Goal: Find contact information: Find contact information

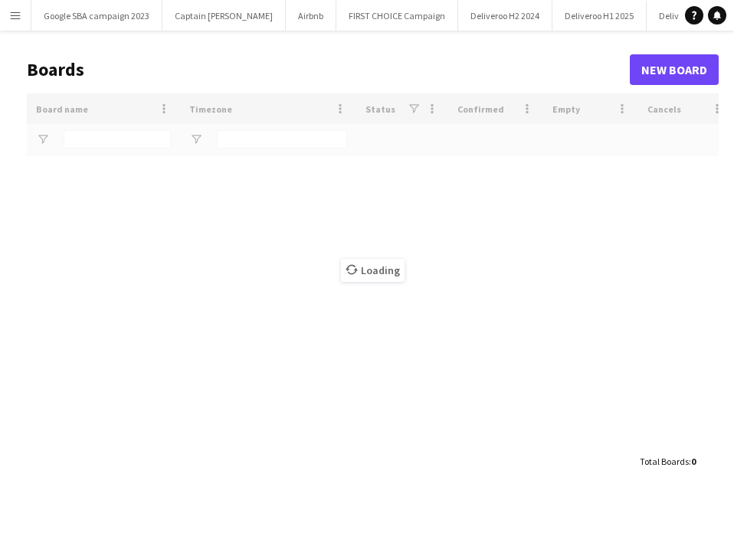
type input "***"
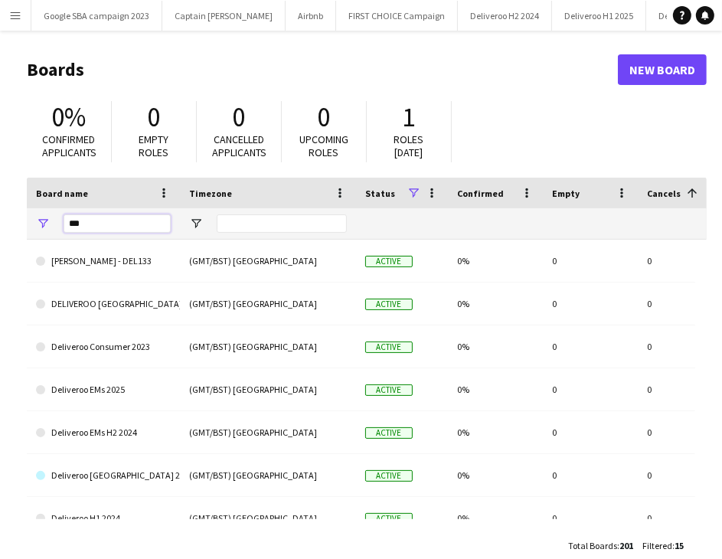
drag, startPoint x: 102, startPoint y: 217, endPoint x: 55, endPoint y: 225, distance: 47.3
click at [55, 225] on div "***" at bounding box center [103, 223] width 153 height 31
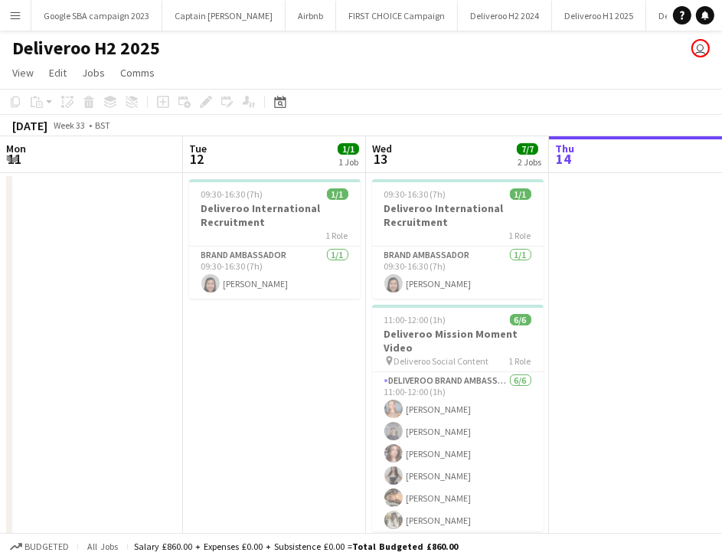
scroll to position [0, 366]
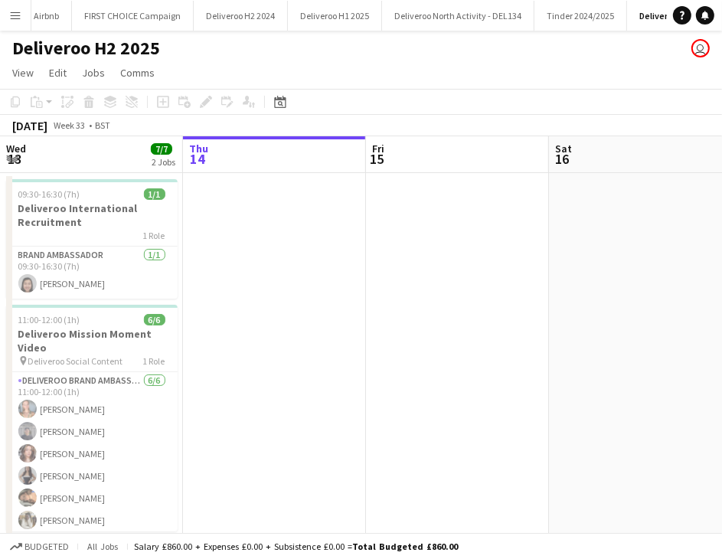
click at [15, 21] on button "Menu" at bounding box center [15, 15] width 31 height 31
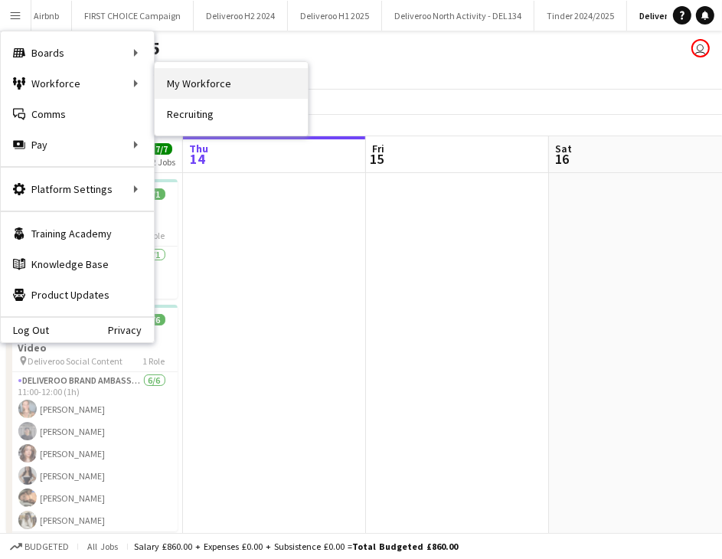
click at [168, 80] on link "My Workforce" at bounding box center [231, 83] width 153 height 31
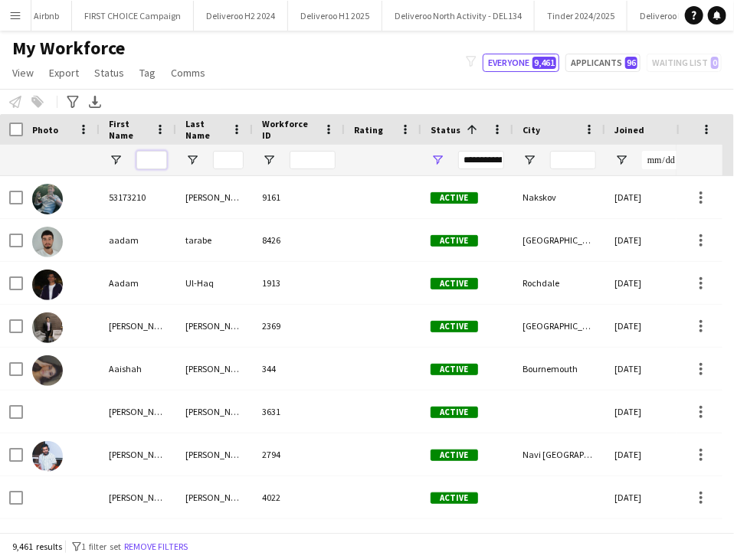
click at [149, 158] on input "First Name Filter Input" at bounding box center [151, 160] width 31 height 18
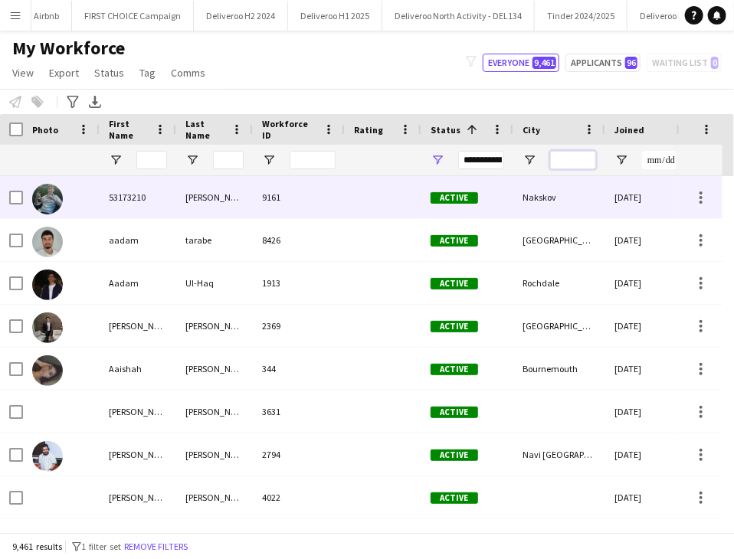
click at [551, 163] on input "City Filter Input" at bounding box center [573, 160] width 46 height 18
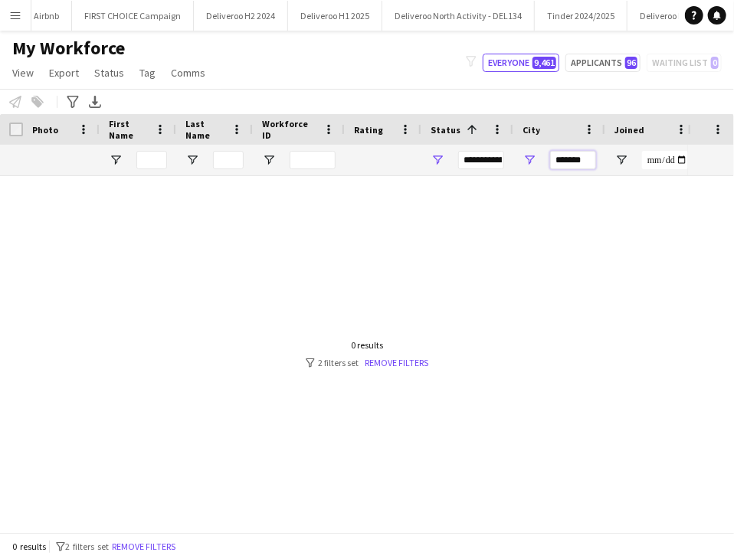
type input "*******"
click at [553, 53] on div "My Workforce View Views Default view Deliveroo New view Update view Delete view…" at bounding box center [367, 63] width 734 height 52
click at [541, 58] on span "9,461" at bounding box center [544, 63] width 24 height 12
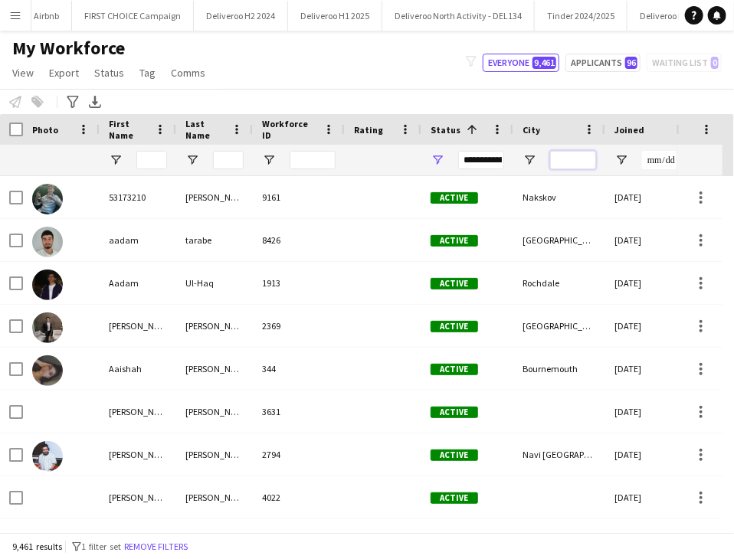
click at [555, 162] on input "City Filter Input" at bounding box center [573, 160] width 46 height 18
click at [486, 164] on div "**********" at bounding box center [481, 160] width 46 height 18
click at [573, 169] on div at bounding box center [573, 160] width 46 height 31
click at [573, 159] on input "City Filter Input" at bounding box center [573, 160] width 46 height 18
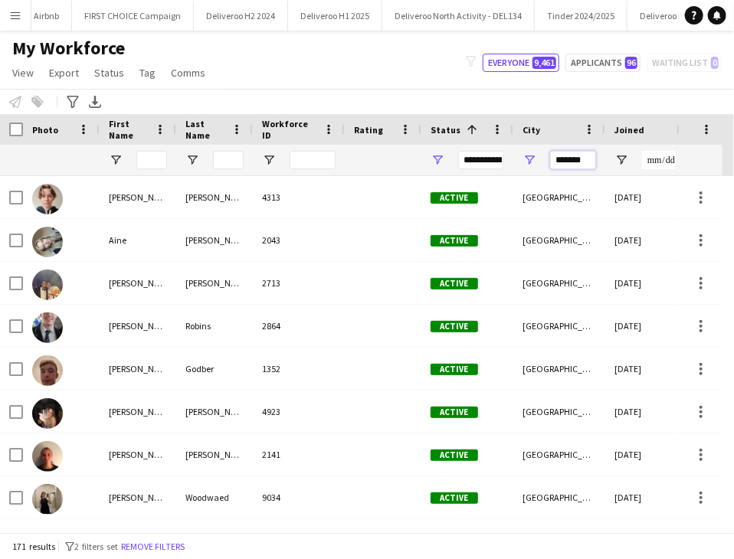
type input "*******"
click at [662, 158] on input "Joined Filter Input" at bounding box center [665, 160] width 46 height 18
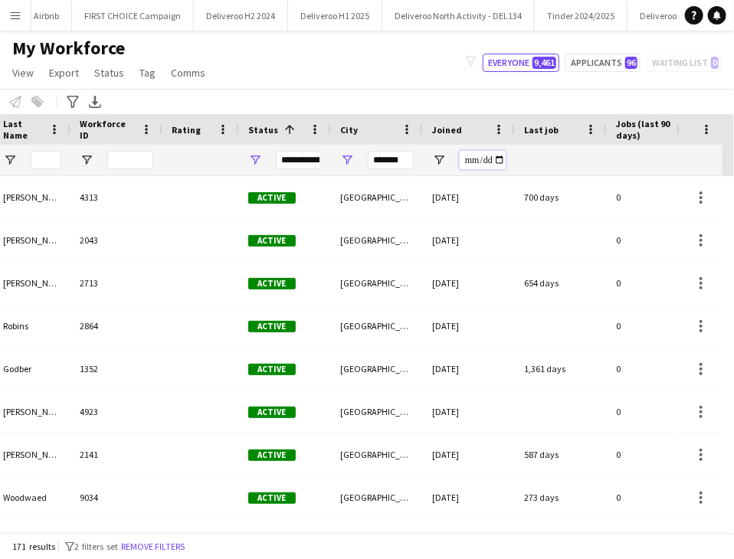
scroll to position [0, 183]
click at [542, 169] on div at bounding box center [560, 160] width 74 height 31
click at [484, 158] on input "Joined Filter Input" at bounding box center [482, 160] width 46 height 18
click at [497, 161] on input "Joined Filter Input" at bounding box center [482, 160] width 46 height 18
click at [533, 163] on div at bounding box center [560, 160] width 74 height 31
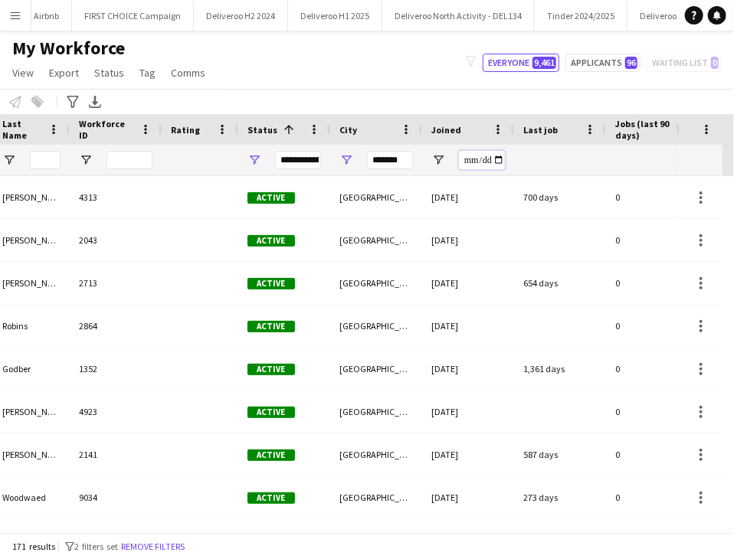
click at [484, 163] on input "Joined Filter Input" at bounding box center [482, 160] width 46 height 18
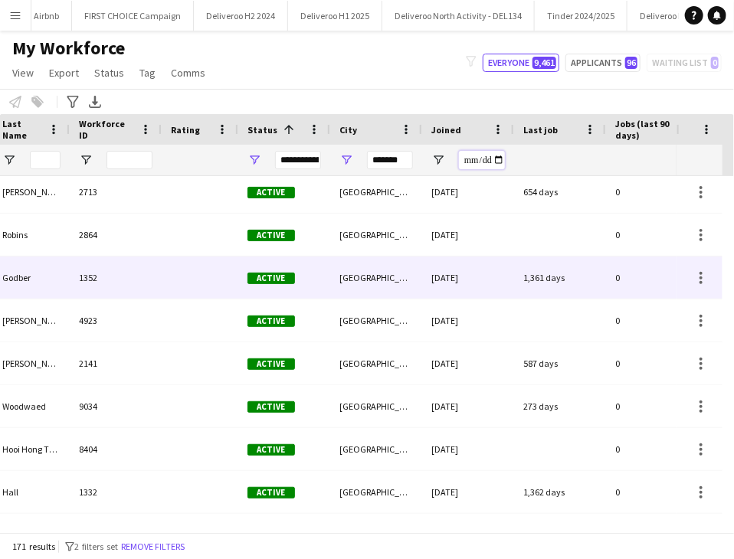
scroll to position [0, 0]
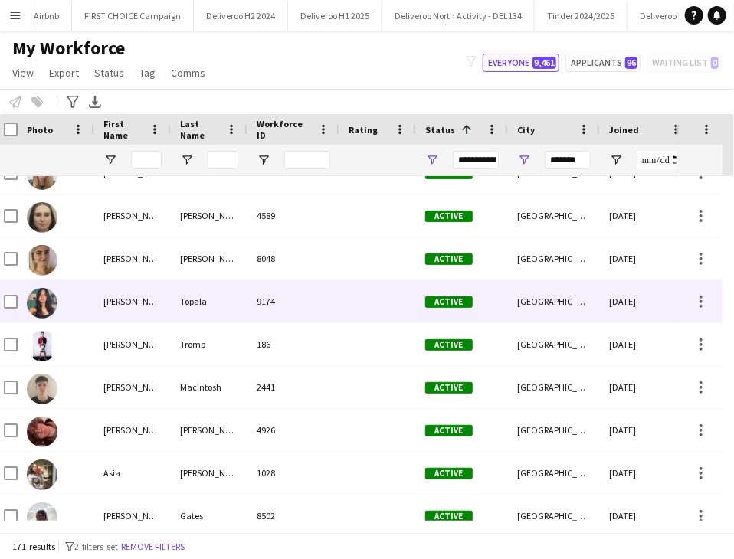
click at [162, 304] on div "Ana" at bounding box center [132, 301] width 77 height 42
click at [327, 304] on div "9174" at bounding box center [293, 301] width 92 height 42
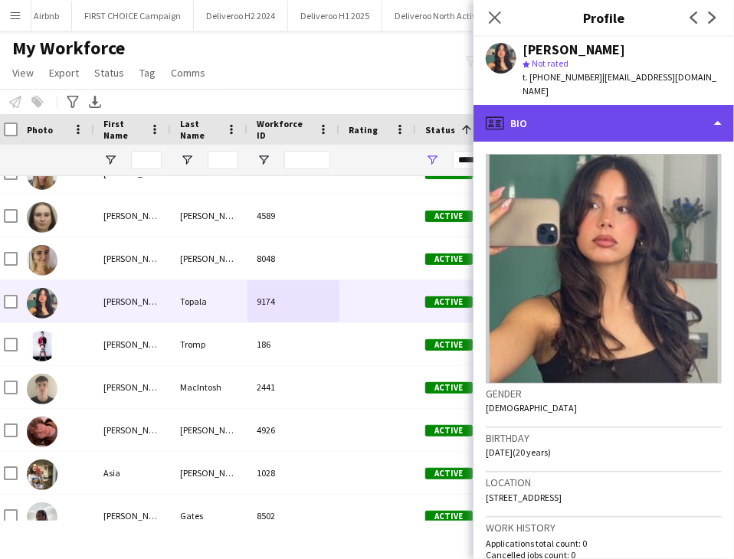
click at [518, 105] on div "profile Bio" at bounding box center [603, 123] width 260 height 37
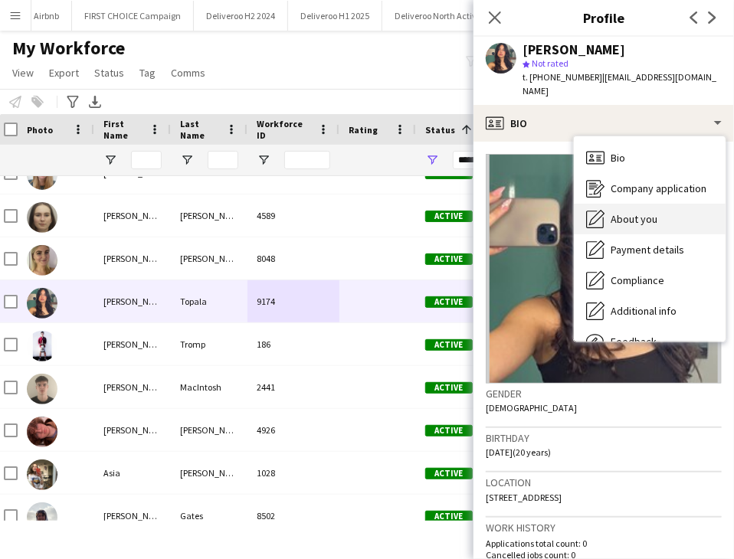
click at [630, 212] on span "About you" at bounding box center [633, 219] width 47 height 14
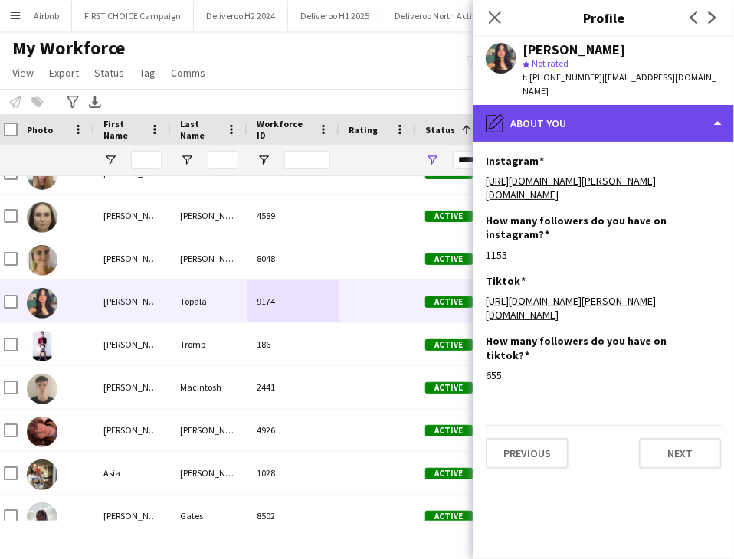
click at [524, 114] on div "pencil4 About you" at bounding box center [603, 123] width 260 height 37
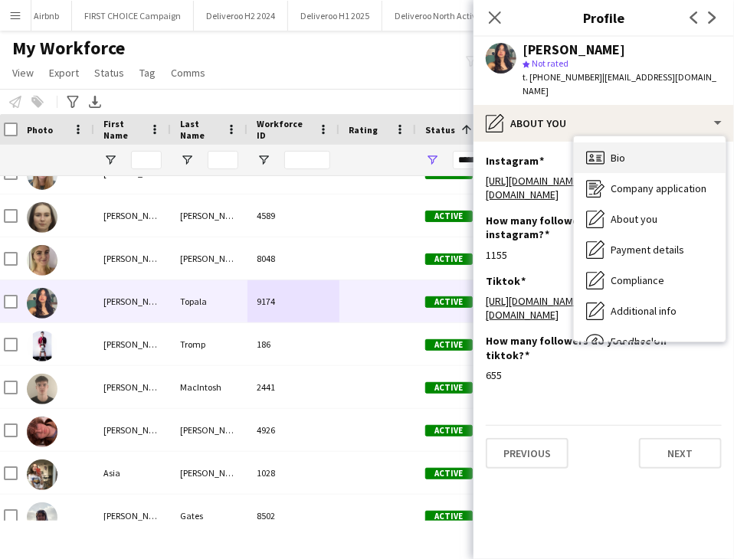
click at [625, 142] on div "Bio Bio" at bounding box center [649, 157] width 152 height 31
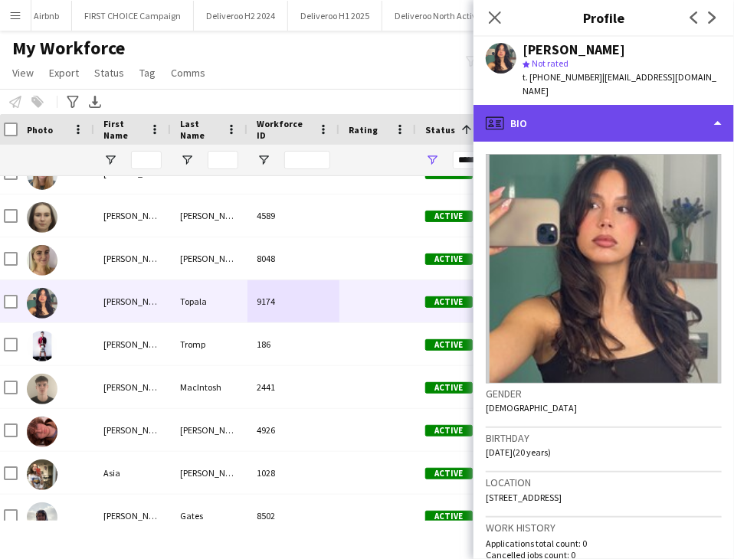
click at [605, 111] on div "profile Bio" at bounding box center [603, 123] width 260 height 37
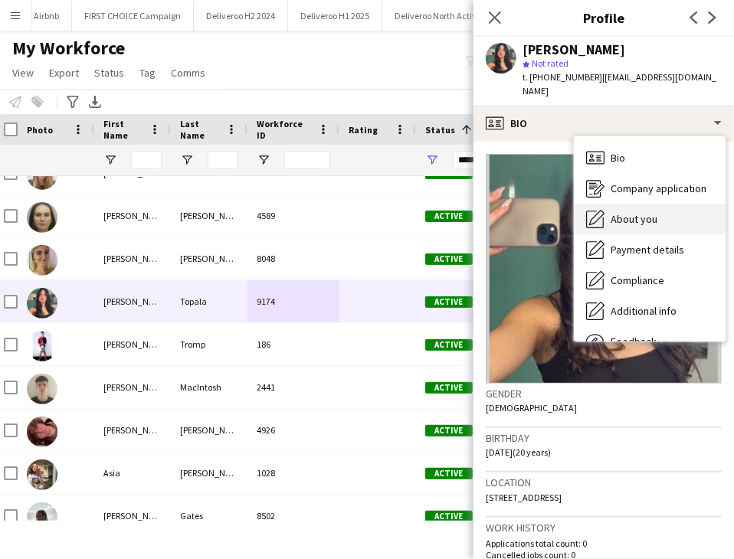
click at [639, 212] on span "About you" at bounding box center [633, 219] width 47 height 14
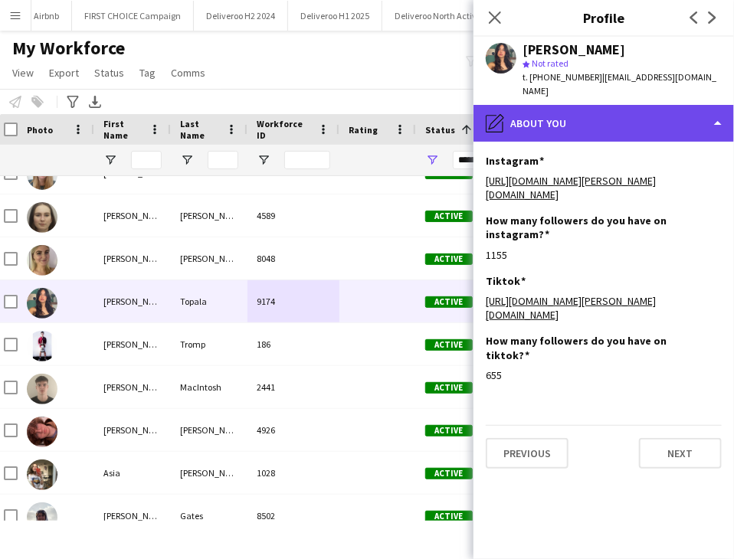
click at [596, 119] on div "pencil4 About you" at bounding box center [603, 123] width 260 height 37
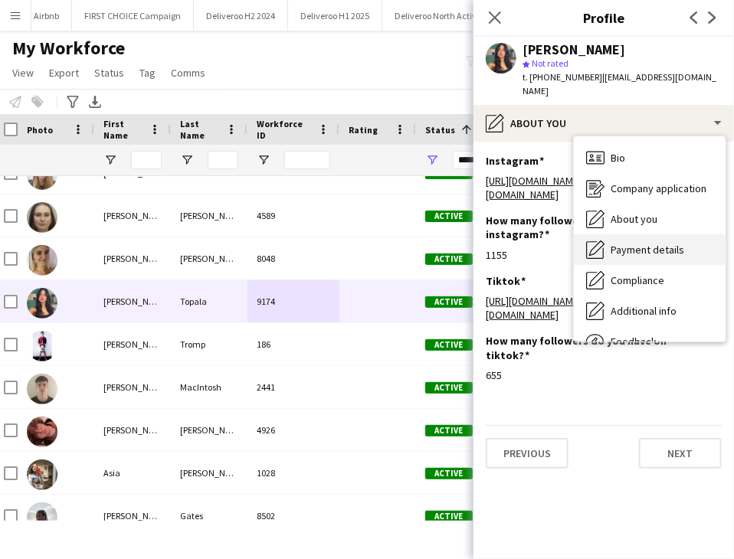
click at [623, 234] on div "Payment details Payment details" at bounding box center [649, 249] width 152 height 31
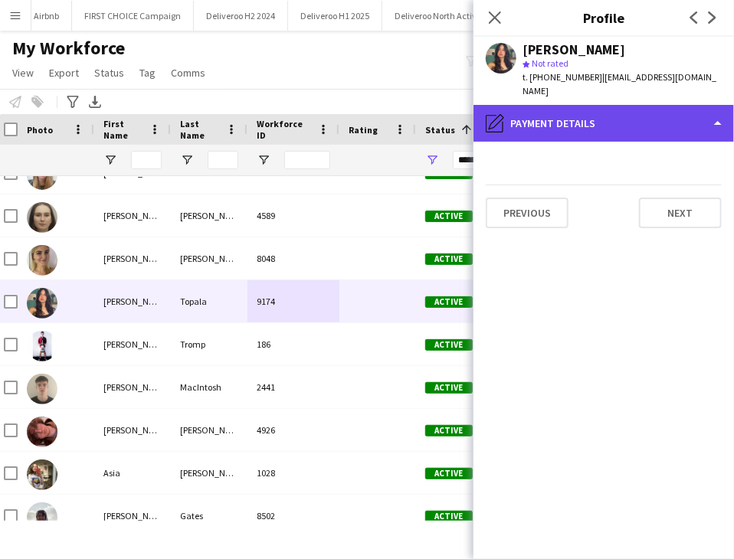
click at [574, 106] on div "pencil4 Payment details" at bounding box center [603, 123] width 260 height 37
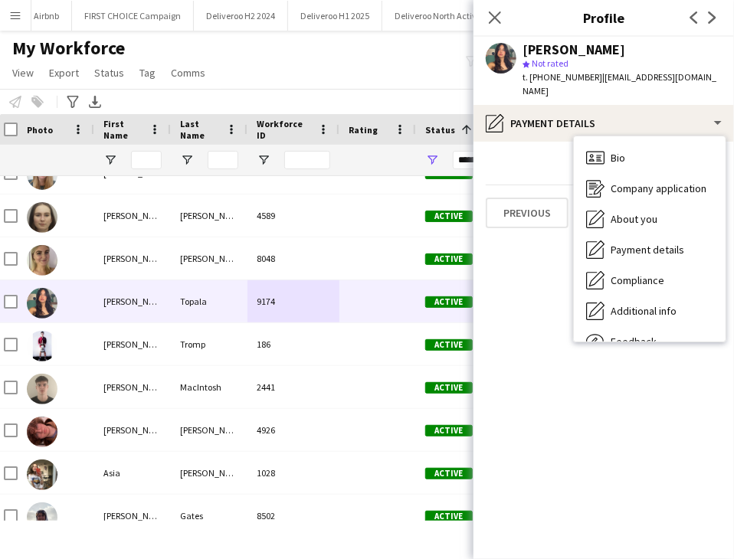
click at [565, 77] on span "t. +447988688745" at bounding box center [562, 76] width 80 height 11
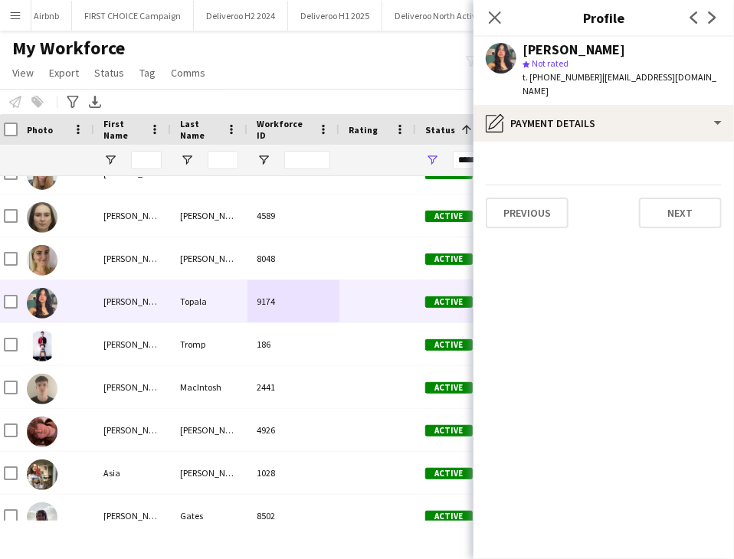
copy span "447988688745"
click at [491, 25] on app-icon "Close pop-in" at bounding box center [495, 18] width 22 height 22
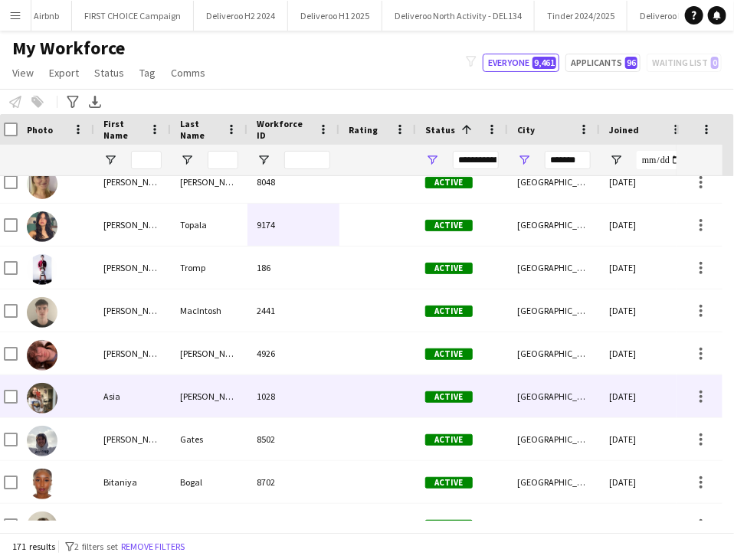
scroll to position [505, 0]
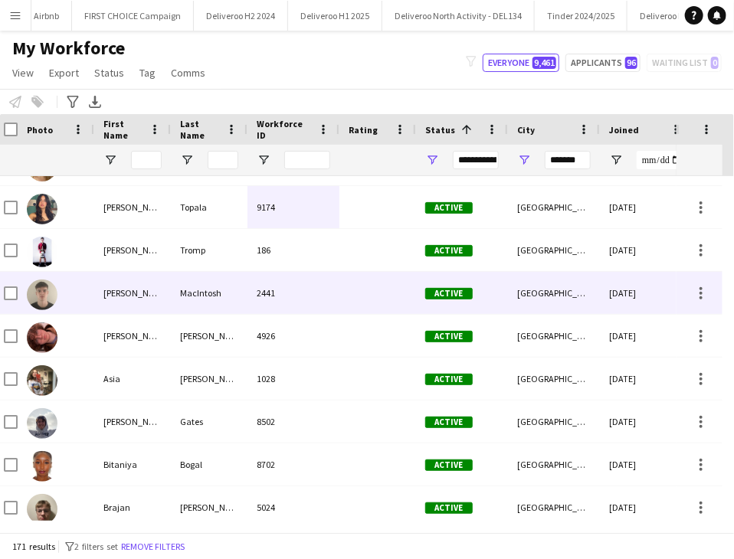
click at [297, 301] on div "2441" at bounding box center [293, 293] width 92 height 42
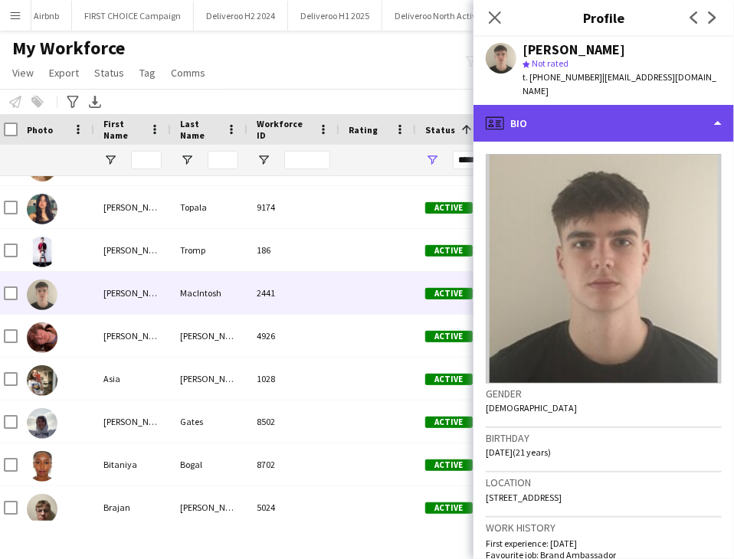
click at [603, 123] on div "profile Bio" at bounding box center [603, 123] width 260 height 37
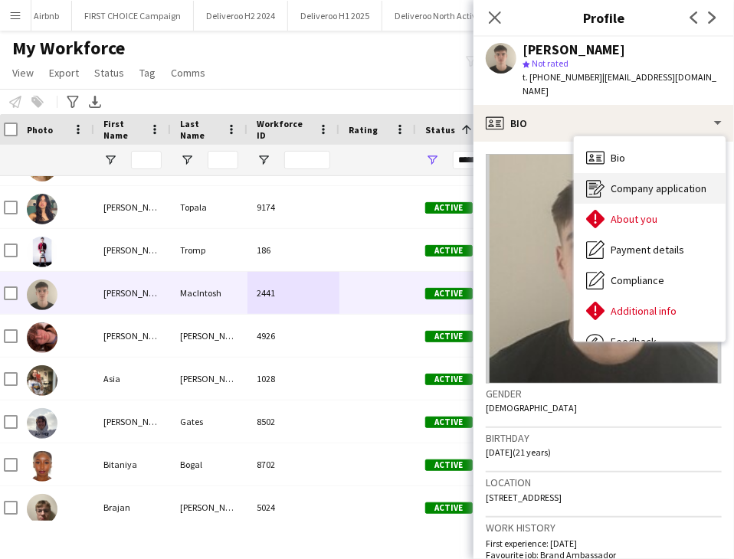
click at [600, 189] on icon at bounding box center [598, 189] width 11 height 11
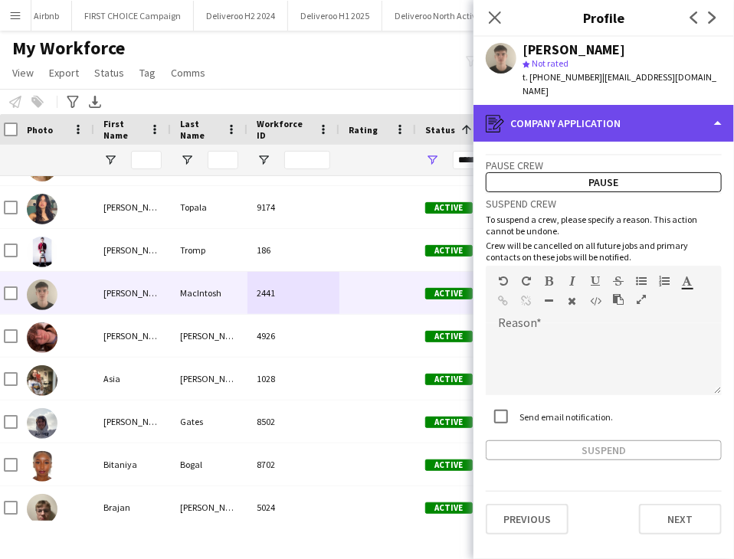
click at [570, 129] on div "register Company application" at bounding box center [603, 123] width 260 height 37
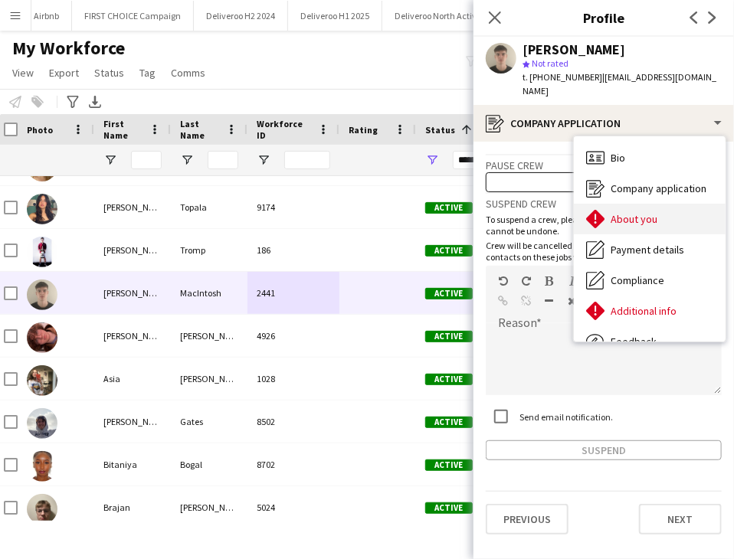
click at [600, 226] on icon "About you" at bounding box center [595, 219] width 18 height 18
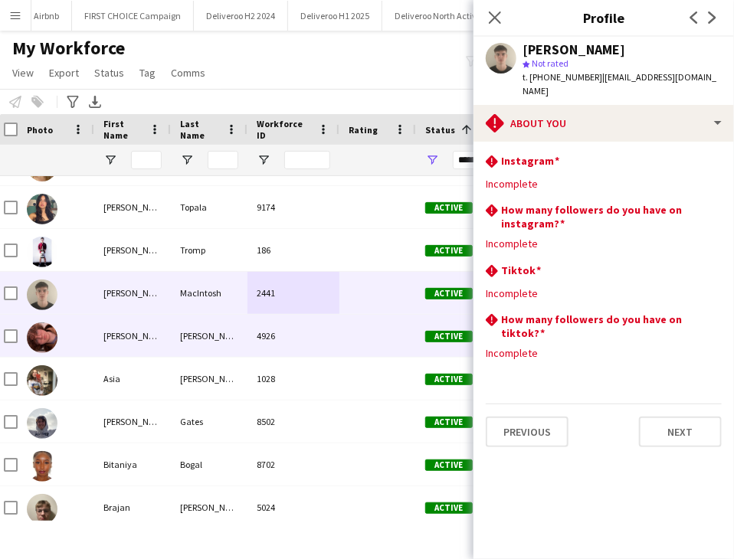
click at [248, 354] on div "4926" at bounding box center [293, 336] width 92 height 42
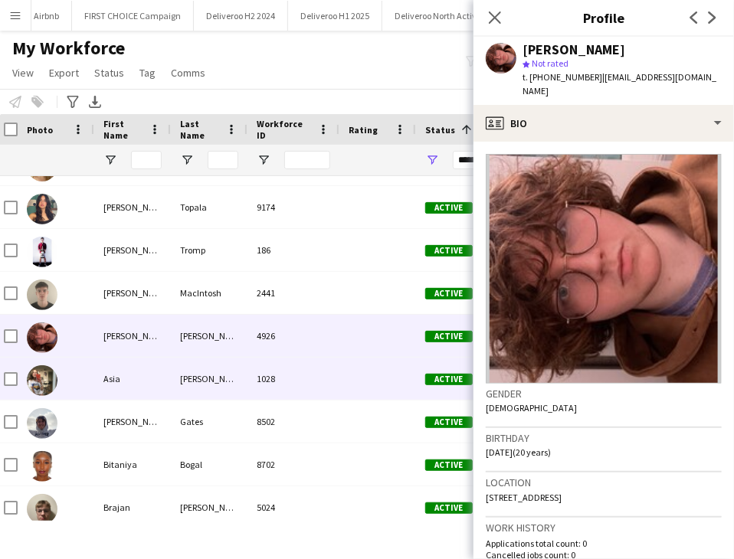
click at [253, 375] on div "1028" at bounding box center [293, 379] width 92 height 42
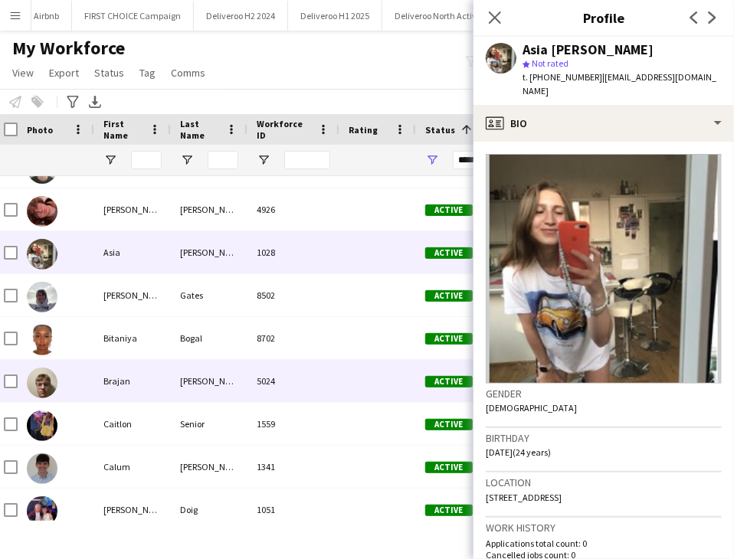
scroll to position [633, 0]
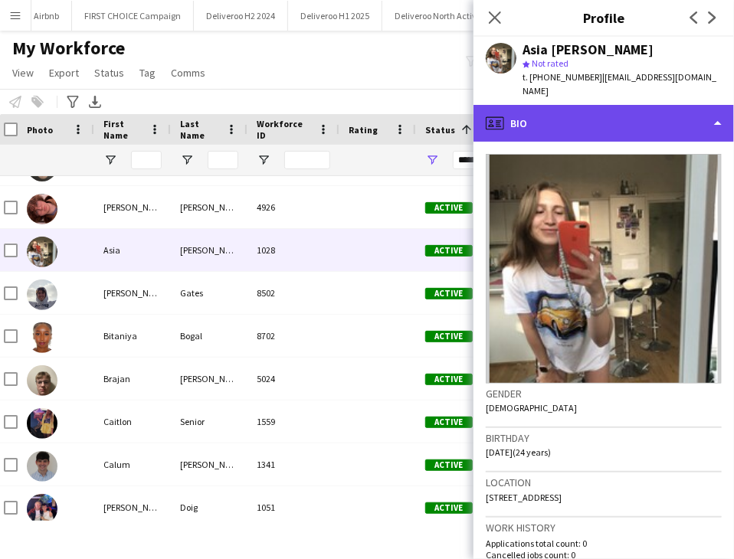
click at [533, 121] on div "profile Bio" at bounding box center [603, 123] width 260 height 37
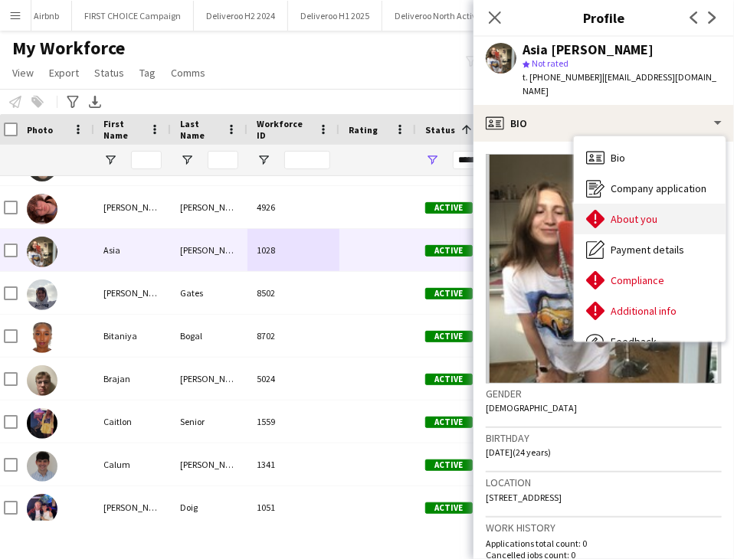
click at [632, 212] on span "About you" at bounding box center [633, 219] width 47 height 14
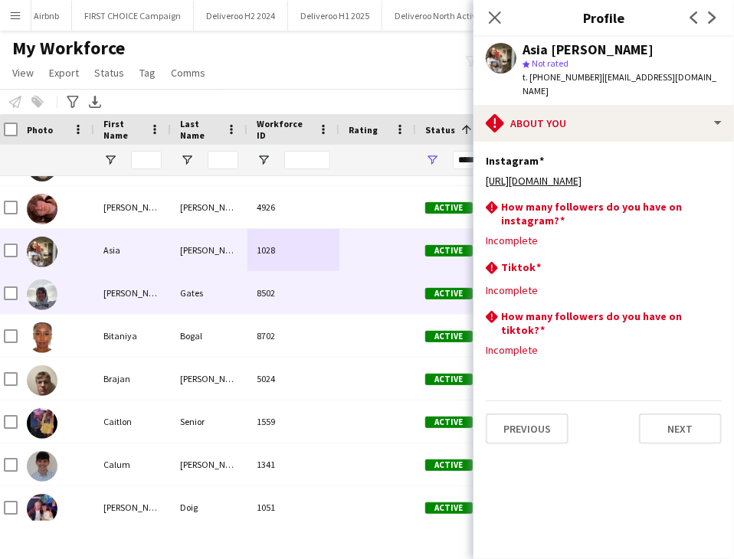
click at [316, 296] on div "8502" at bounding box center [293, 293] width 92 height 42
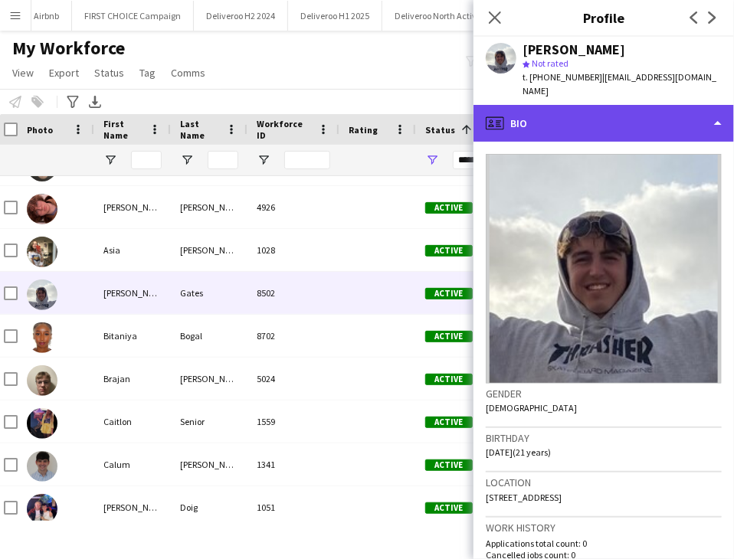
click at [589, 105] on div "profile Bio" at bounding box center [603, 123] width 260 height 37
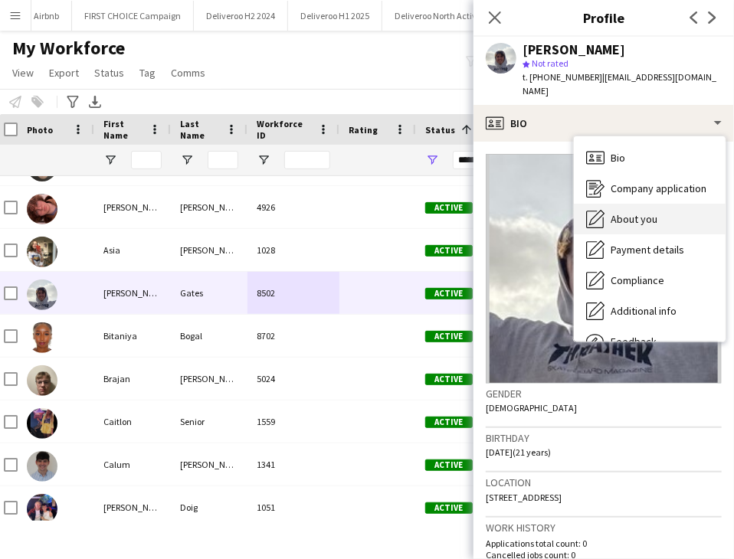
click at [618, 204] on div "About you About you" at bounding box center [649, 219] width 152 height 31
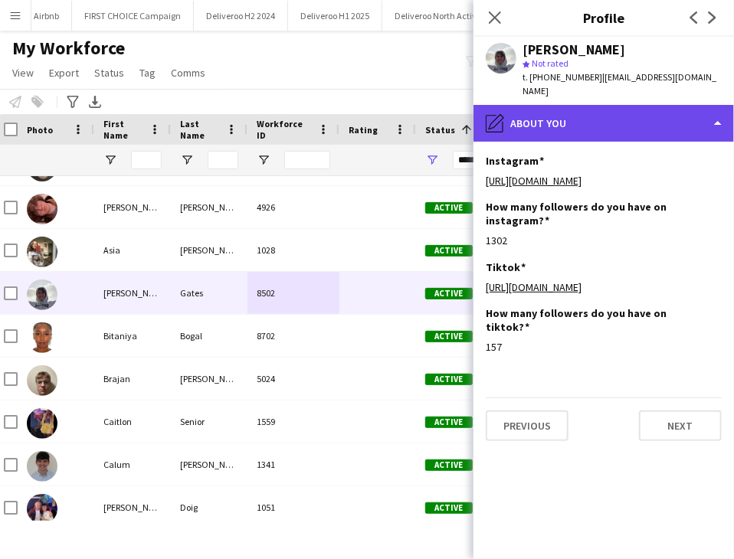
click at [547, 105] on div "pencil4 About you" at bounding box center [603, 123] width 260 height 37
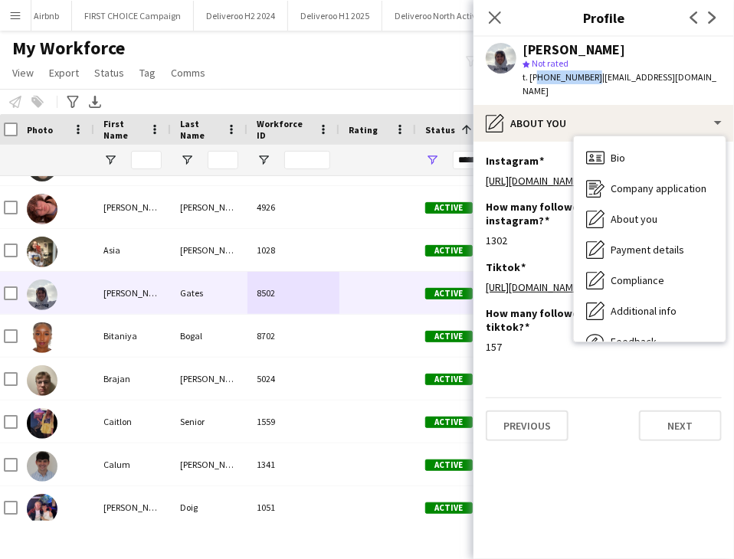
drag, startPoint x: 588, startPoint y: 77, endPoint x: 534, endPoint y: 80, distance: 53.6
click at [534, 80] on span "t. +447498714741" at bounding box center [562, 76] width 80 height 11
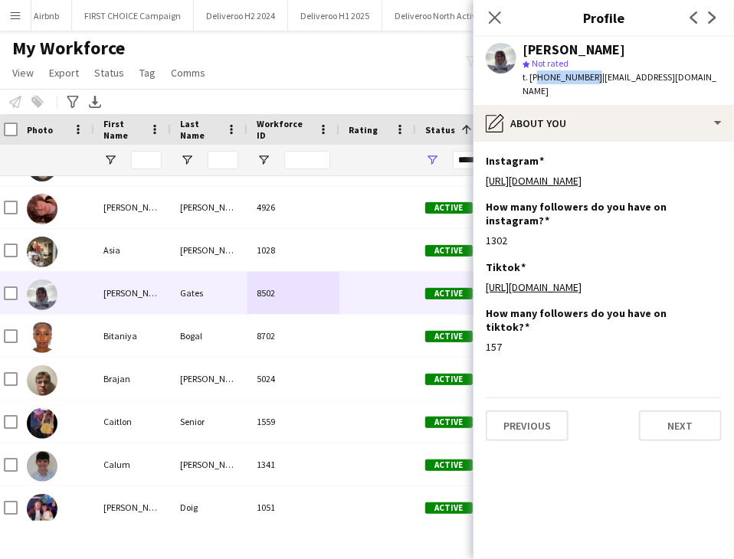
copy span "447498714741"
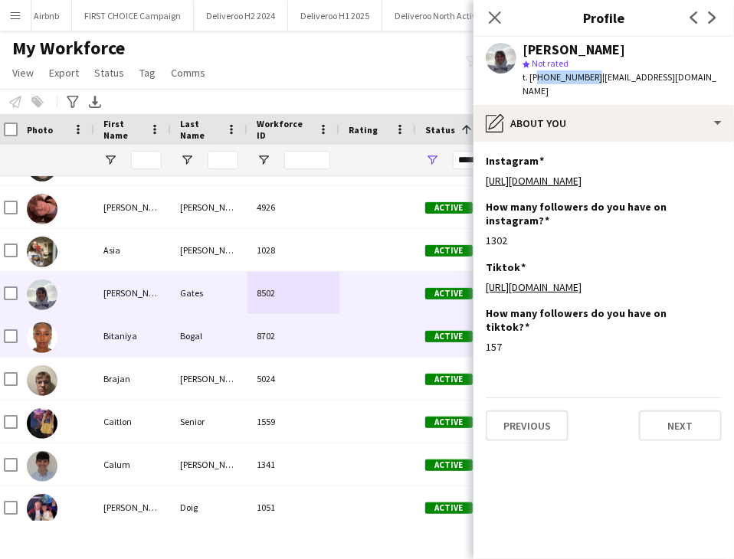
click at [264, 336] on div "8702" at bounding box center [293, 336] width 92 height 42
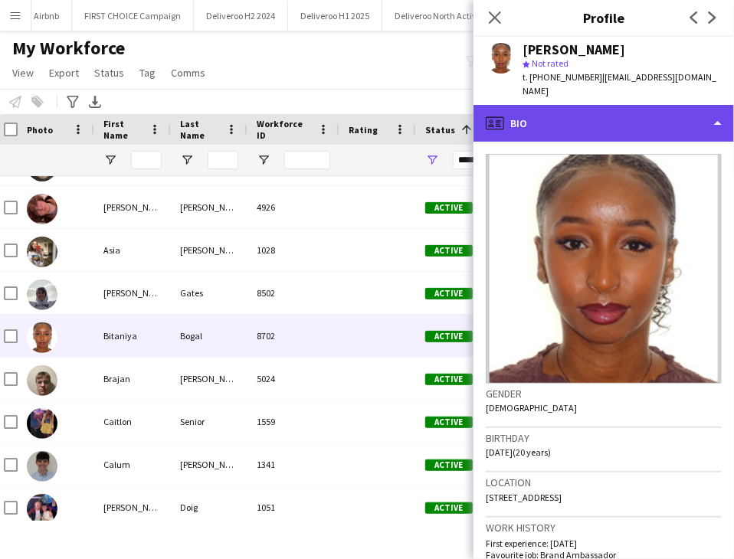
click at [577, 122] on div "profile Bio" at bounding box center [603, 123] width 260 height 37
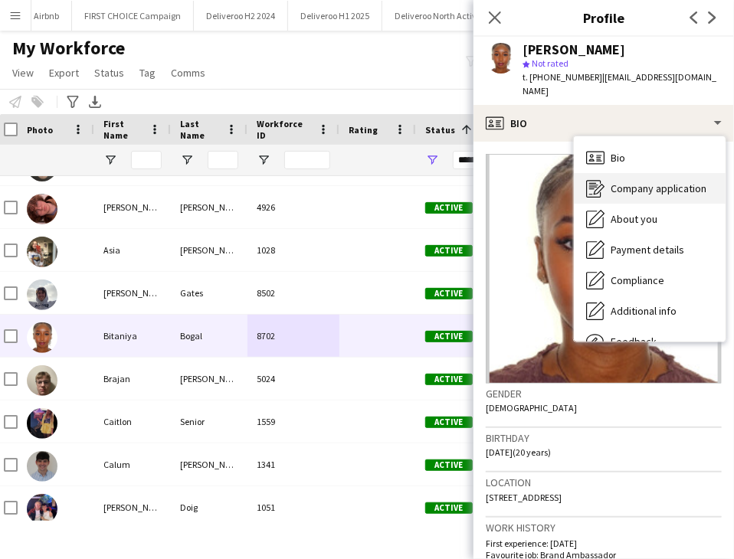
click at [626, 193] on span "Company application" at bounding box center [658, 188] width 96 height 14
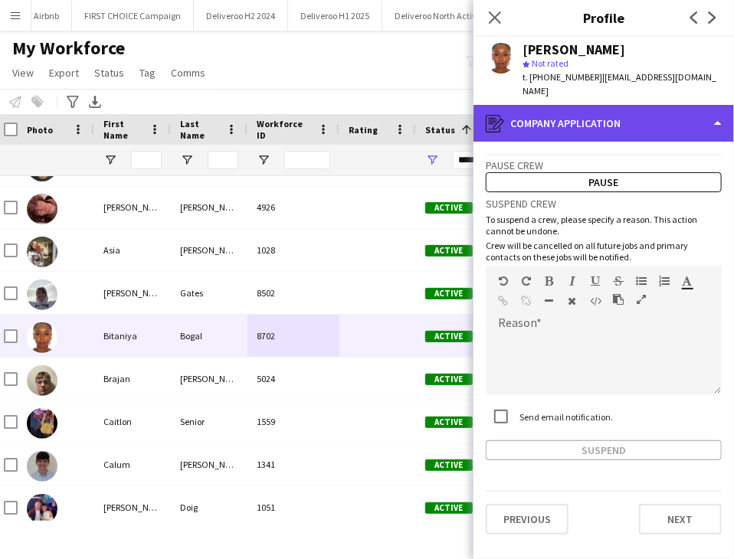
click at [621, 120] on div "register Company application" at bounding box center [603, 123] width 260 height 37
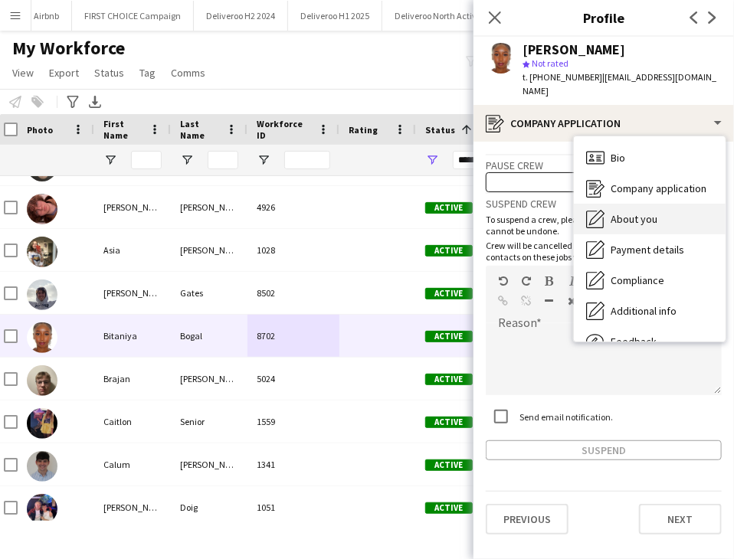
click at [631, 217] on span "About you" at bounding box center [633, 219] width 47 height 14
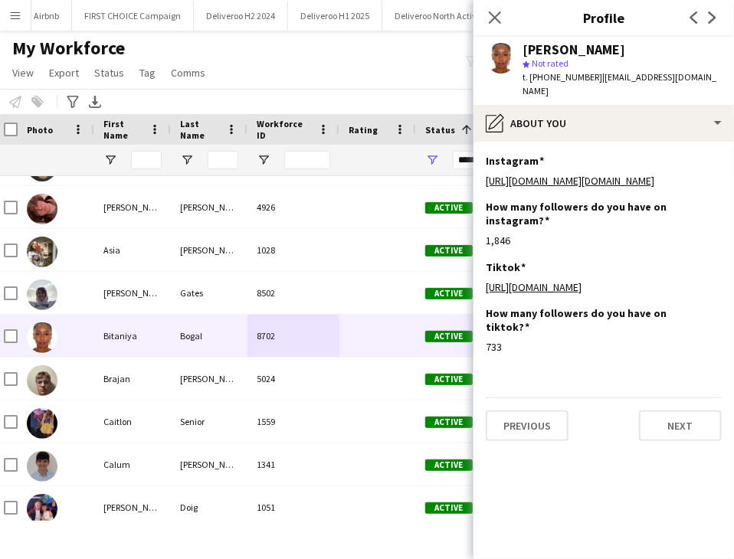
click at [570, 77] on span "t. +4407787126329" at bounding box center [562, 76] width 80 height 11
copy span "4407787126329"
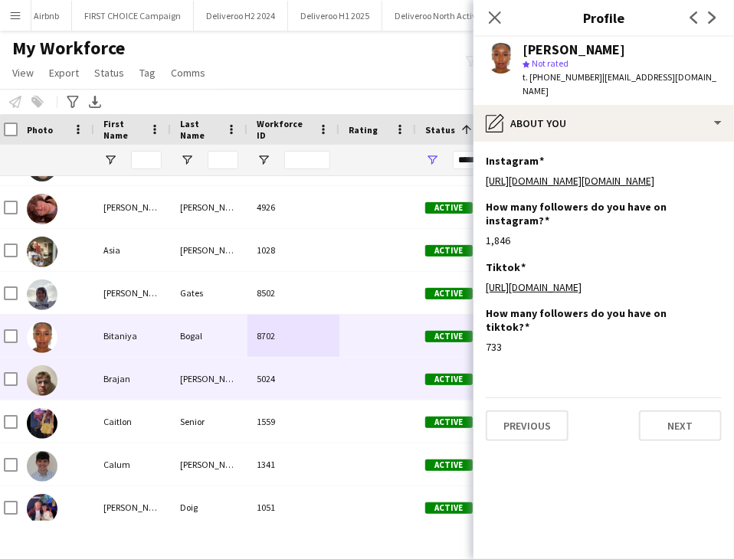
click at [224, 381] on div "Kubik" at bounding box center [209, 379] width 77 height 42
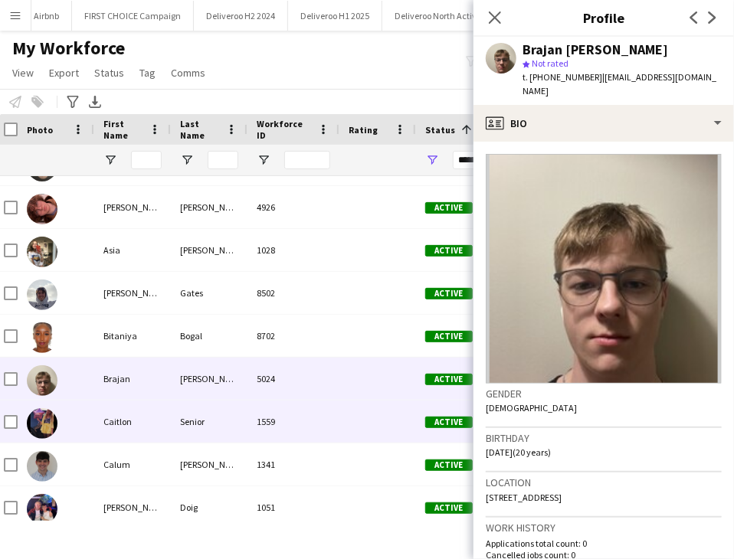
click at [319, 418] on div "1559" at bounding box center [293, 421] width 92 height 42
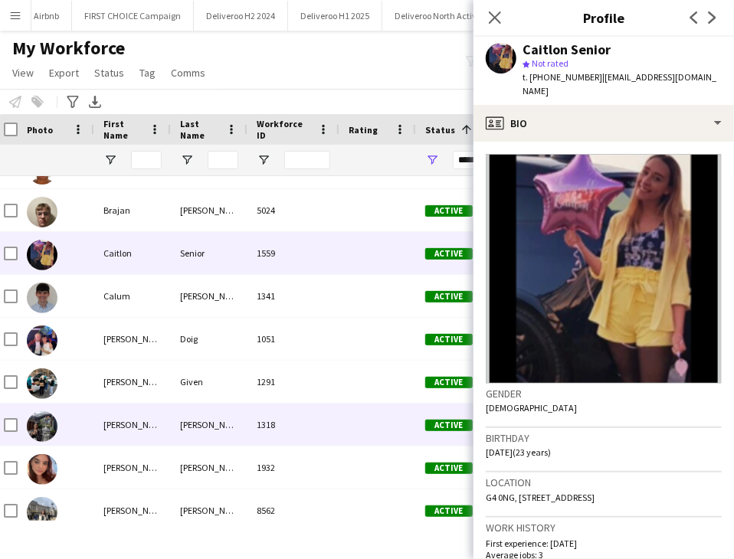
scroll to position [804, 0]
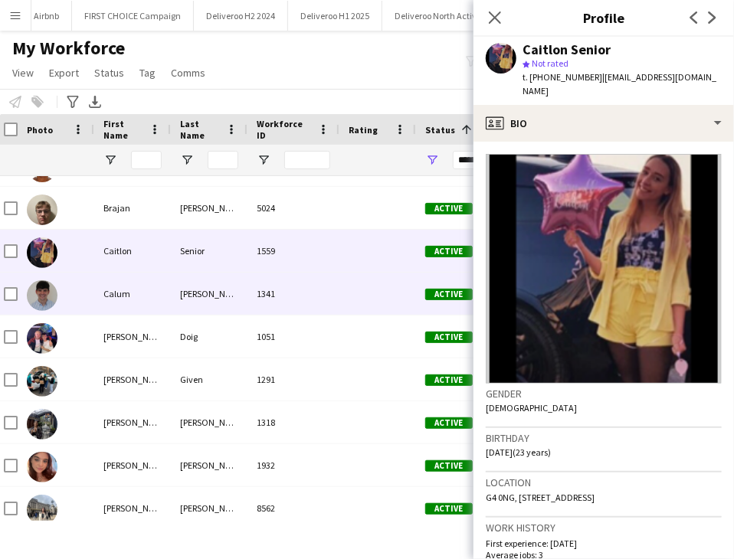
click at [325, 291] on div "1341" at bounding box center [293, 294] width 92 height 42
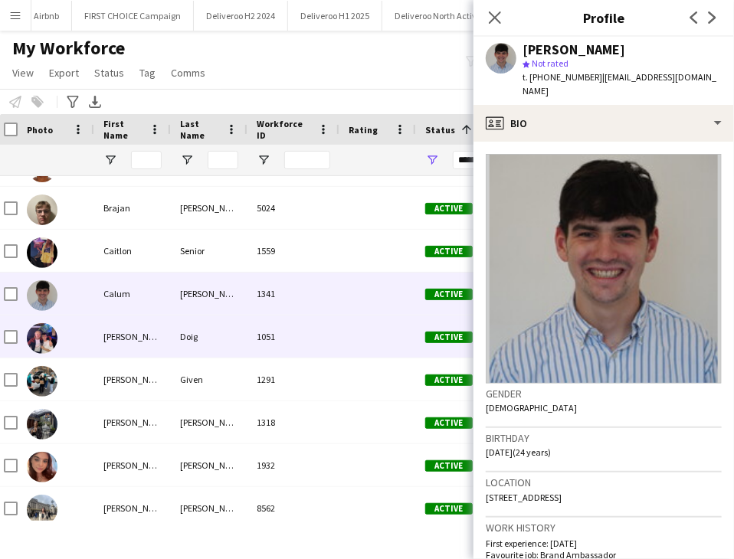
click at [320, 329] on div "1051" at bounding box center [293, 336] width 92 height 42
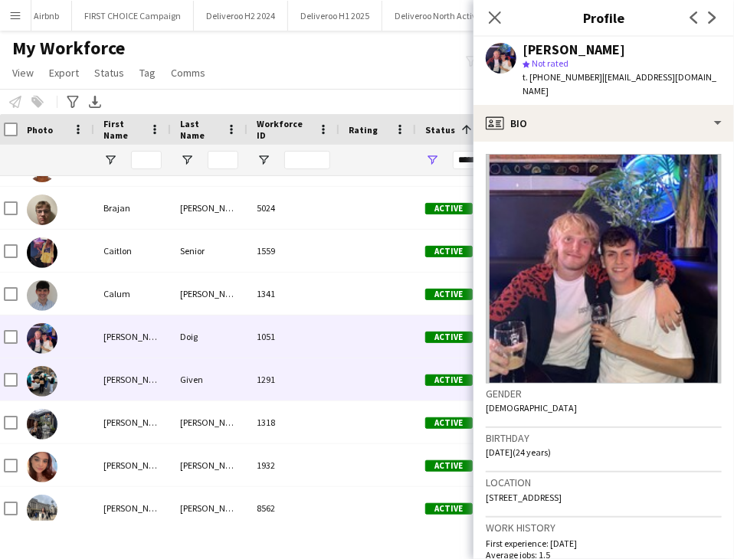
click at [328, 364] on div "1291" at bounding box center [293, 379] width 92 height 42
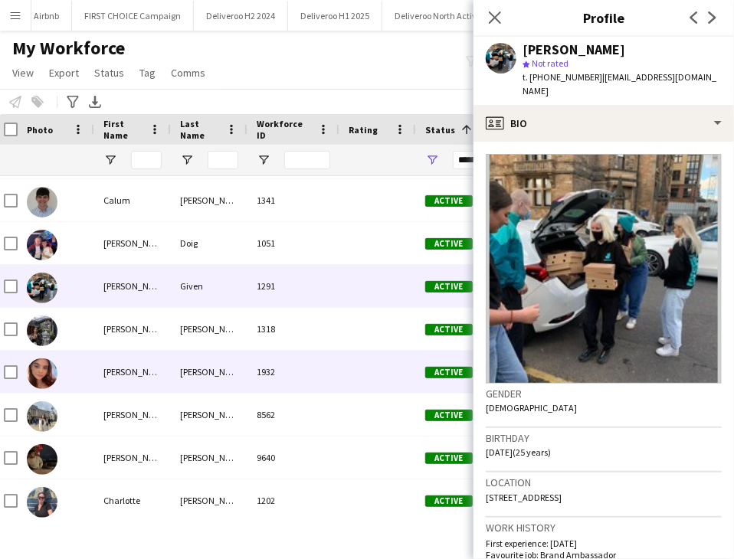
scroll to position [928, 0]
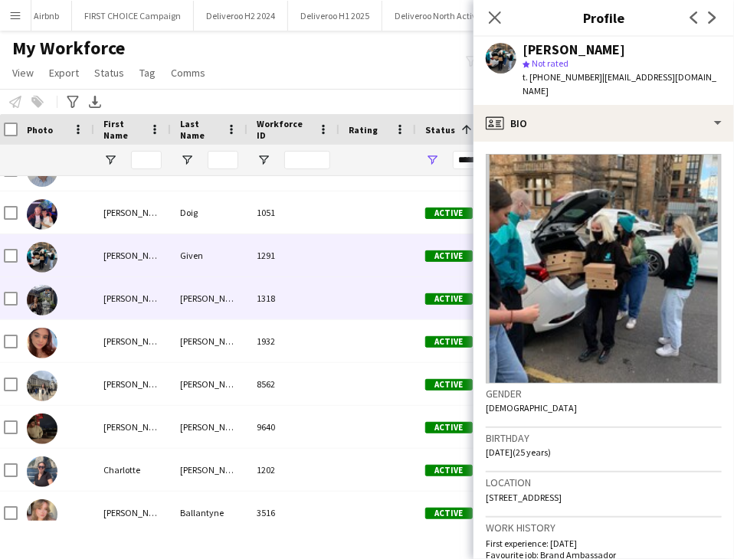
click at [293, 287] on div "1318" at bounding box center [293, 298] width 92 height 42
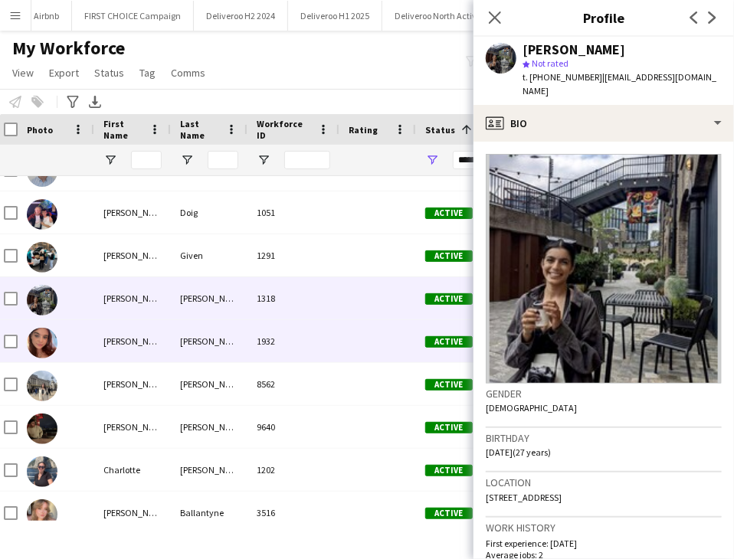
click at [289, 340] on div "1932" at bounding box center [293, 341] width 92 height 42
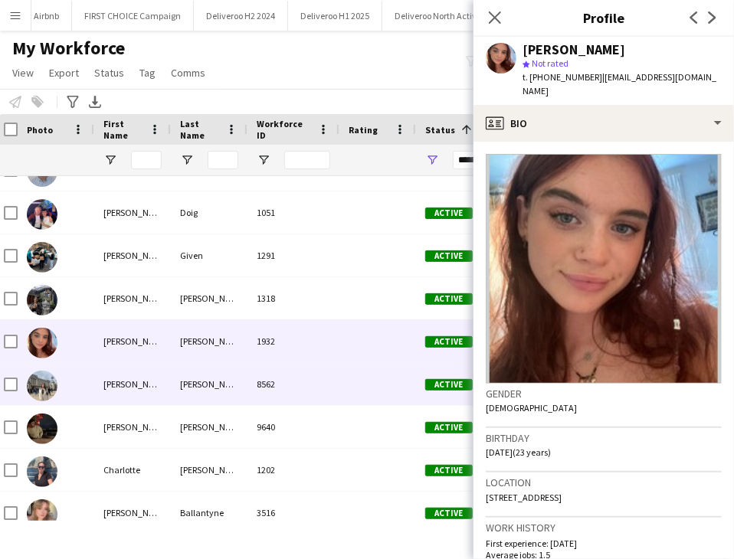
click at [290, 381] on div "8562" at bounding box center [293, 384] width 92 height 42
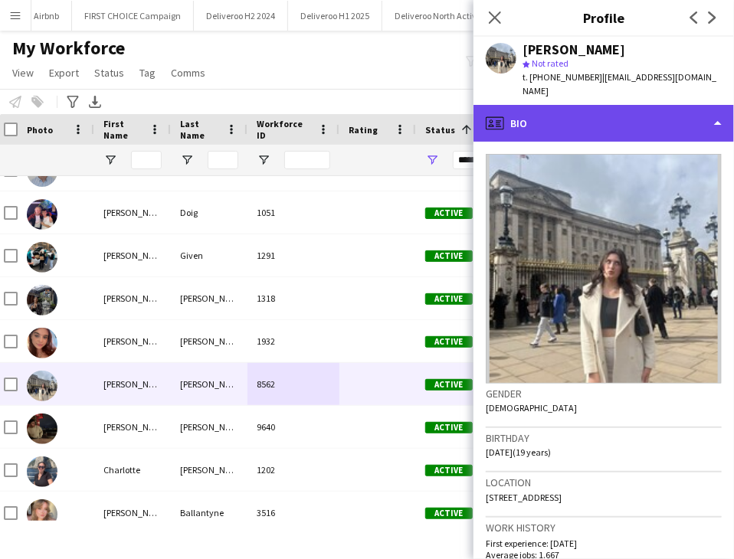
click at [584, 122] on div "profile Bio" at bounding box center [603, 123] width 260 height 37
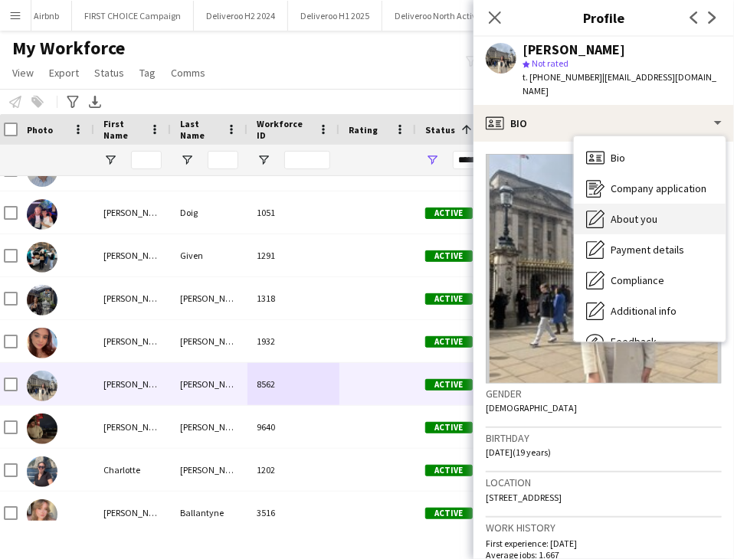
click at [617, 212] on span "About you" at bounding box center [633, 219] width 47 height 14
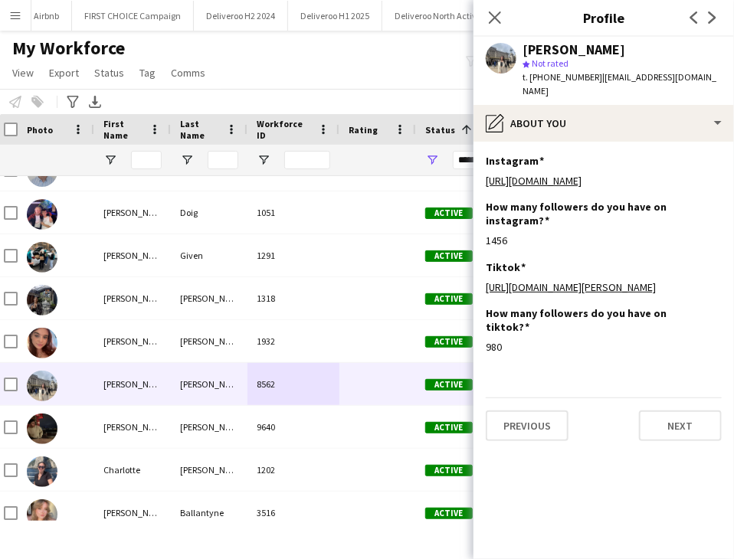
click at [574, 77] on span "t. +491783142698" at bounding box center [562, 76] width 80 height 11
copy span "491783142698"
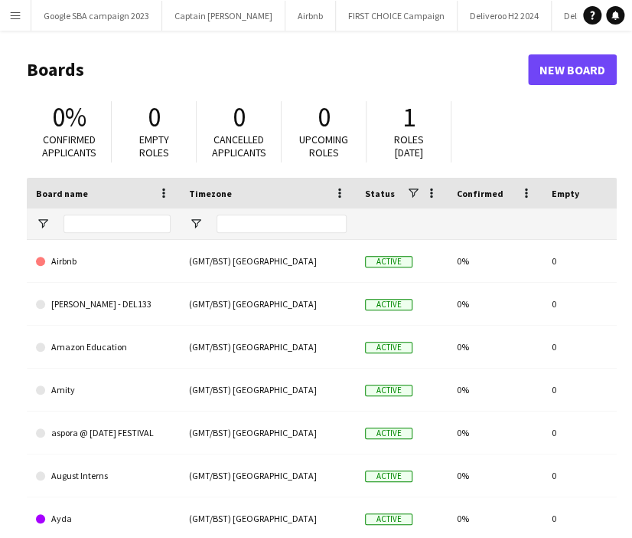
type input "***"
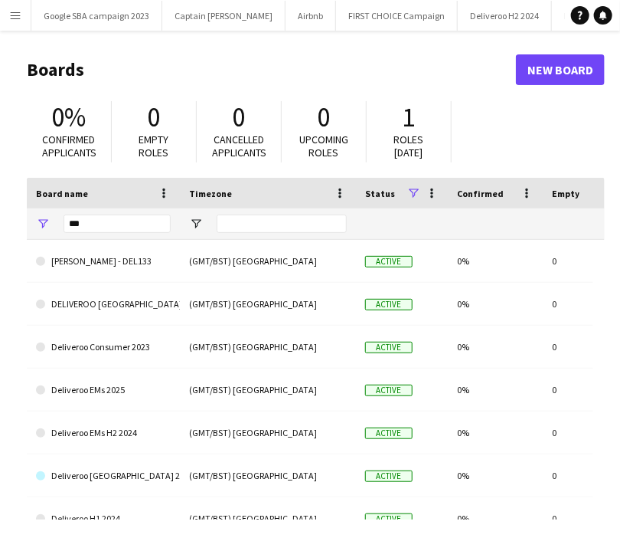
click at [24, 15] on button "Menu" at bounding box center [15, 15] width 31 height 31
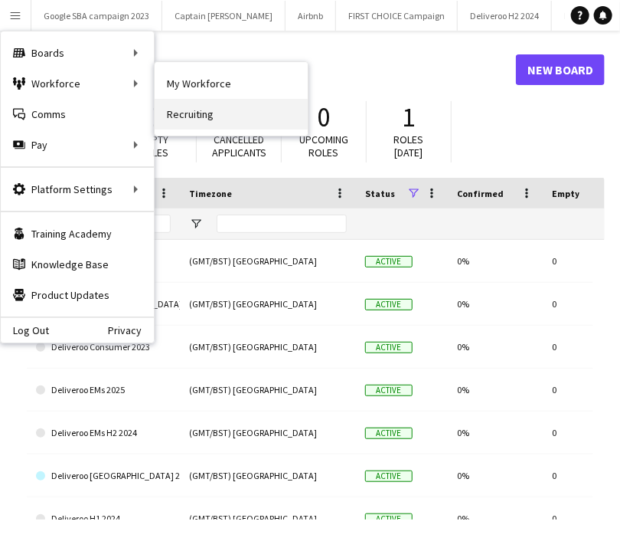
click at [204, 113] on link "Recruiting" at bounding box center [231, 114] width 153 height 31
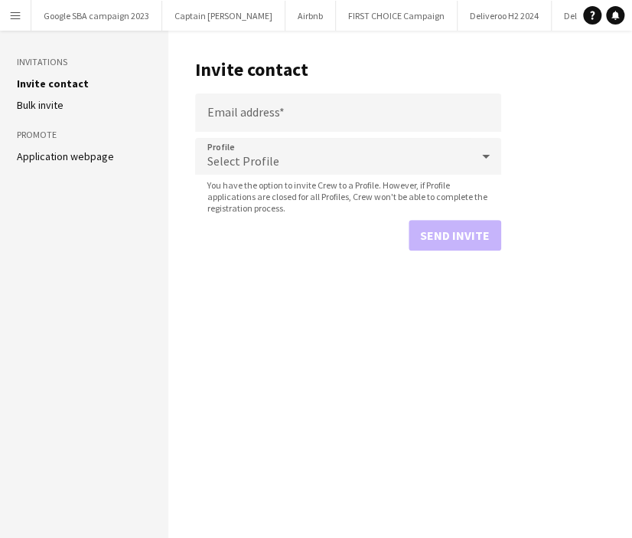
click at [22, 15] on button "Menu" at bounding box center [15, 15] width 31 height 31
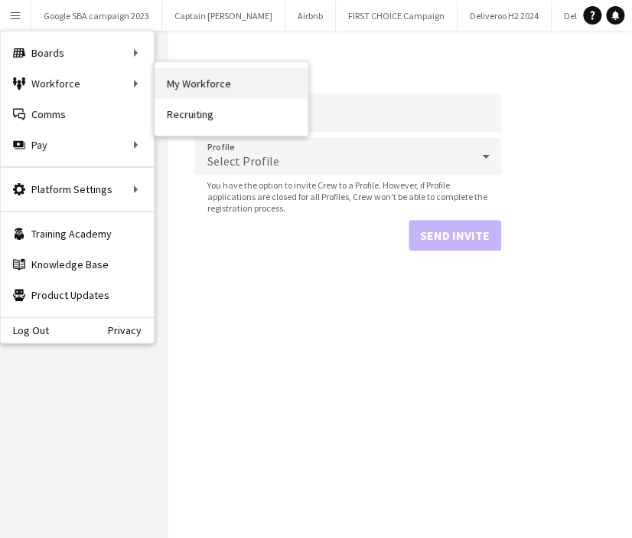
click at [175, 80] on link "My Workforce" at bounding box center [231, 83] width 153 height 31
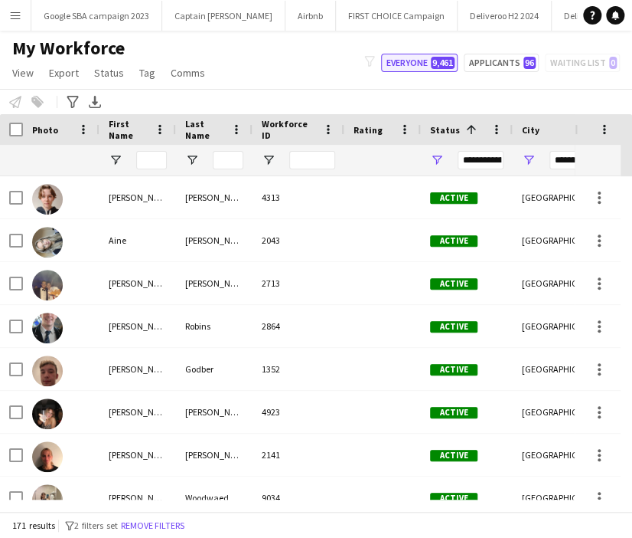
click at [427, 62] on button "Everyone 9,461" at bounding box center [419, 63] width 77 height 18
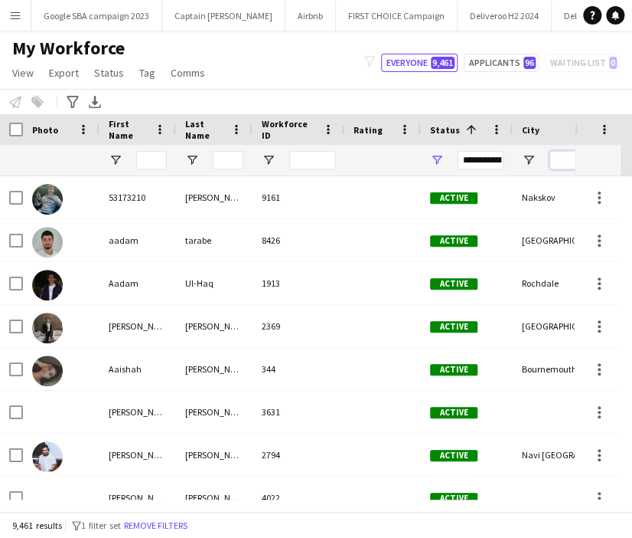
click at [564, 162] on input "City Filter Input" at bounding box center [573, 160] width 46 height 18
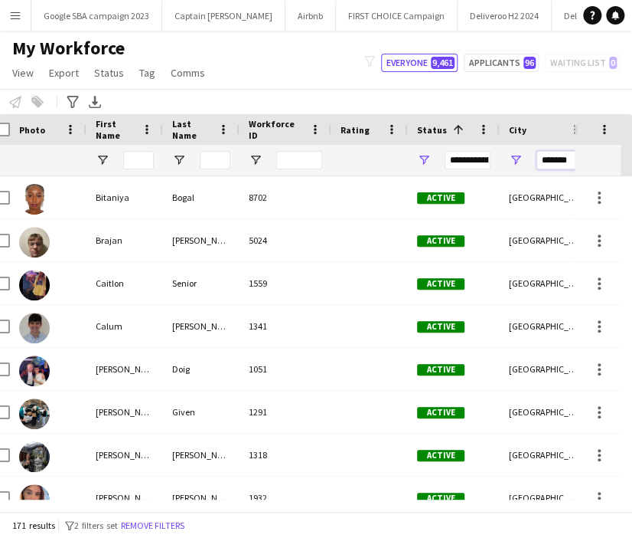
scroll to position [1043, 0]
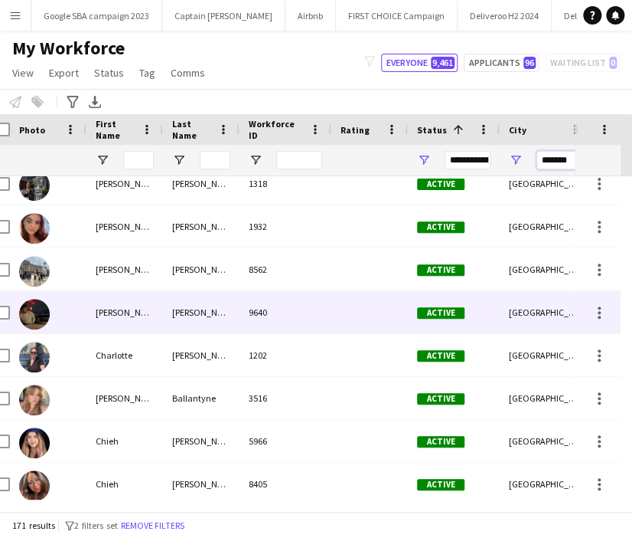
type input "*******"
click at [290, 315] on div "9640" at bounding box center [286, 312] width 92 height 42
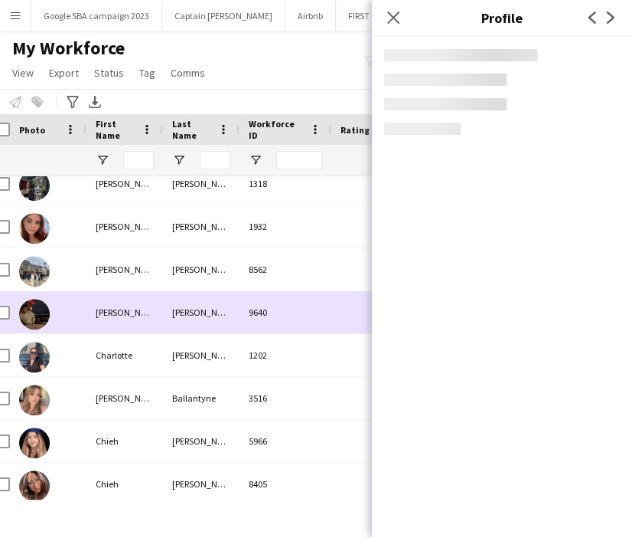
click at [290, 315] on div "9640" at bounding box center [286, 312] width 92 height 42
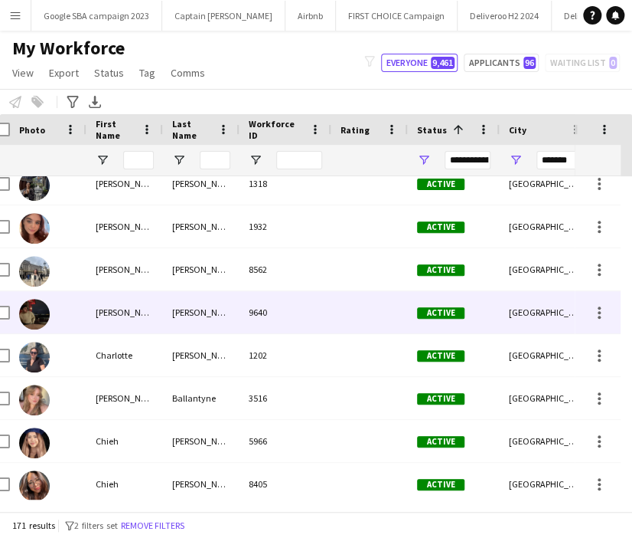
click at [290, 315] on div "9640" at bounding box center [286, 312] width 92 height 42
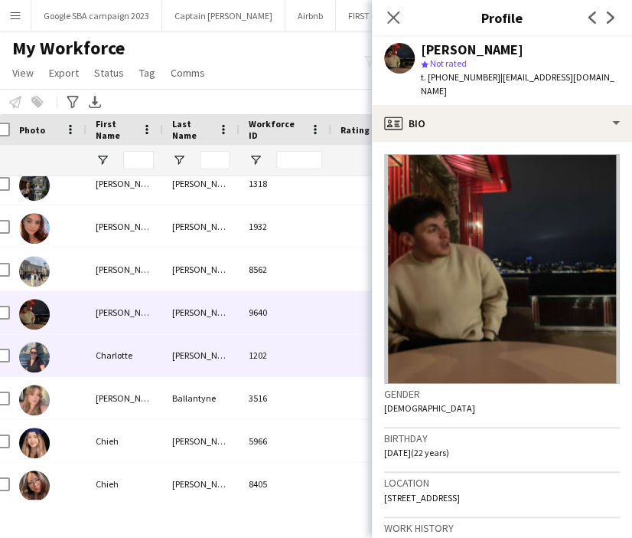
click at [291, 361] on div "1202" at bounding box center [286, 355] width 92 height 42
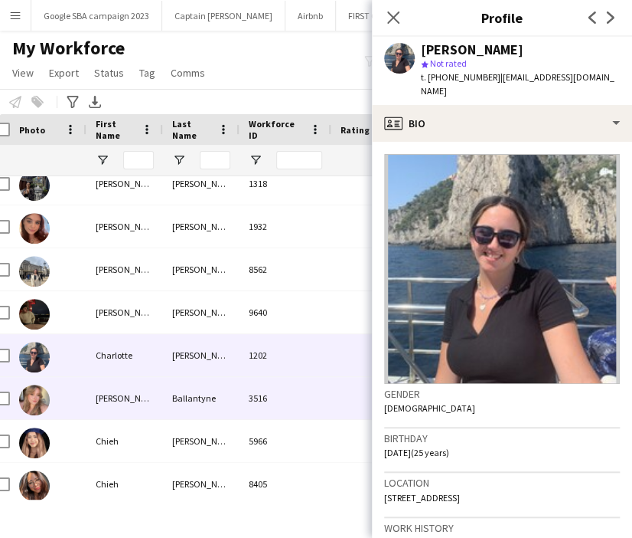
click at [281, 395] on div "3516" at bounding box center [286, 398] width 92 height 42
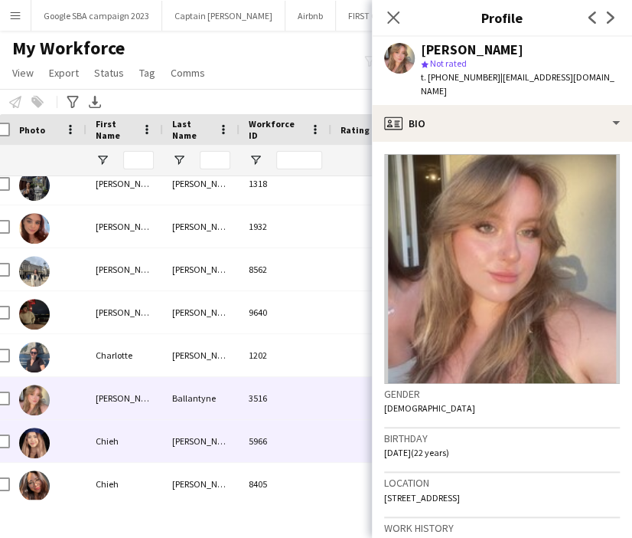
click at [282, 423] on div "5966" at bounding box center [286, 441] width 92 height 42
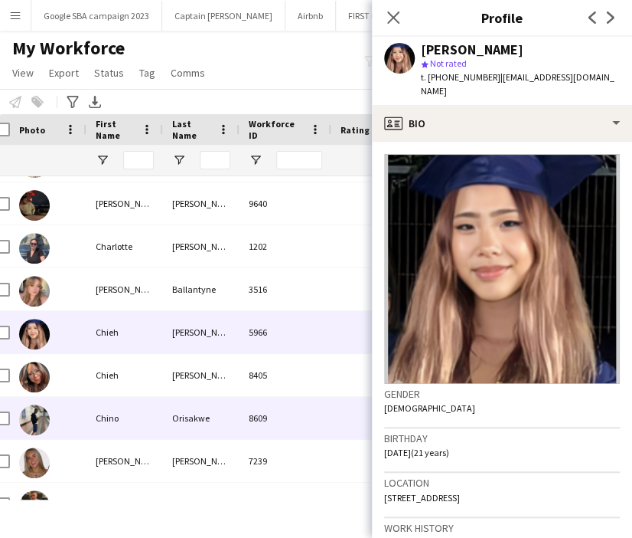
scroll to position [1153, 0]
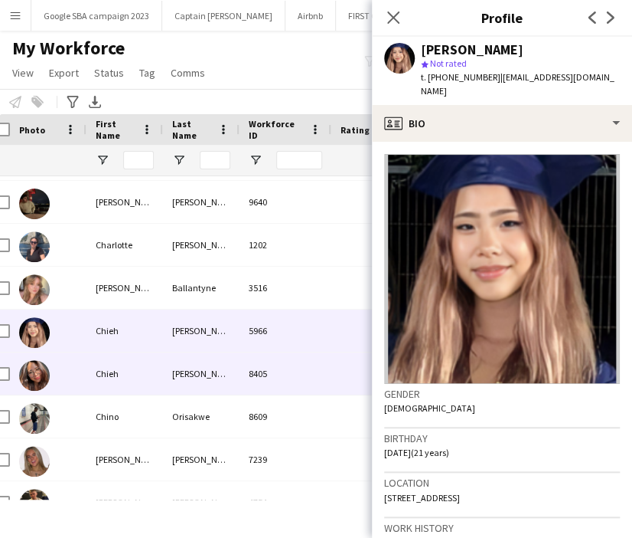
click at [278, 379] on div "8405" at bounding box center [286, 373] width 92 height 42
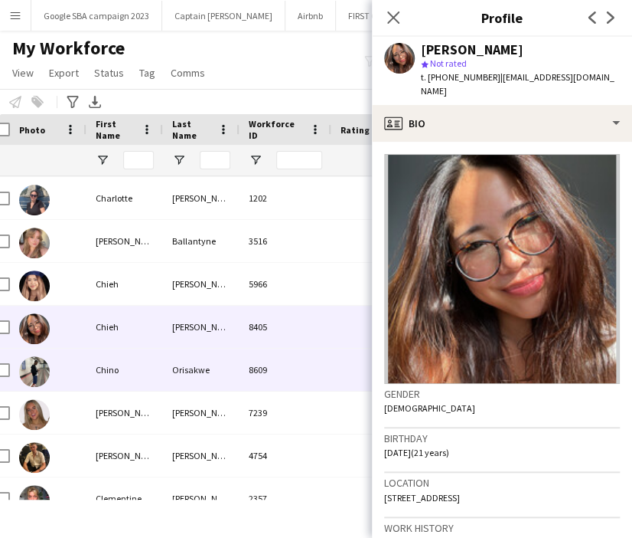
scroll to position [0, 0]
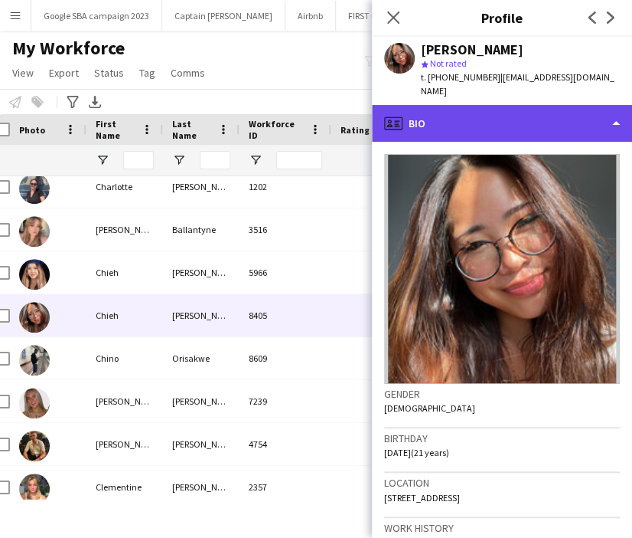
click at [508, 108] on div "profile Bio" at bounding box center [502, 123] width 260 height 37
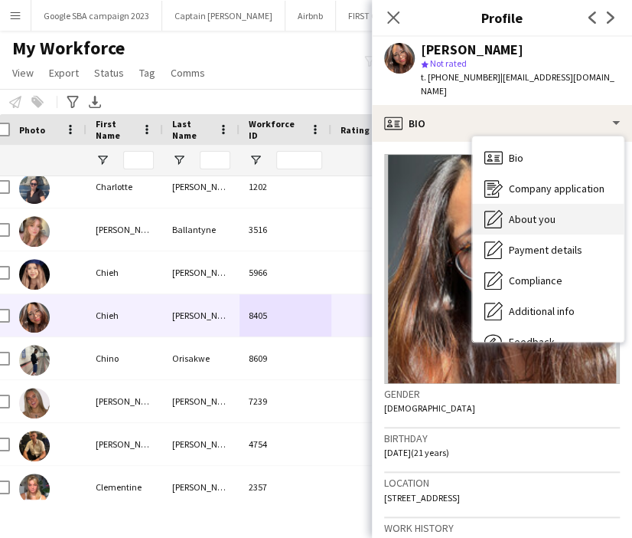
click at [533, 213] on div "About you About you" at bounding box center [548, 219] width 152 height 31
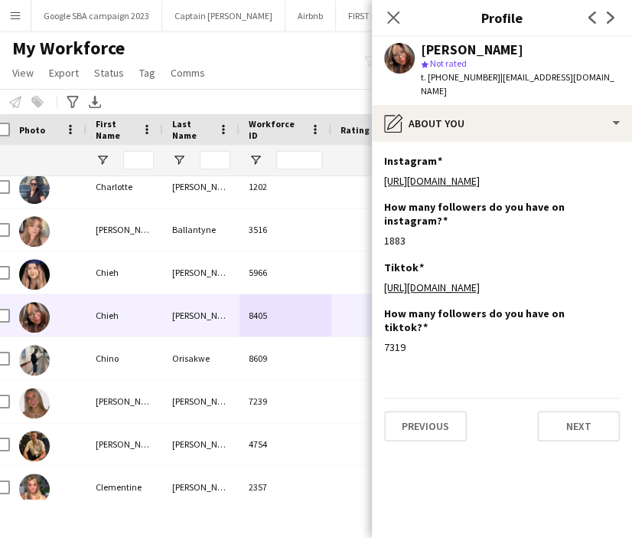
click at [459, 79] on span "t. +447444380133" at bounding box center [461, 76] width 80 height 11
copy span "447444380133"
click at [395, 16] on icon "Close pop-in" at bounding box center [393, 17] width 15 height 15
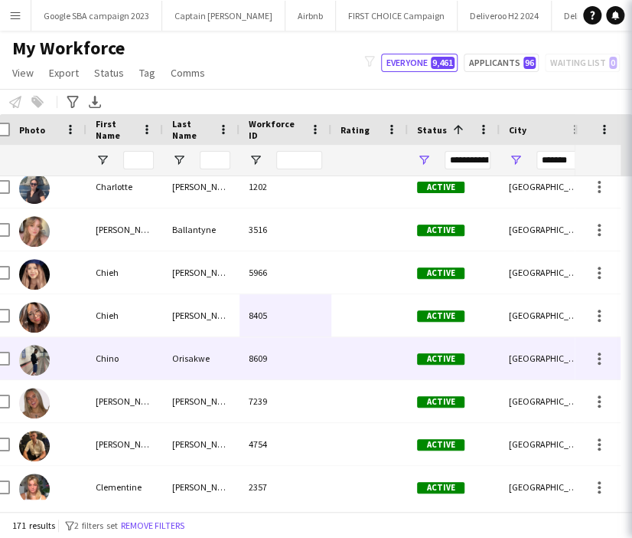
click at [266, 349] on div "8609" at bounding box center [286, 358] width 92 height 42
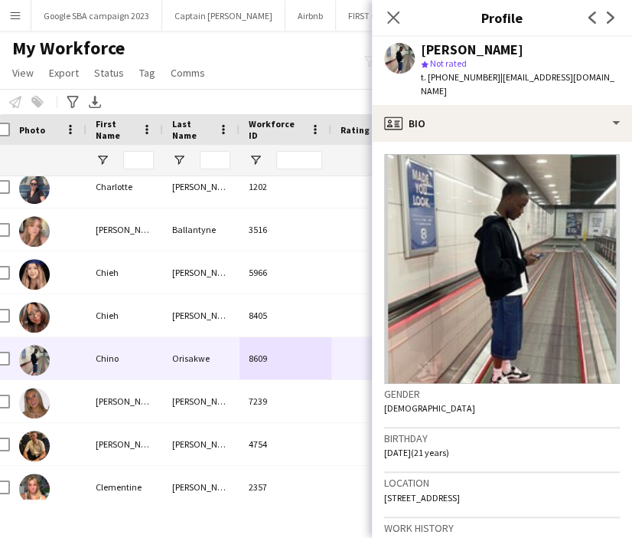
click at [455, 80] on span "t. +447828439533" at bounding box center [461, 76] width 80 height 11
copy span "447828439533"
click at [395, 21] on icon "Close pop-in" at bounding box center [393, 17] width 12 height 12
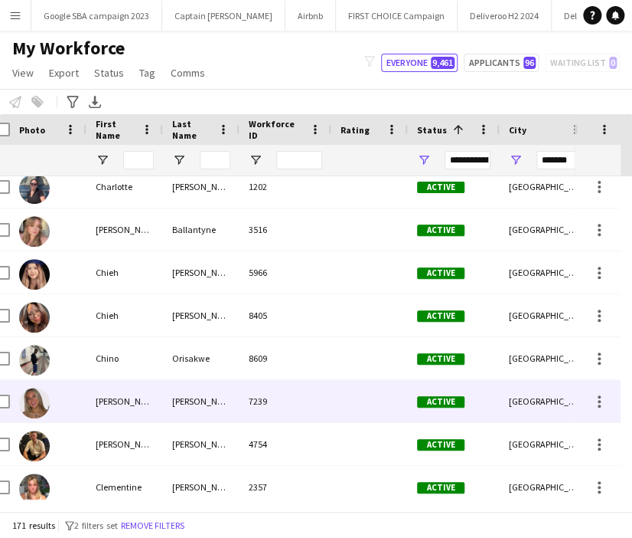
click at [214, 386] on div "Petrie" at bounding box center [201, 401] width 77 height 42
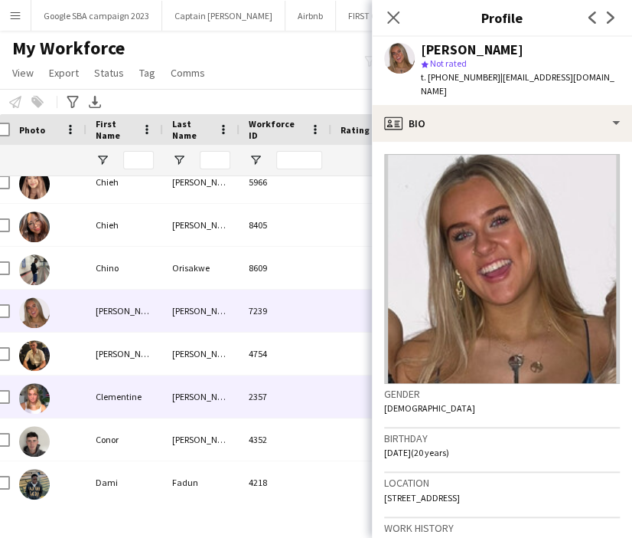
scroll to position [1305, 0]
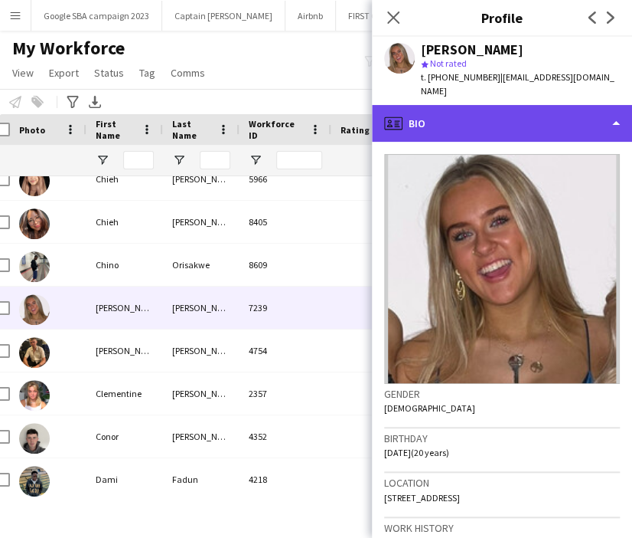
click at [511, 111] on div "profile Bio" at bounding box center [502, 123] width 260 height 37
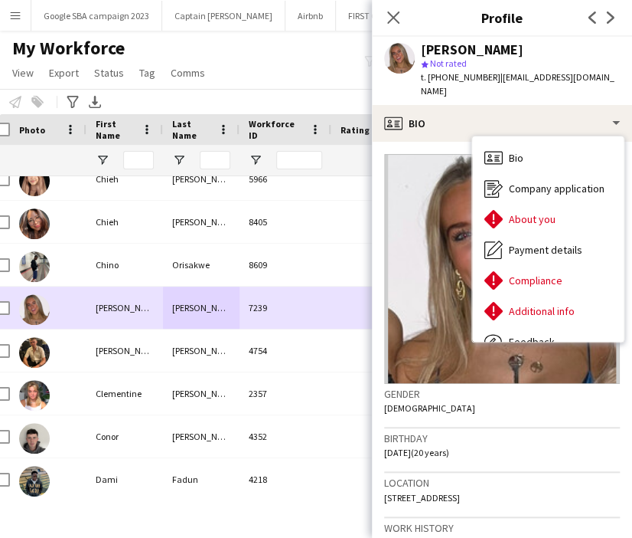
click at [233, 337] on div "Lathan" at bounding box center [201, 350] width 77 height 42
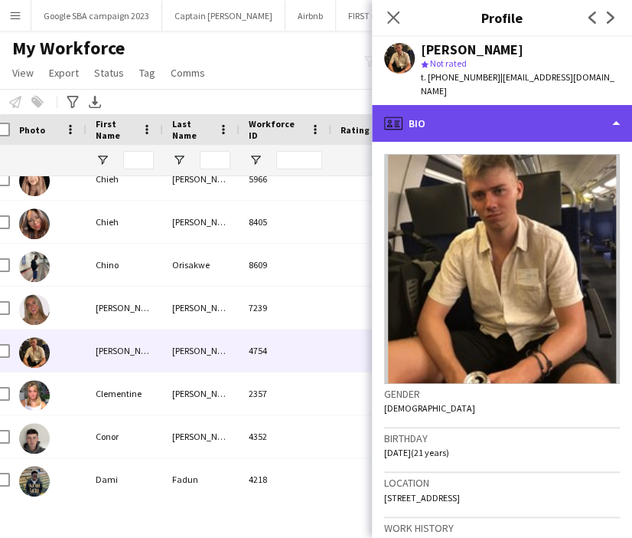
click at [508, 113] on div "profile Bio" at bounding box center [502, 123] width 260 height 37
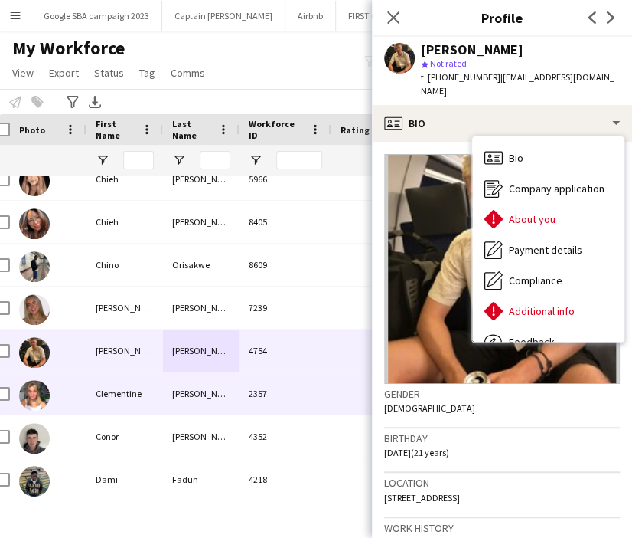
click at [253, 394] on div "2357" at bounding box center [286, 393] width 92 height 42
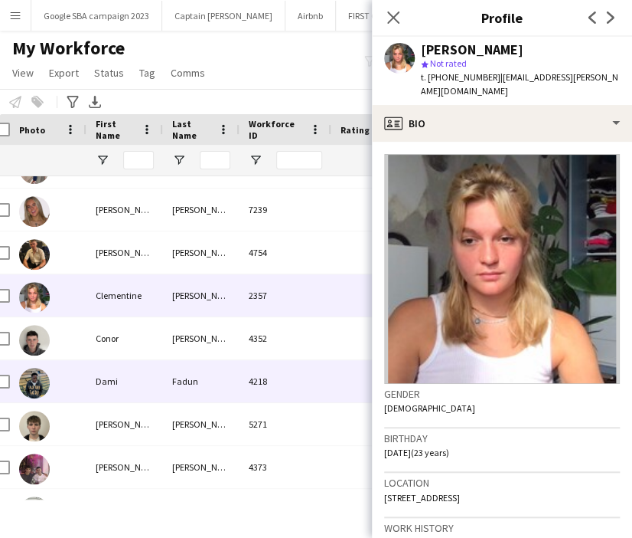
scroll to position [1395, 0]
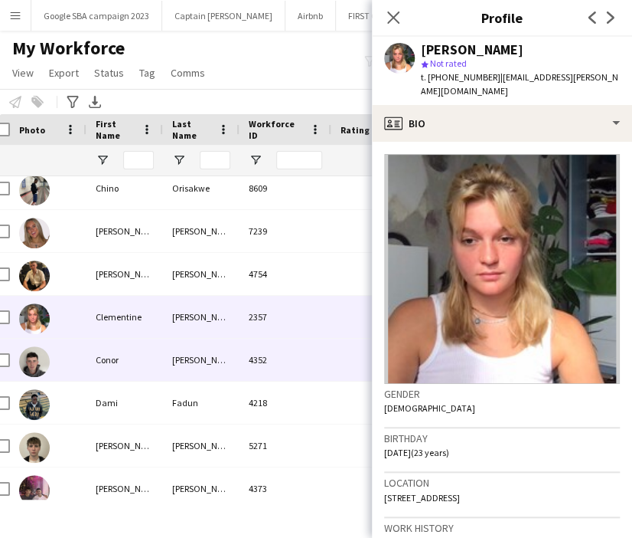
click at [271, 359] on div "4352" at bounding box center [286, 359] width 92 height 42
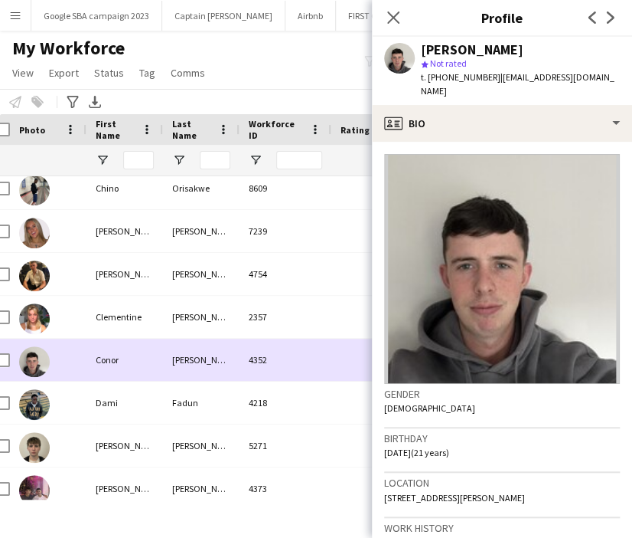
click at [250, 403] on div "4218" at bounding box center [286, 402] width 92 height 42
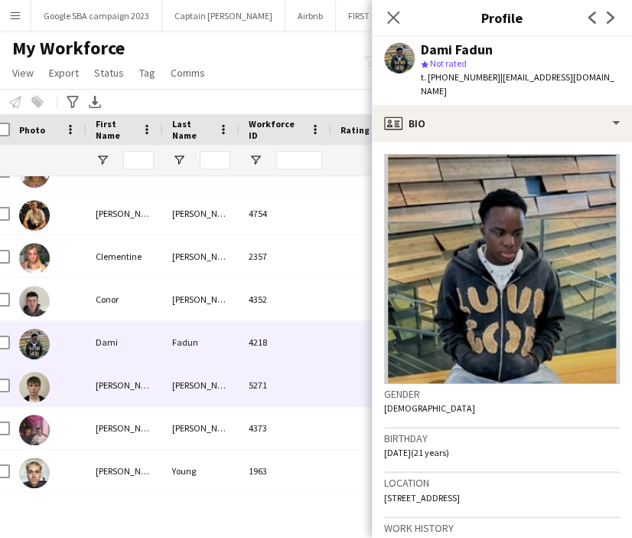
scroll to position [1443, 0]
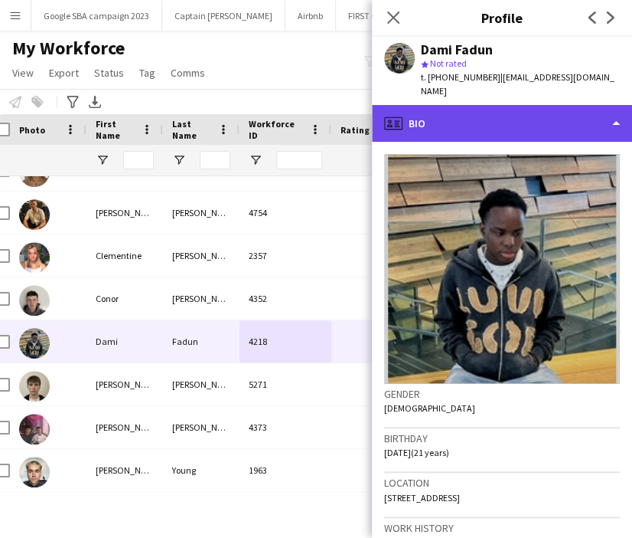
click at [456, 107] on div "profile Bio" at bounding box center [502, 123] width 260 height 37
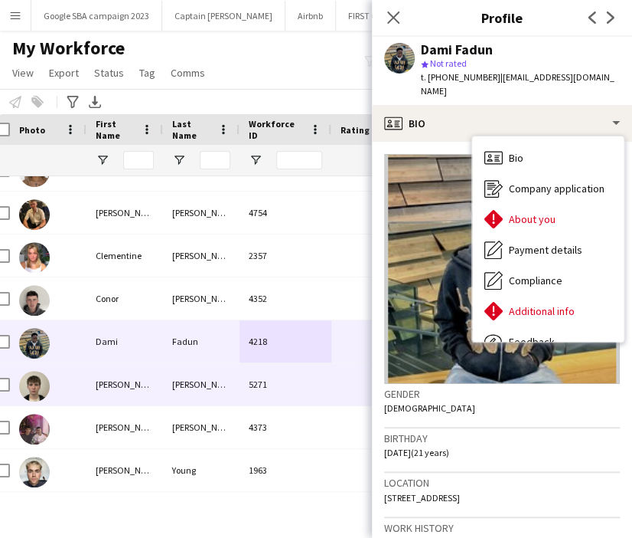
click at [238, 381] on div "Marshall" at bounding box center [201, 384] width 77 height 42
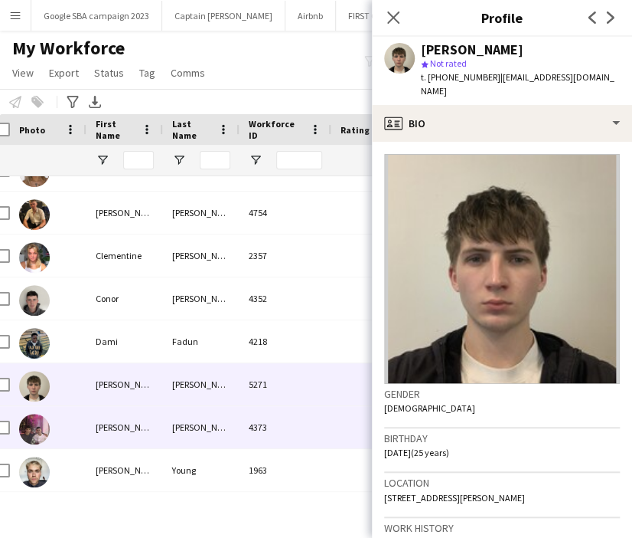
click at [289, 423] on div "4373" at bounding box center [286, 427] width 92 height 42
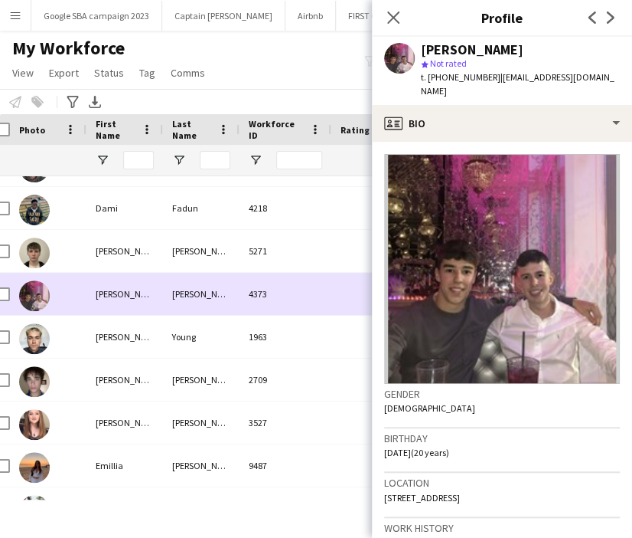
scroll to position [1583, 0]
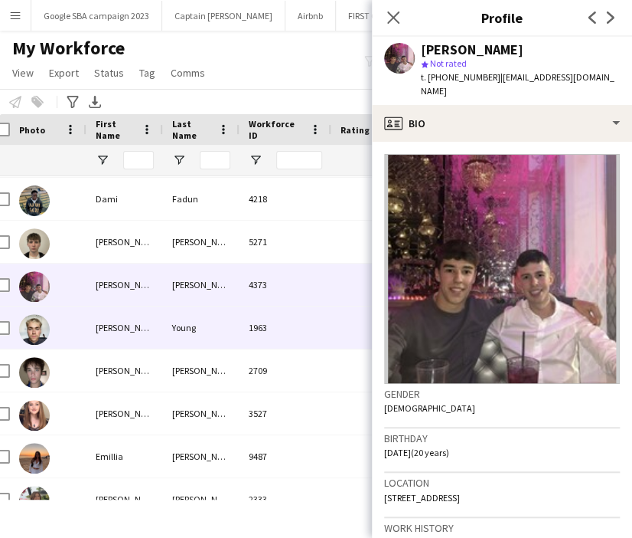
click at [254, 312] on div "1963" at bounding box center [286, 327] width 92 height 42
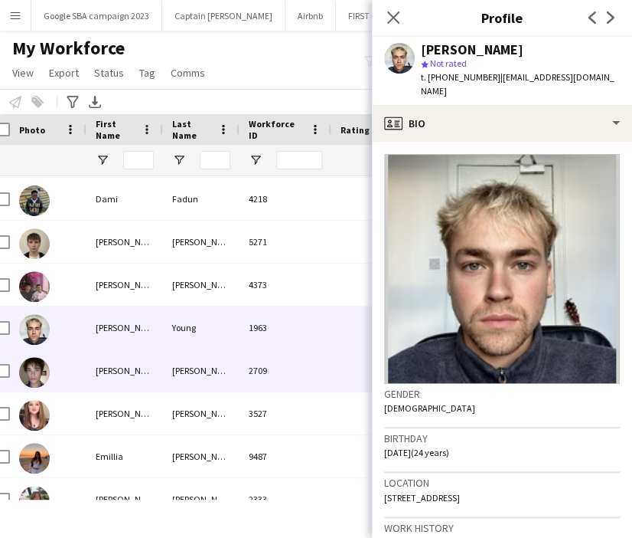
click at [266, 351] on div "2709" at bounding box center [286, 370] width 92 height 42
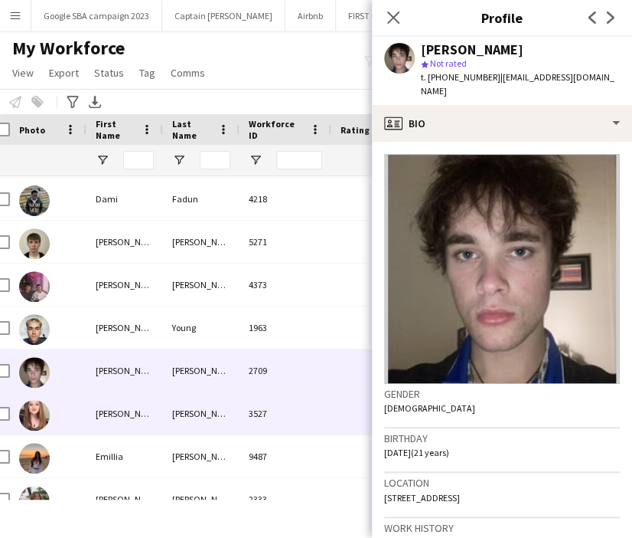
click at [297, 410] on div "3527" at bounding box center [286, 413] width 92 height 42
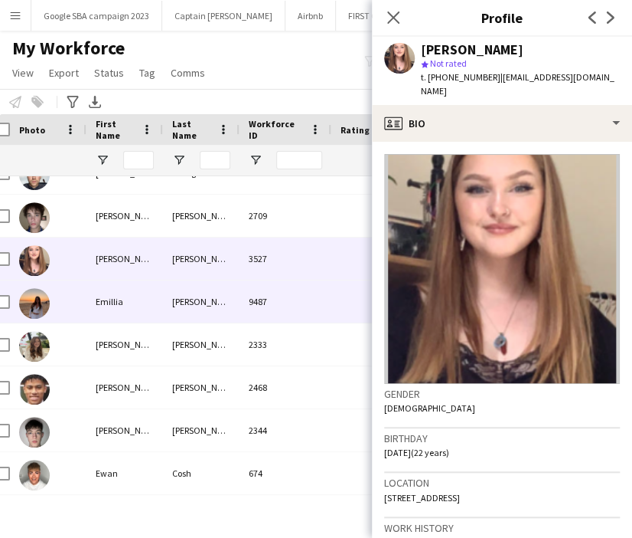
click at [273, 307] on div "9487" at bounding box center [286, 301] width 92 height 42
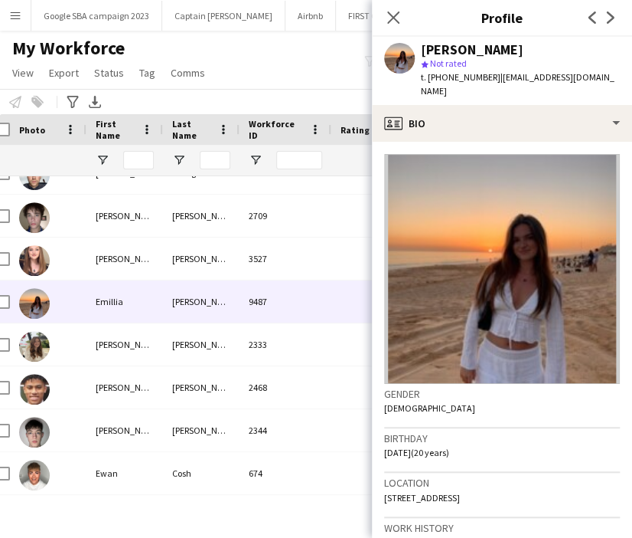
click at [459, 72] on span "t. +447714037704" at bounding box center [461, 76] width 80 height 11
copy span "447714037704"
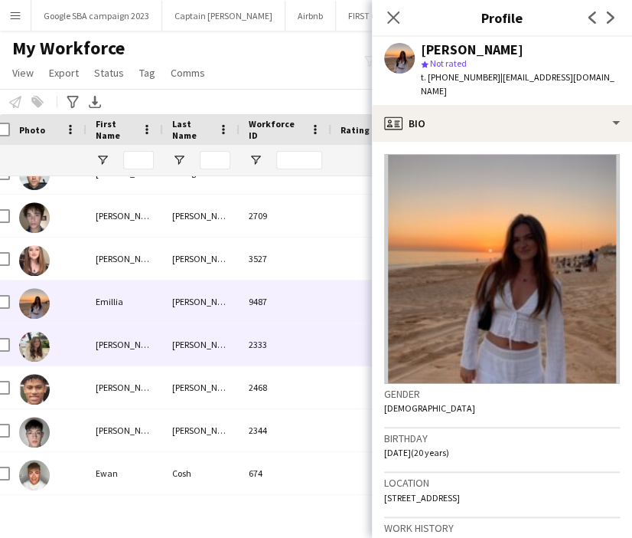
click at [233, 338] on div "Munro" at bounding box center [201, 344] width 77 height 42
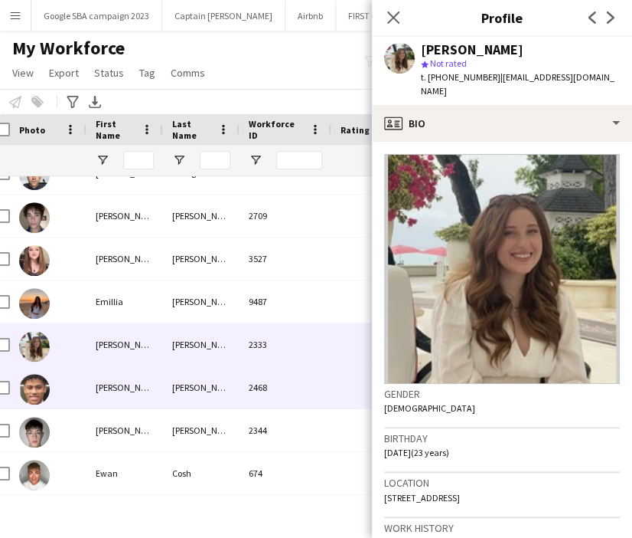
click at [227, 399] on div "Hamid" at bounding box center [201, 387] width 77 height 42
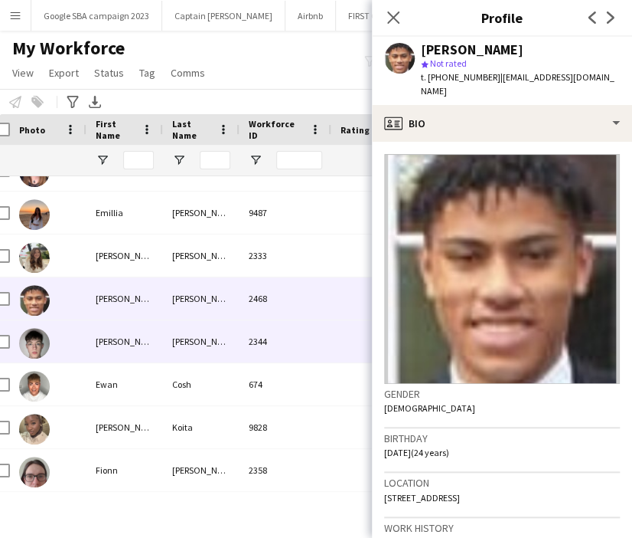
click at [220, 359] on div "McCluskey" at bounding box center [201, 341] width 77 height 42
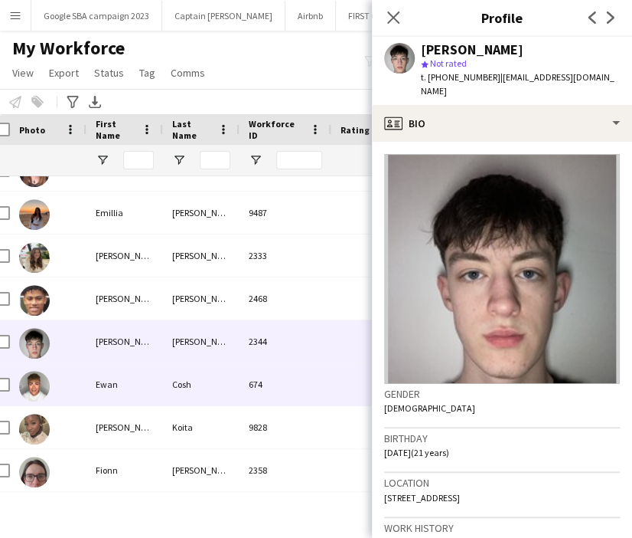
click at [222, 390] on div "Cosh" at bounding box center [201, 384] width 77 height 42
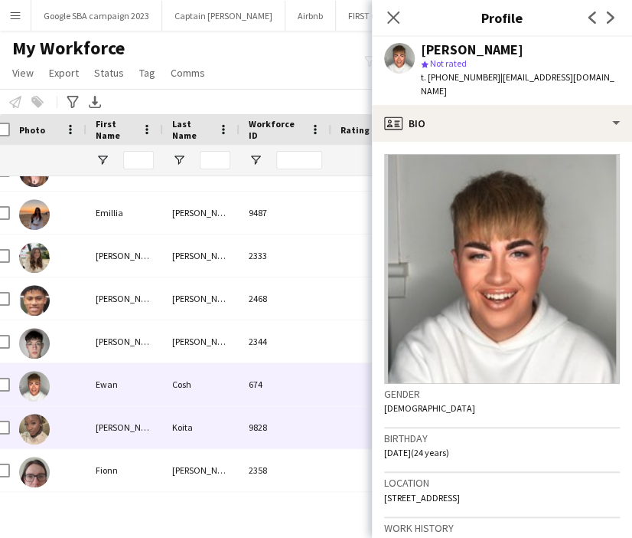
click at [219, 427] on div "Koita" at bounding box center [201, 427] width 77 height 42
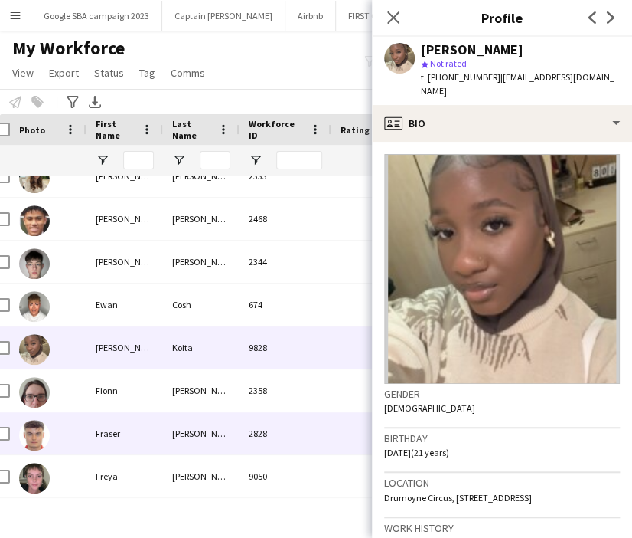
click at [221, 430] on div "Livingstone" at bounding box center [201, 433] width 77 height 42
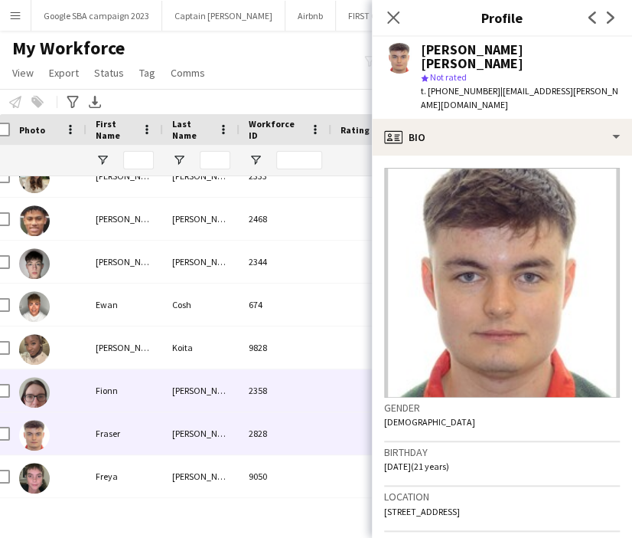
click at [221, 384] on div "Blaney" at bounding box center [201, 390] width 77 height 42
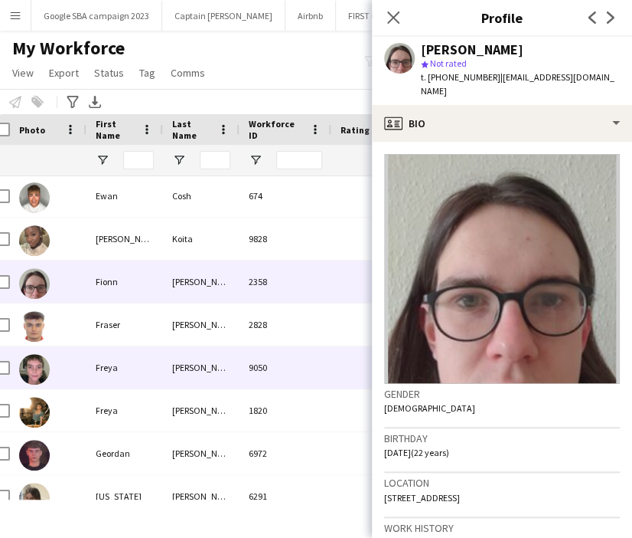
click at [202, 371] on div "Davies" at bounding box center [201, 367] width 77 height 42
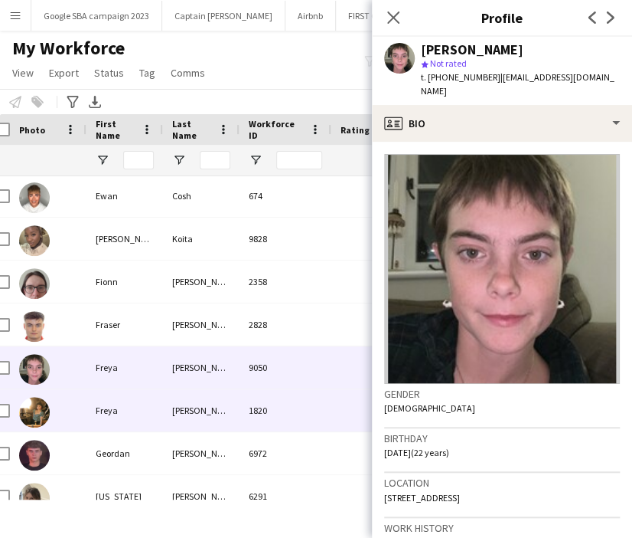
click at [205, 406] on div "Liu" at bounding box center [201, 410] width 77 height 42
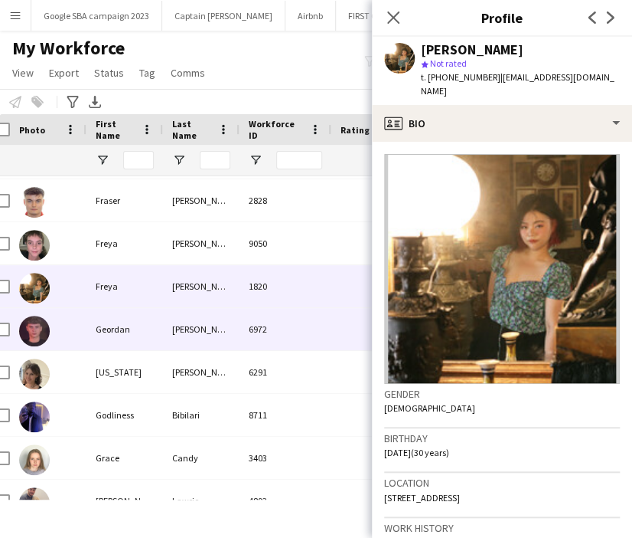
click at [199, 325] on div "Davis" at bounding box center [201, 329] width 77 height 42
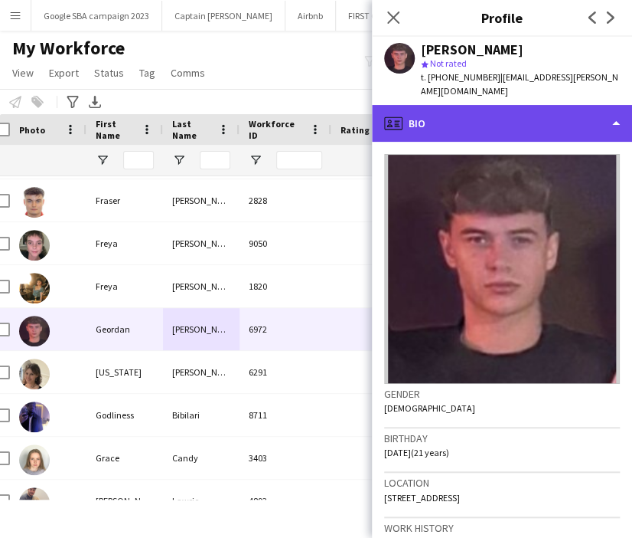
click at [462, 110] on div "profile Bio" at bounding box center [502, 123] width 260 height 37
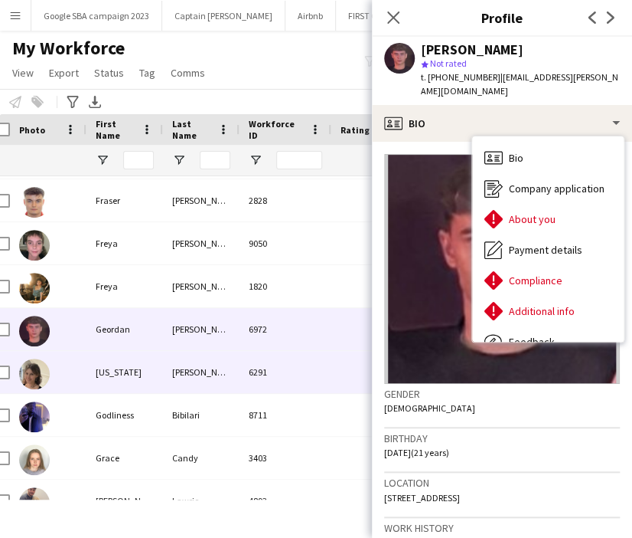
click at [265, 380] on div "6291" at bounding box center [286, 372] width 92 height 42
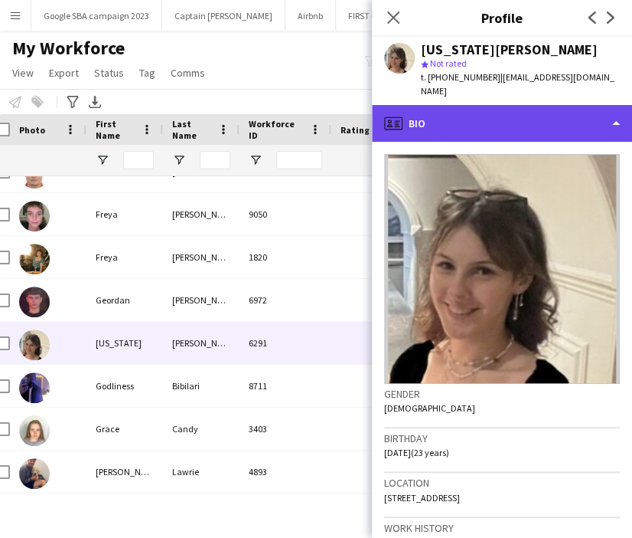
click at [437, 105] on div "profile Bio" at bounding box center [502, 123] width 260 height 37
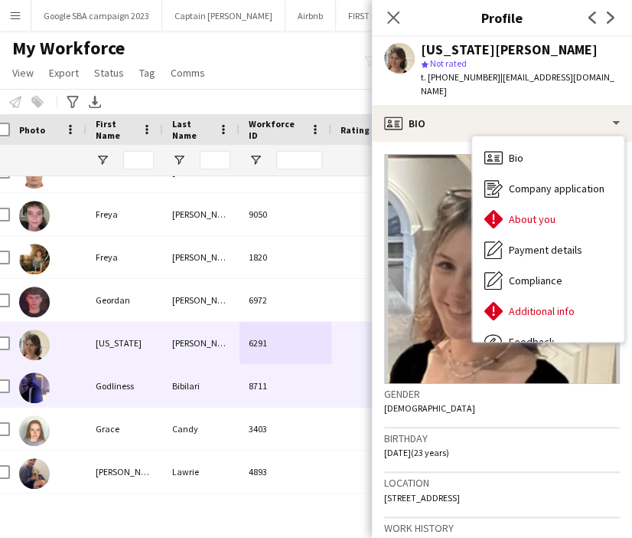
click at [247, 375] on div "8711" at bounding box center [286, 385] width 92 height 42
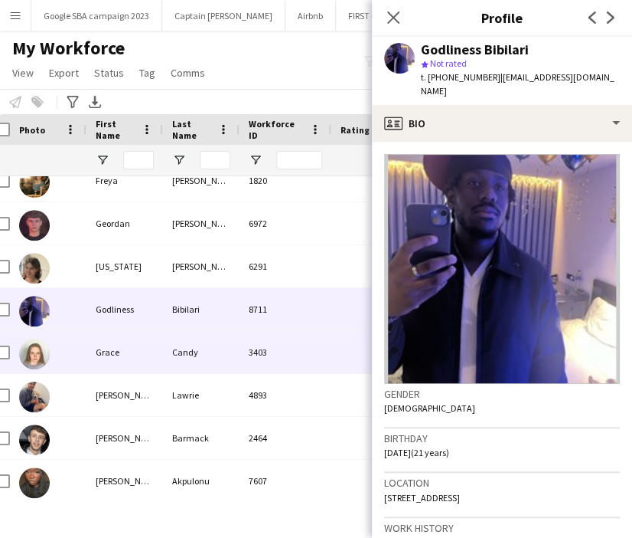
click at [226, 352] on div "Candy" at bounding box center [201, 352] width 77 height 42
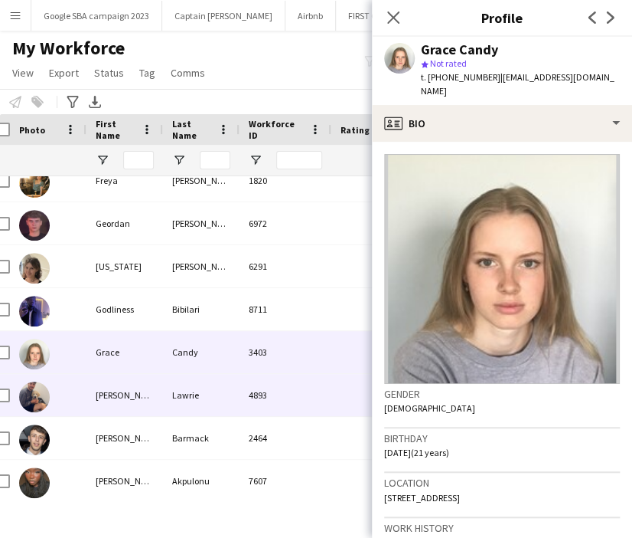
click at [227, 385] on div "Lawrie" at bounding box center [201, 395] width 77 height 42
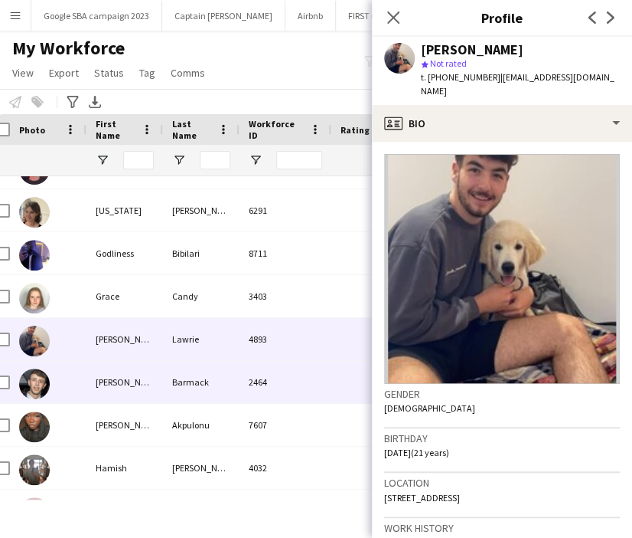
click at [197, 371] on div "Barmack" at bounding box center [201, 382] width 77 height 42
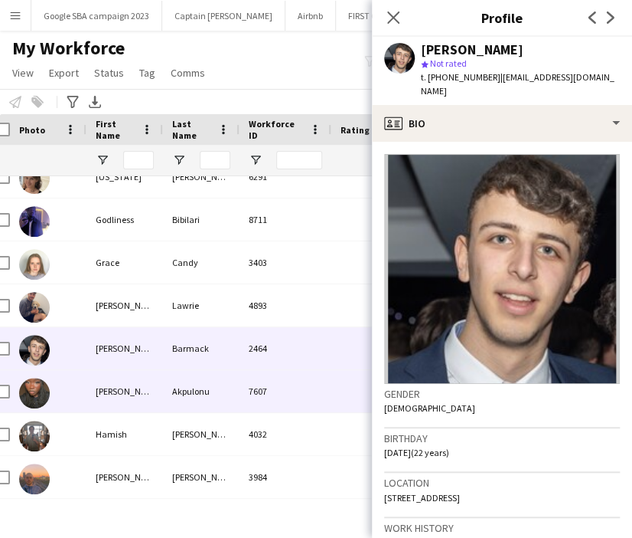
click at [197, 377] on div "Akpulonu" at bounding box center [201, 391] width 77 height 42
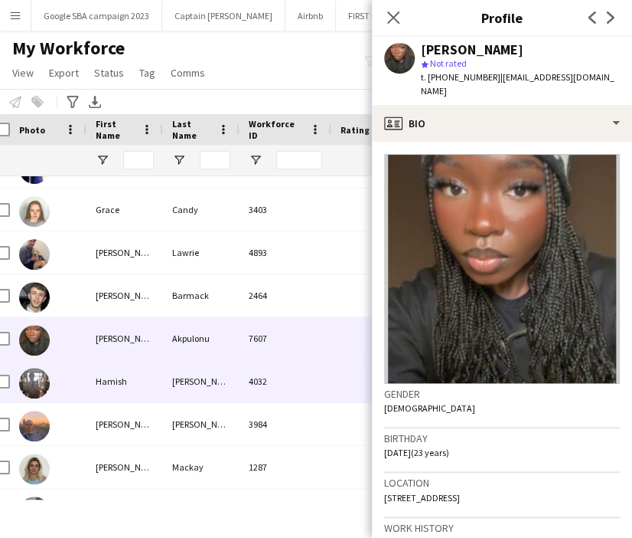
click at [214, 377] on div "Smith" at bounding box center [201, 381] width 77 height 42
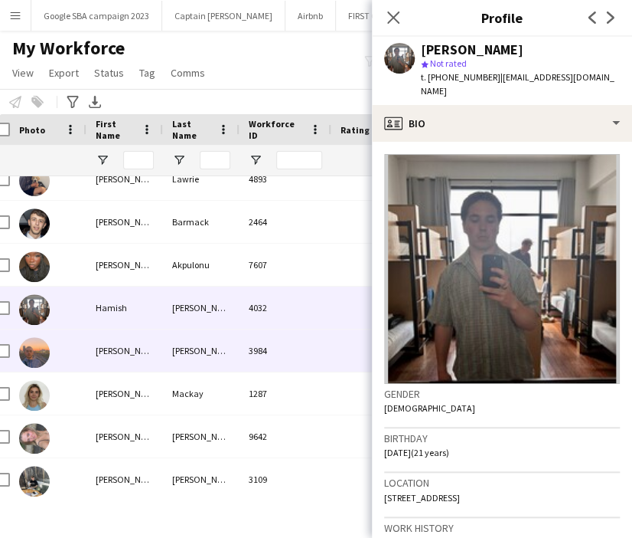
click at [205, 358] on div "Laskey" at bounding box center [201, 350] width 77 height 42
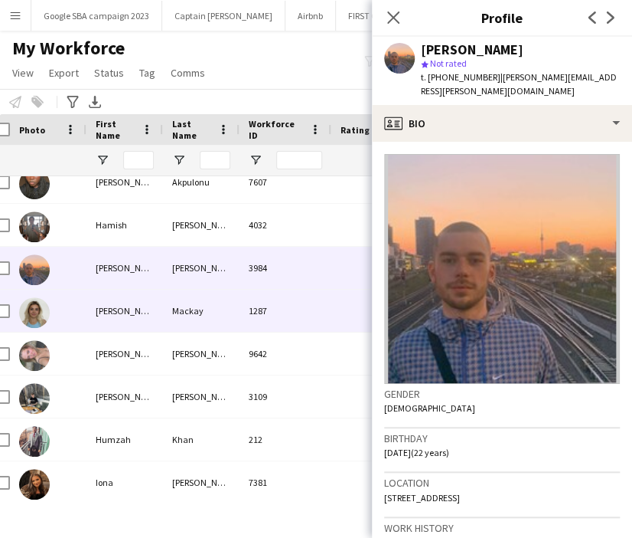
click at [200, 319] on div "Mackay" at bounding box center [201, 310] width 77 height 42
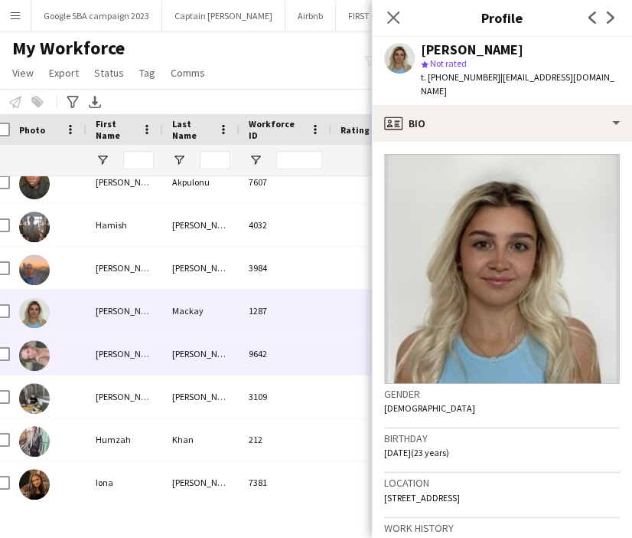
click at [204, 344] on div "Parker Croft" at bounding box center [201, 353] width 77 height 42
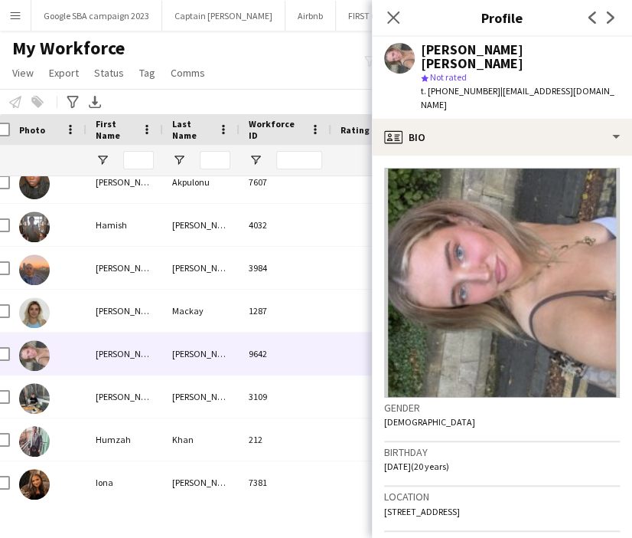
click at [533, 99] on div "Holly Parker Croft star Not rated t. +447496710440 | hollyparkercroft2104@gmail…" at bounding box center [502, 78] width 260 height 82
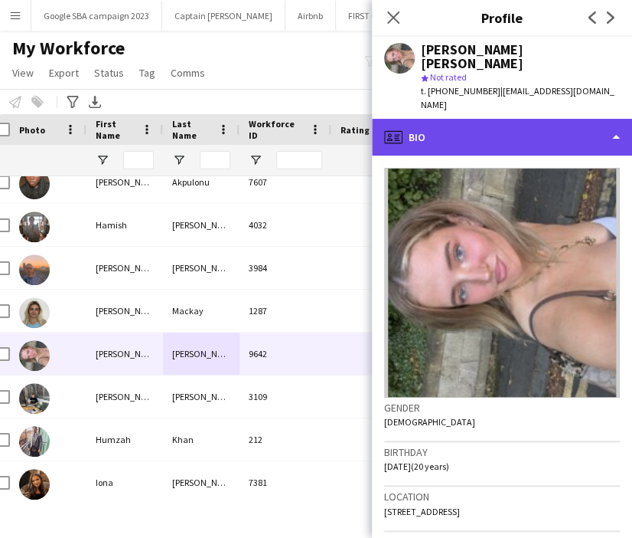
click at [533, 123] on div "profile Bio" at bounding box center [502, 137] width 260 height 37
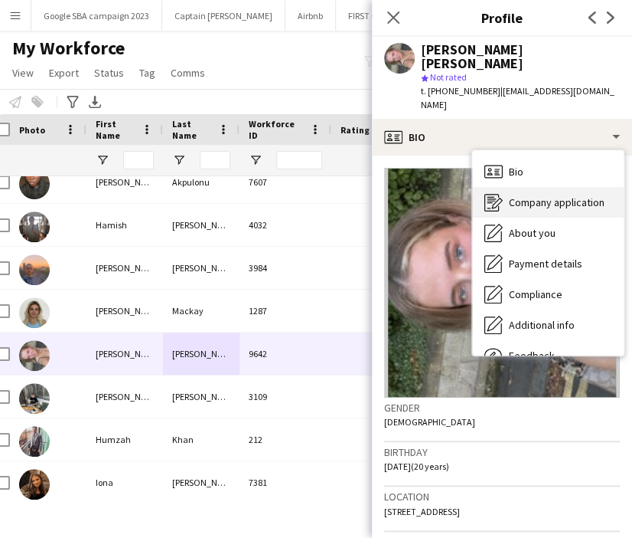
click at [542, 195] on span "Company application" at bounding box center [557, 202] width 96 height 14
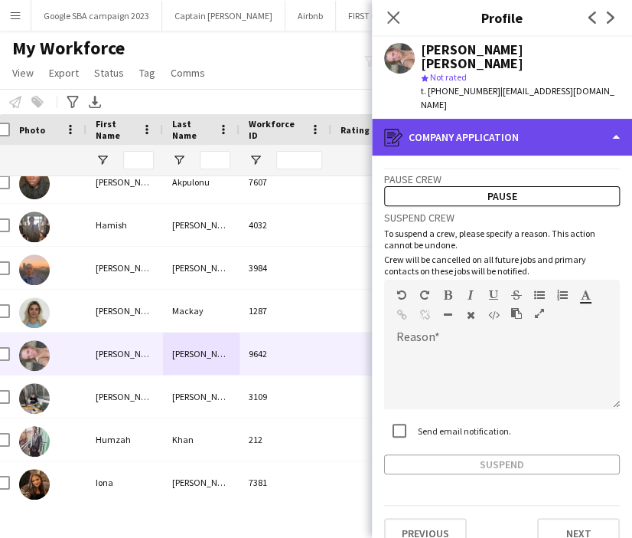
click at [515, 126] on div "register Company application" at bounding box center [502, 137] width 260 height 37
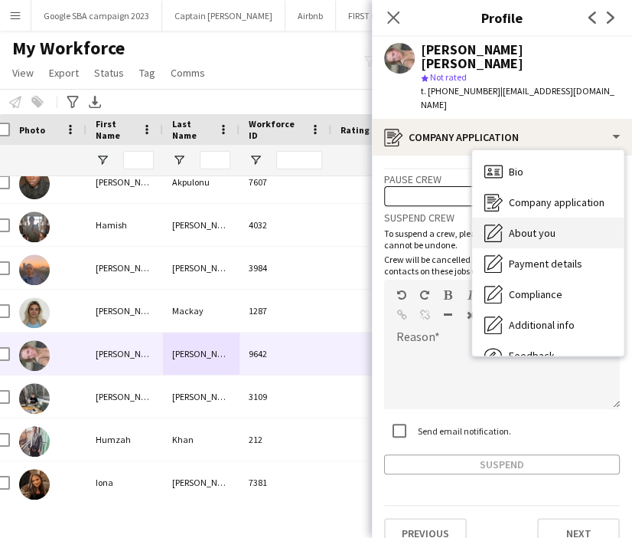
click at [528, 226] on span "About you" at bounding box center [532, 233] width 47 height 14
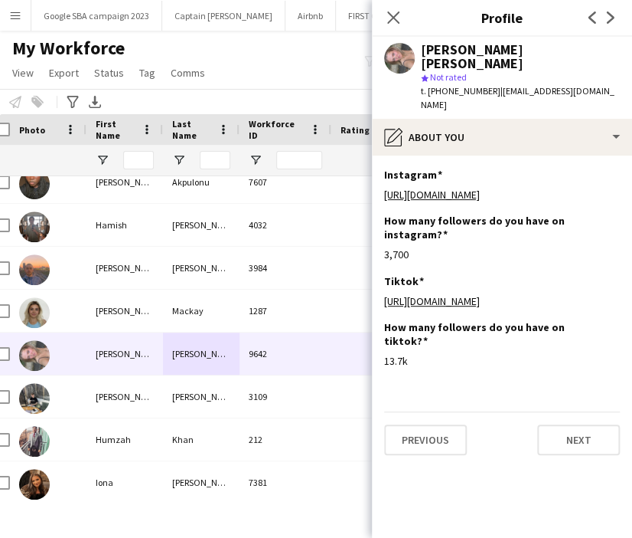
click at [453, 85] on span "t. +447496710440" at bounding box center [461, 90] width 80 height 11
copy span "447496710440"
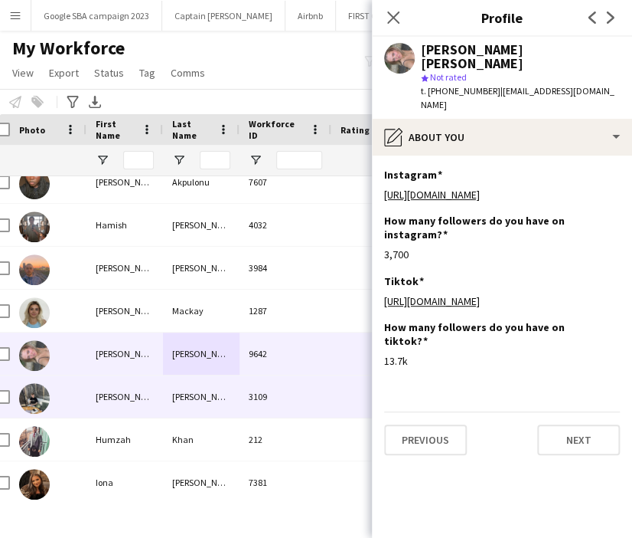
click at [202, 402] on div "Graham" at bounding box center [201, 396] width 77 height 42
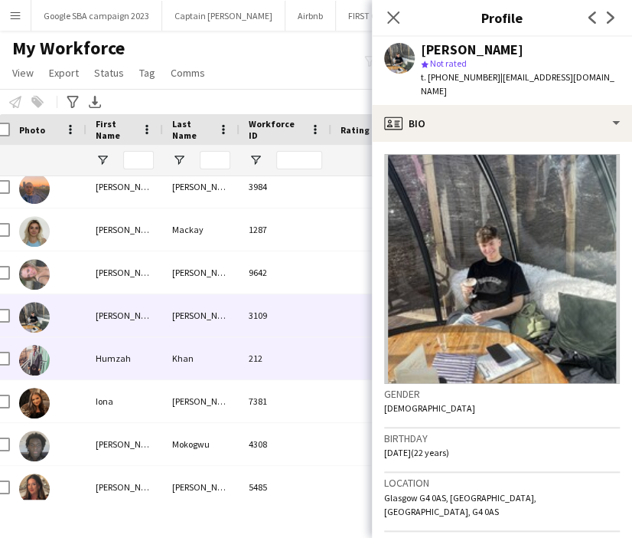
click at [195, 363] on div "Khan" at bounding box center [201, 358] width 77 height 42
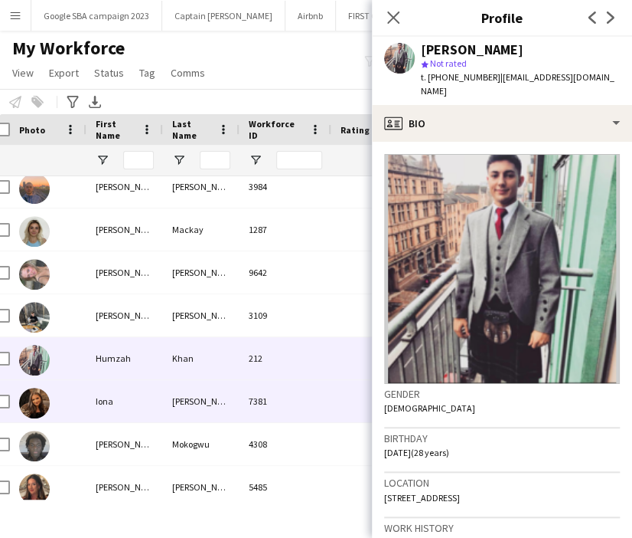
click at [196, 393] on div "Mclean" at bounding box center [201, 401] width 77 height 42
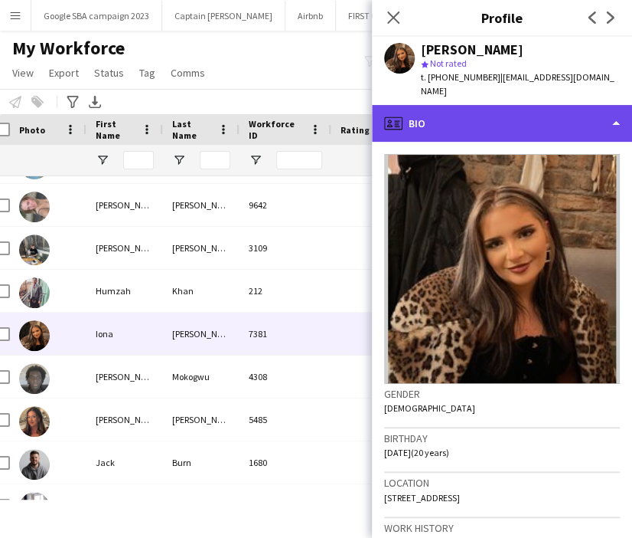
click at [457, 105] on div "profile Bio" at bounding box center [502, 123] width 260 height 37
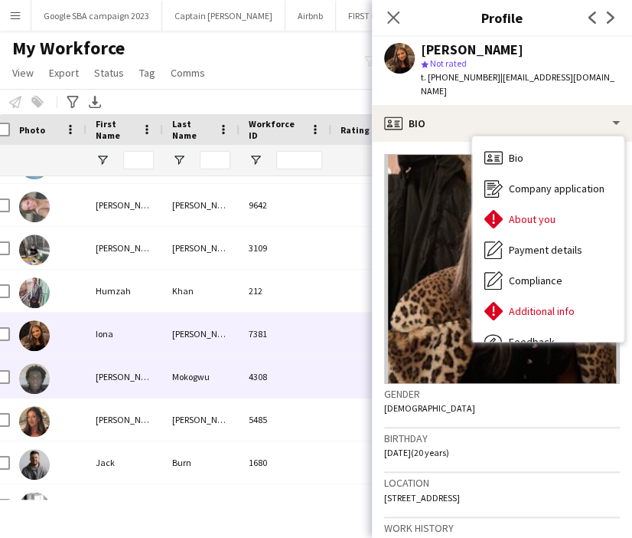
click at [190, 396] on div "Mokogwu" at bounding box center [201, 376] width 77 height 42
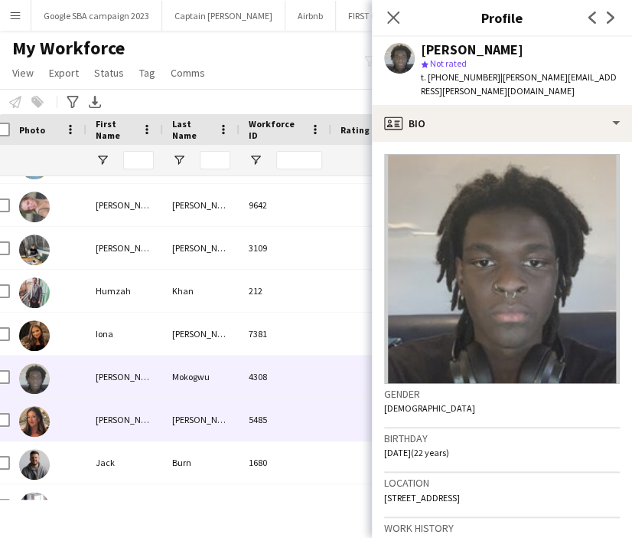
click at [208, 409] on div "Walker" at bounding box center [201, 419] width 77 height 42
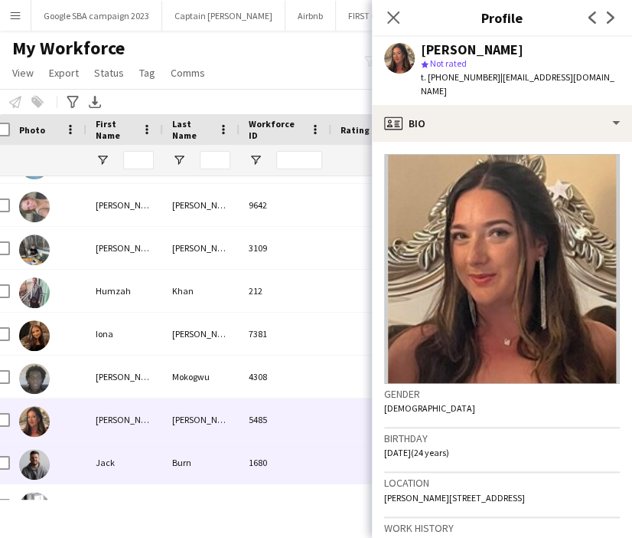
click at [175, 485] on div "Frazer" at bounding box center [201, 505] width 77 height 42
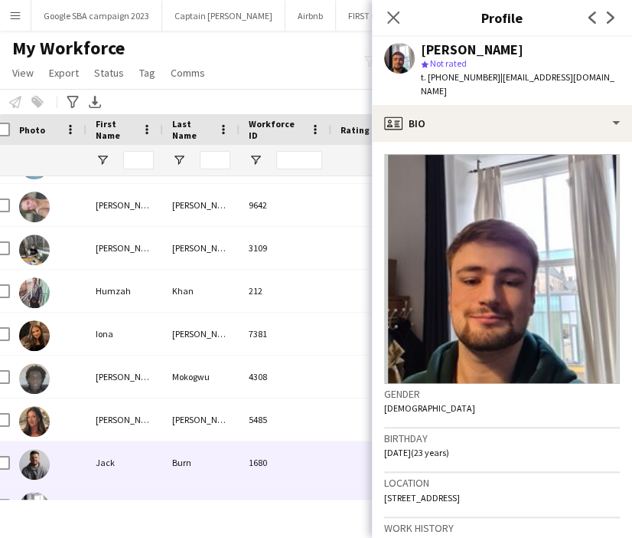
click at [166, 454] on div "Burn" at bounding box center [201, 462] width 77 height 42
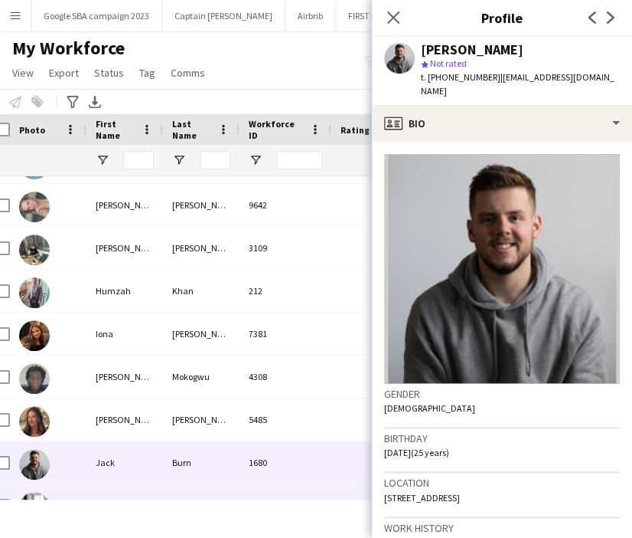
scroll to position [2771, 0]
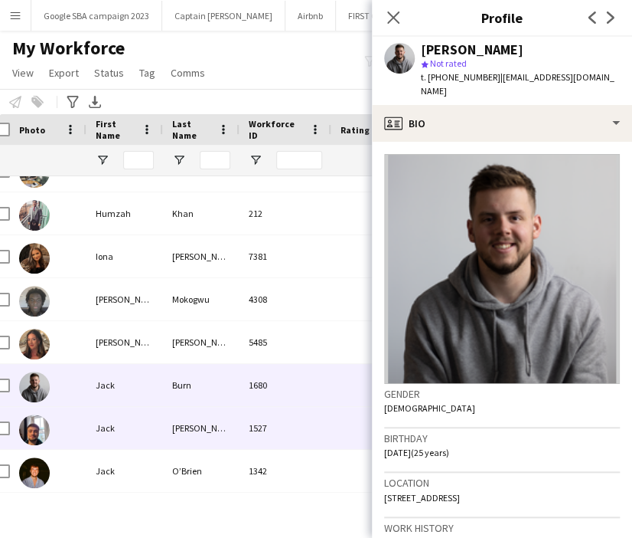
click at [161, 433] on div "Jack" at bounding box center [125, 428] width 77 height 42
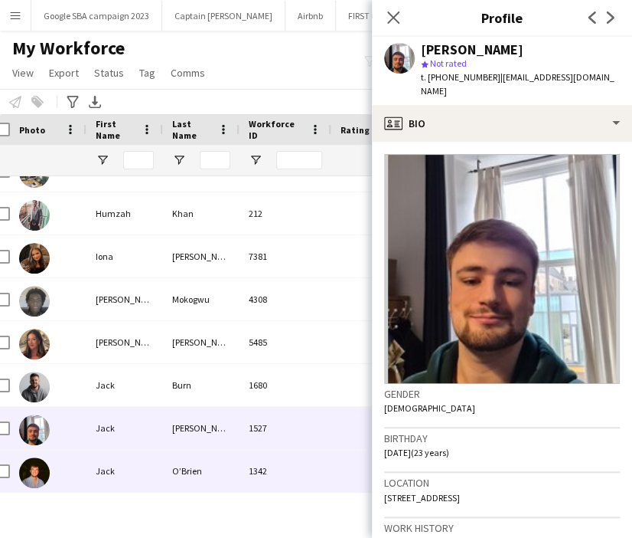
click at [181, 472] on div "O’Brien" at bounding box center [201, 470] width 77 height 42
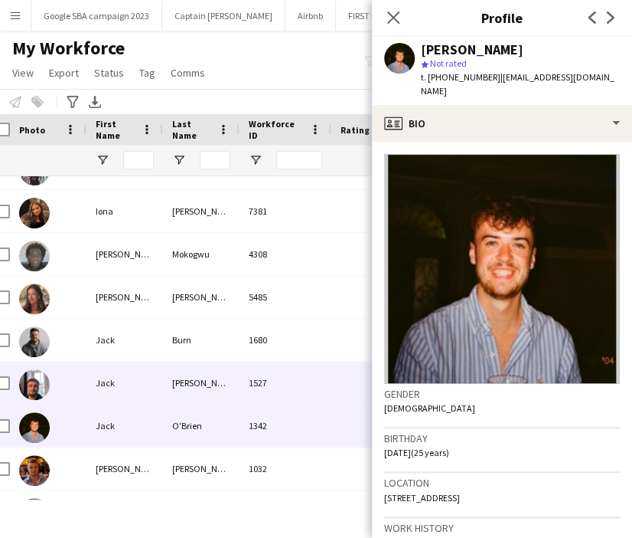
scroll to position [2850, 0]
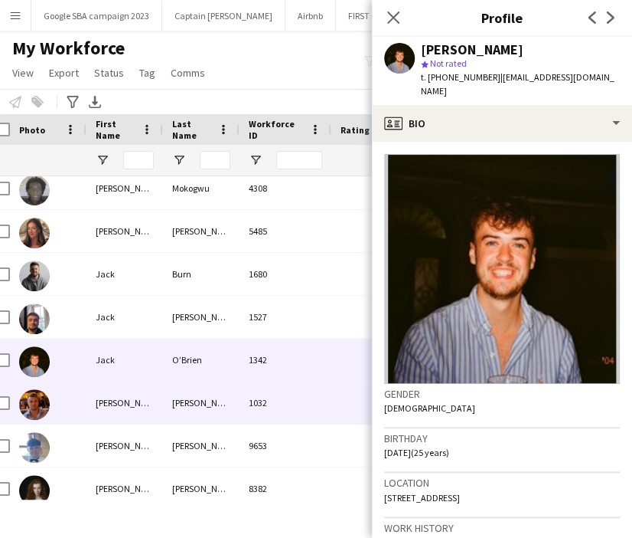
click at [157, 400] on div "James" at bounding box center [125, 402] width 77 height 42
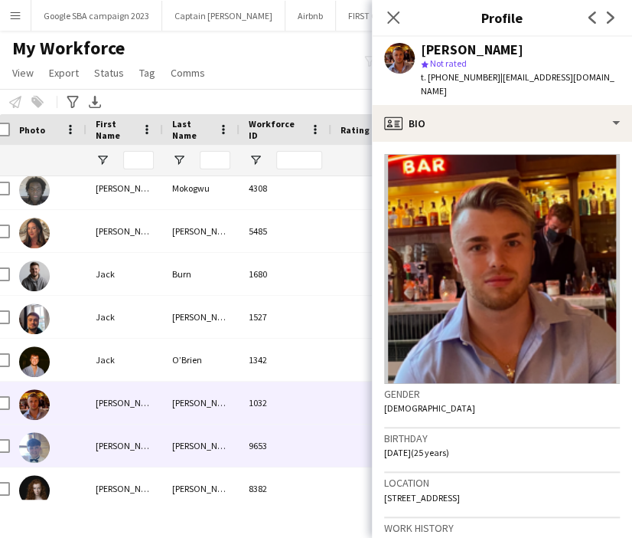
click at [132, 445] on div "Jamie" at bounding box center [125, 445] width 77 height 42
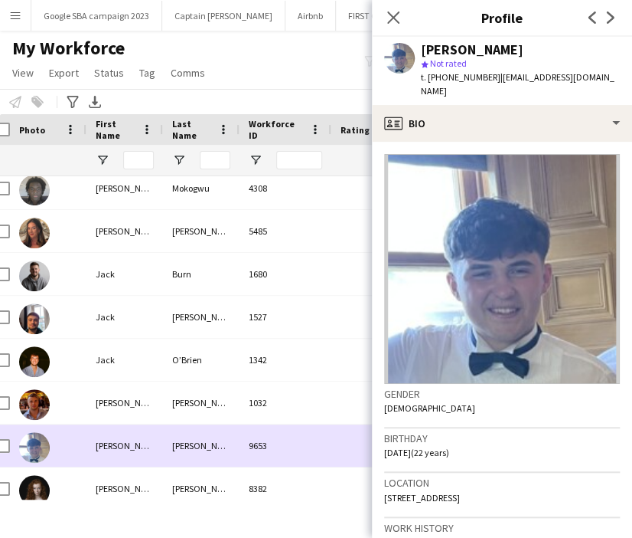
scroll to position [2956, 0]
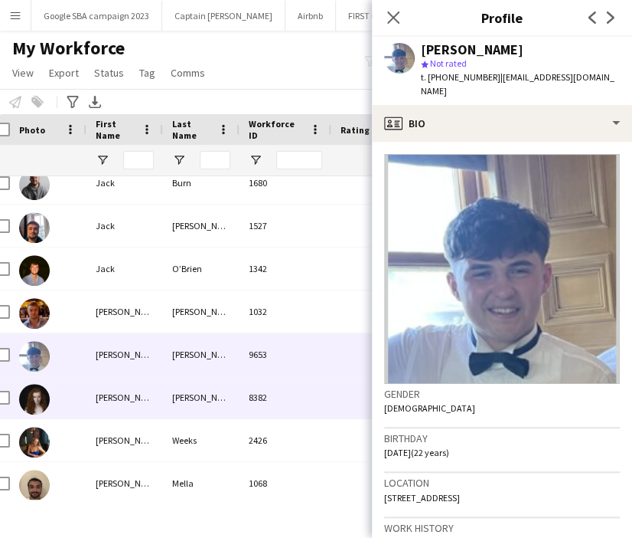
click at [138, 399] on div "Janey" at bounding box center [125, 397] width 77 height 42
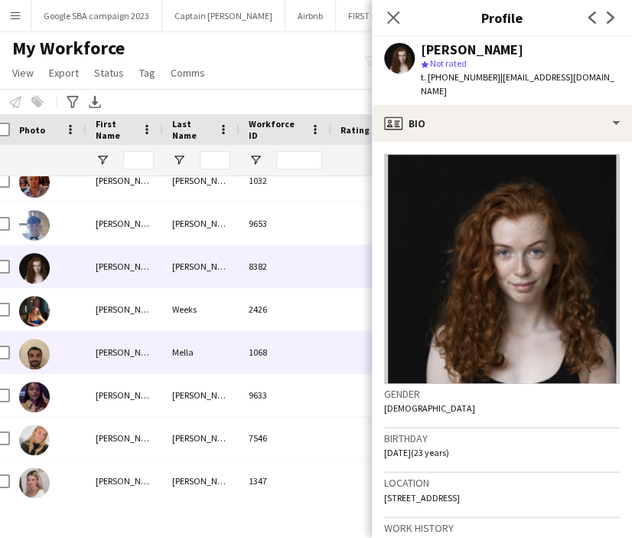
click at [125, 319] on div "Jasmine" at bounding box center [125, 309] width 77 height 42
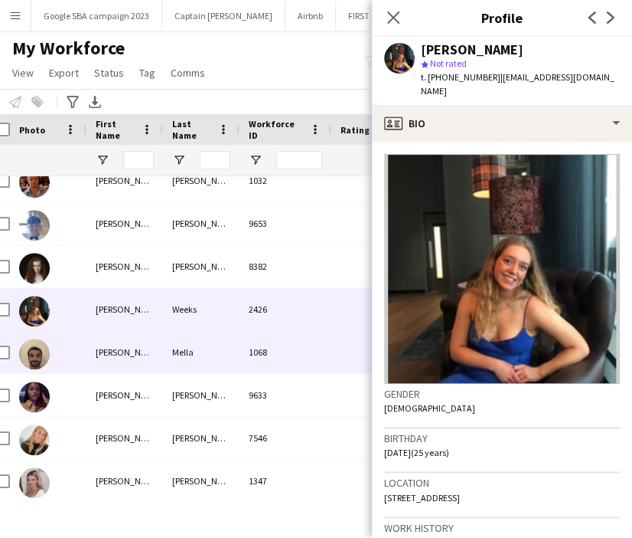
click at [135, 347] on div "Javier" at bounding box center [125, 352] width 77 height 42
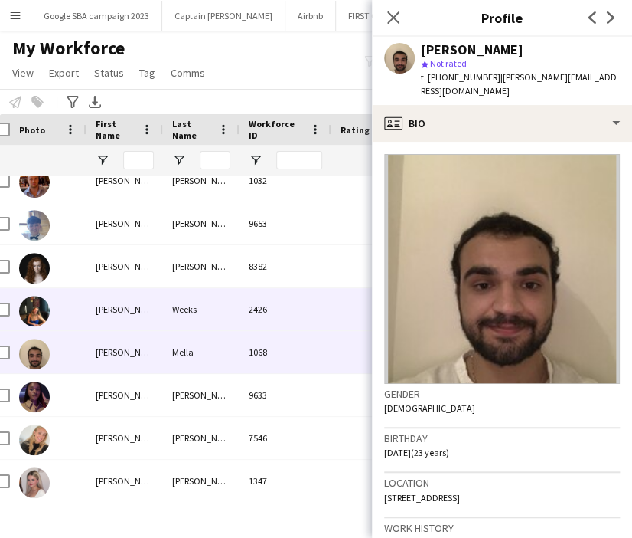
click at [131, 319] on div "Jasmine" at bounding box center [125, 309] width 77 height 42
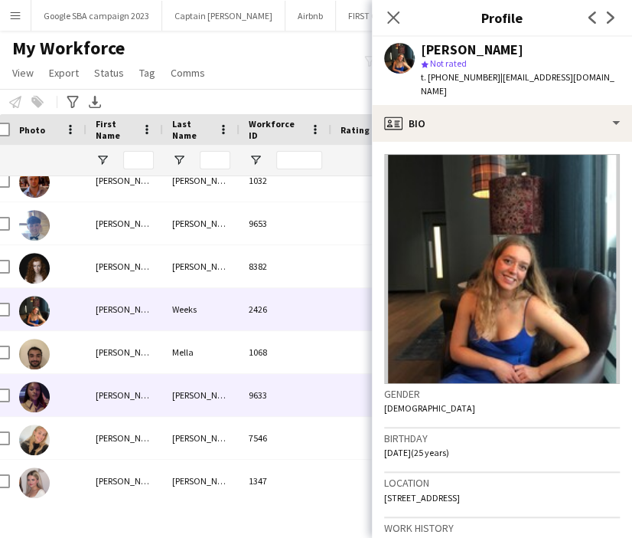
click at [155, 399] on div "Jeenat" at bounding box center [125, 395] width 77 height 42
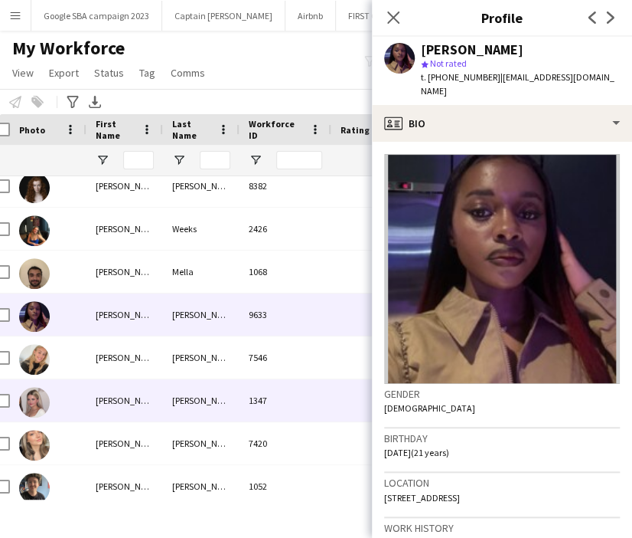
click at [143, 412] on div "Jessica" at bounding box center [125, 400] width 77 height 42
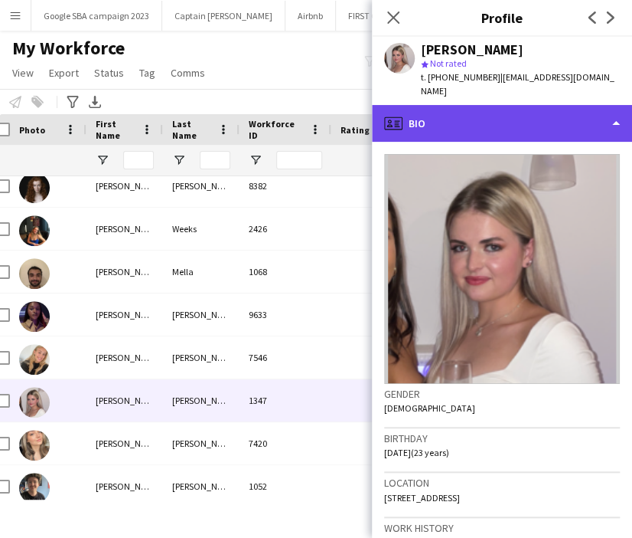
click at [475, 111] on div "profile Bio" at bounding box center [502, 123] width 260 height 37
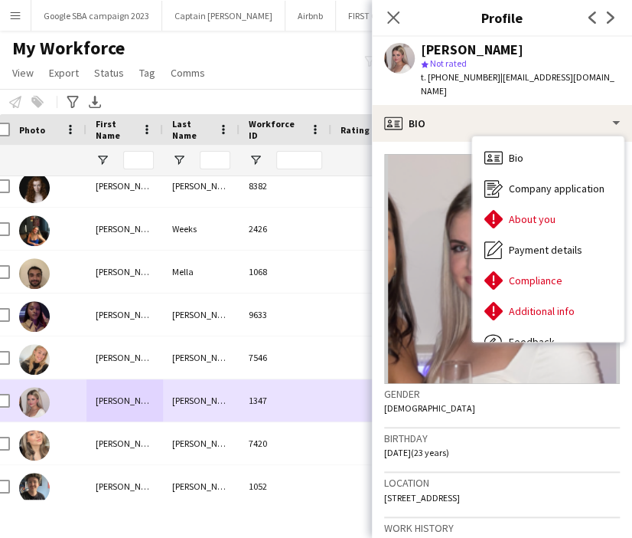
click at [200, 451] on div "Greig" at bounding box center [201, 443] width 77 height 42
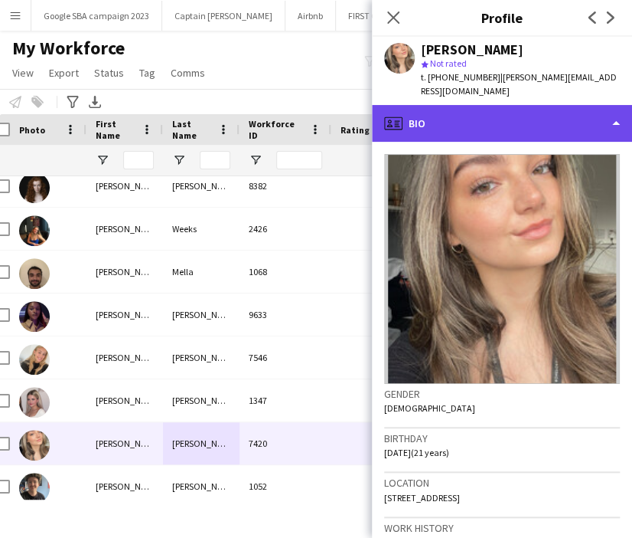
click at [456, 107] on div "profile Bio" at bounding box center [502, 123] width 260 height 37
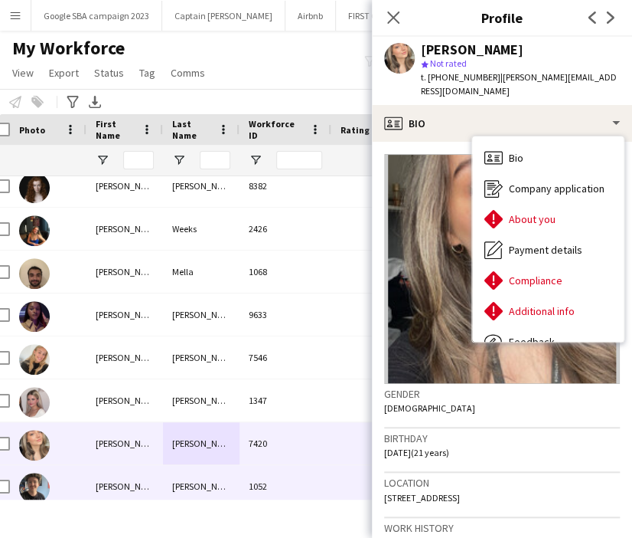
click at [242, 480] on div "1052" at bounding box center [286, 486] width 92 height 42
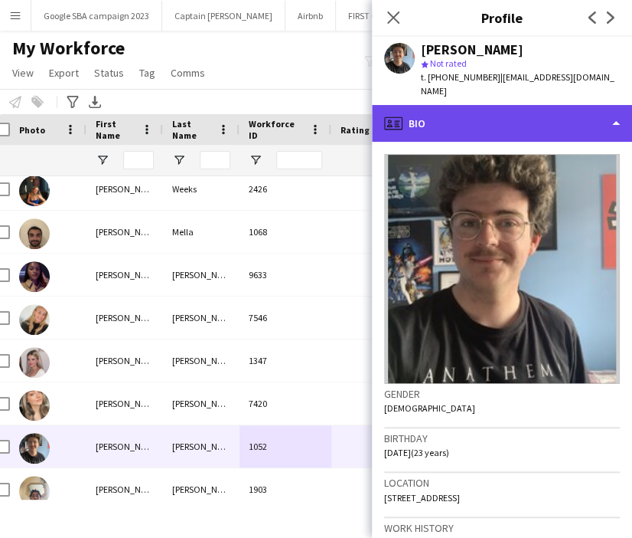
click at [431, 109] on div "profile Bio" at bounding box center [502, 123] width 260 height 37
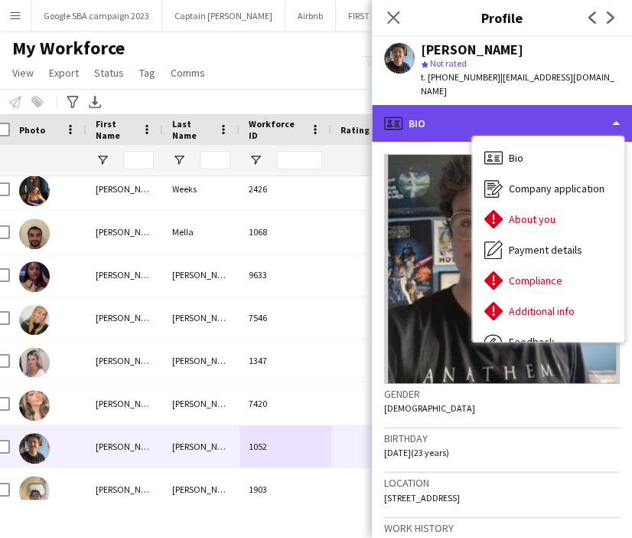
click at [431, 109] on div "profile Bio" at bounding box center [502, 123] width 260 height 37
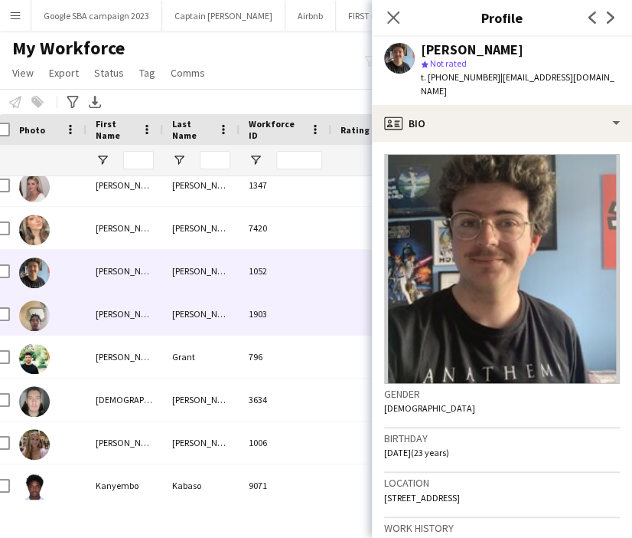
click at [211, 315] on div "Robertson" at bounding box center [201, 313] width 77 height 42
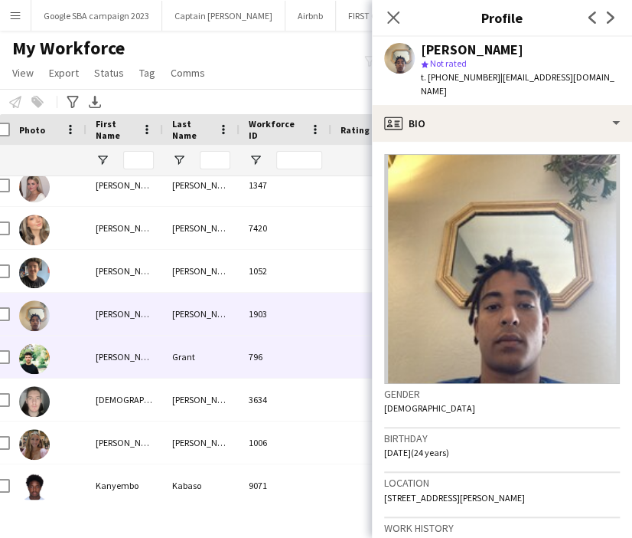
click at [221, 368] on div "Grant" at bounding box center [201, 356] width 77 height 42
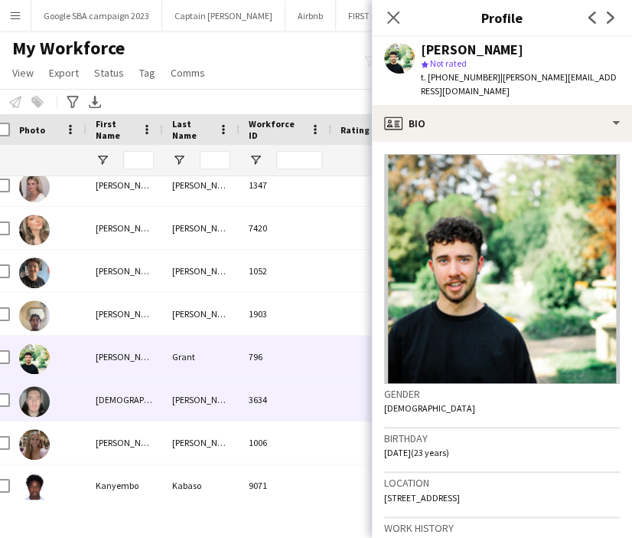
click at [221, 398] on div "callaghan" at bounding box center [201, 399] width 77 height 42
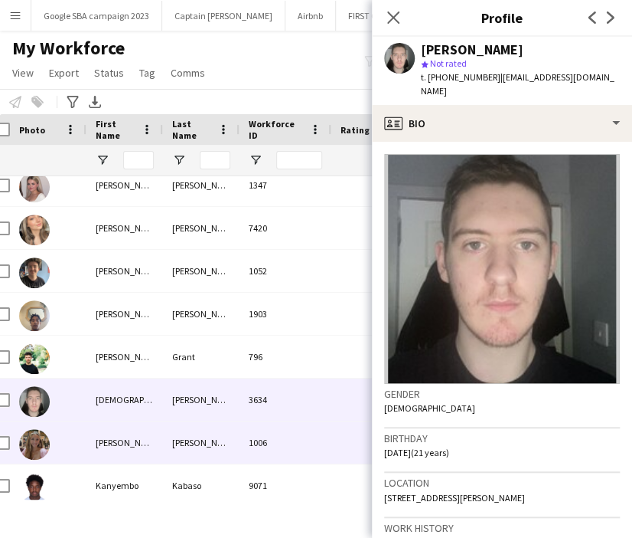
click at [221, 443] on div "Caldwell" at bounding box center [201, 442] width 77 height 42
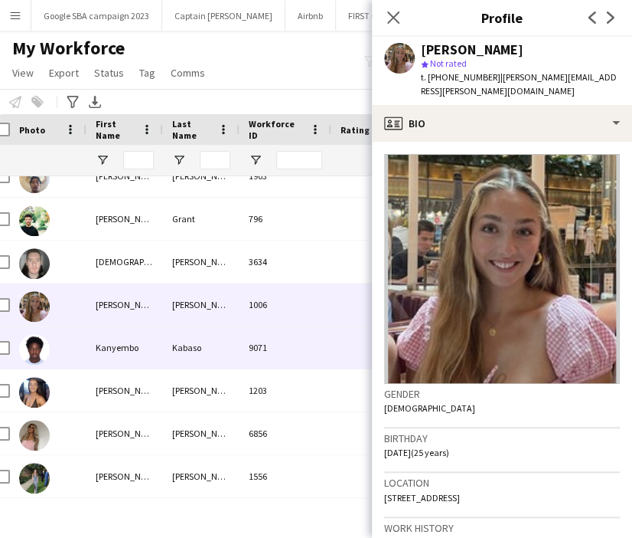
click at [222, 362] on div "Kabaso" at bounding box center [201, 347] width 77 height 42
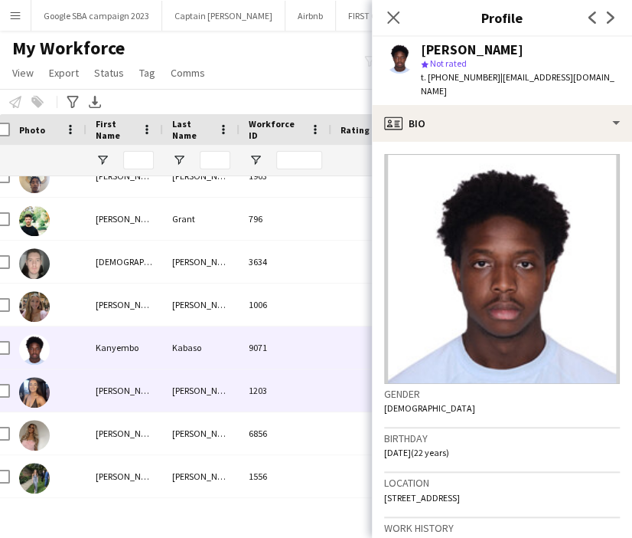
click at [226, 382] on div "Bennett" at bounding box center [201, 390] width 77 height 42
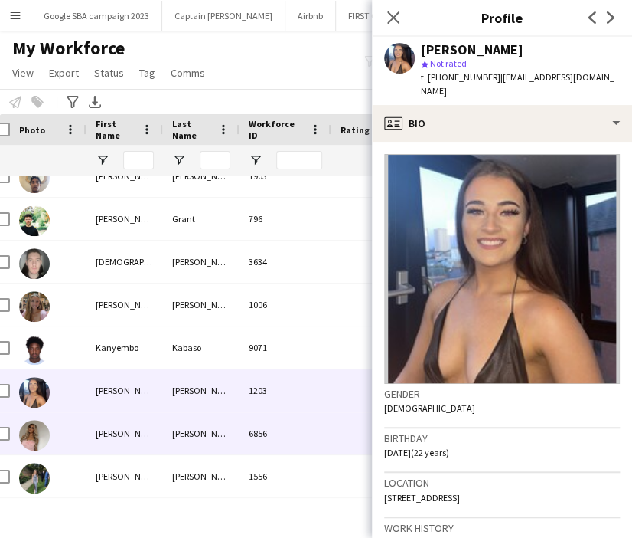
click at [207, 430] on div "Hindle" at bounding box center [201, 433] width 77 height 42
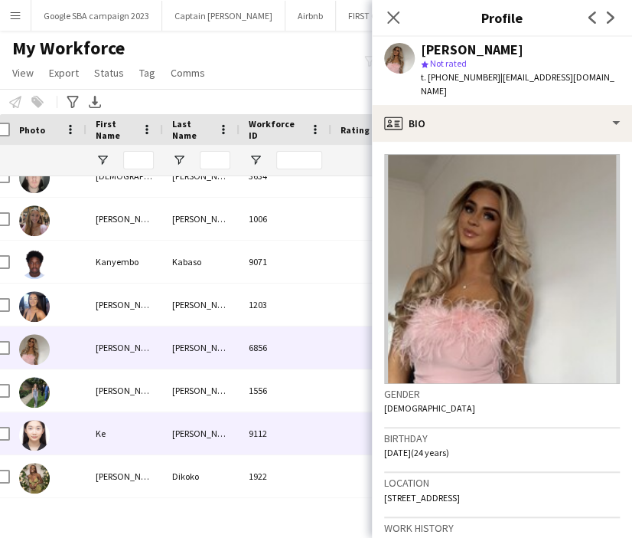
click at [202, 405] on div "Lewis" at bounding box center [201, 390] width 77 height 42
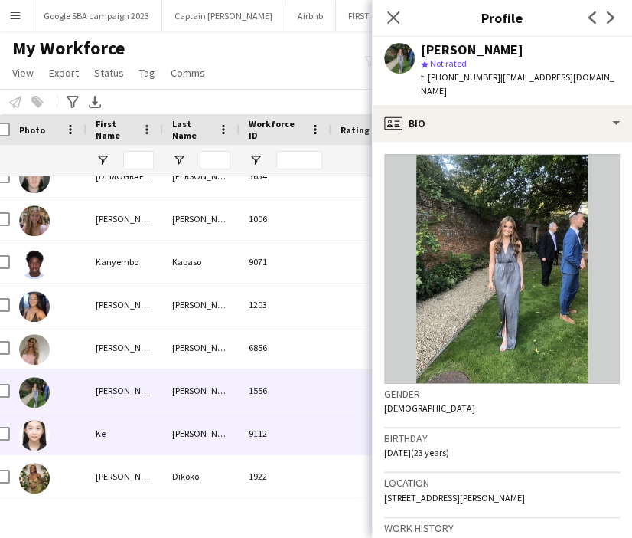
click at [191, 423] on div "Xu" at bounding box center [201, 433] width 77 height 42
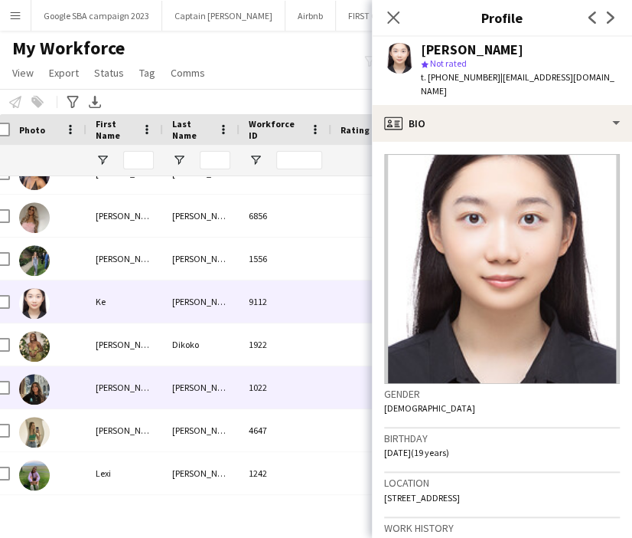
click at [178, 386] on div "Buchanan" at bounding box center [201, 387] width 77 height 42
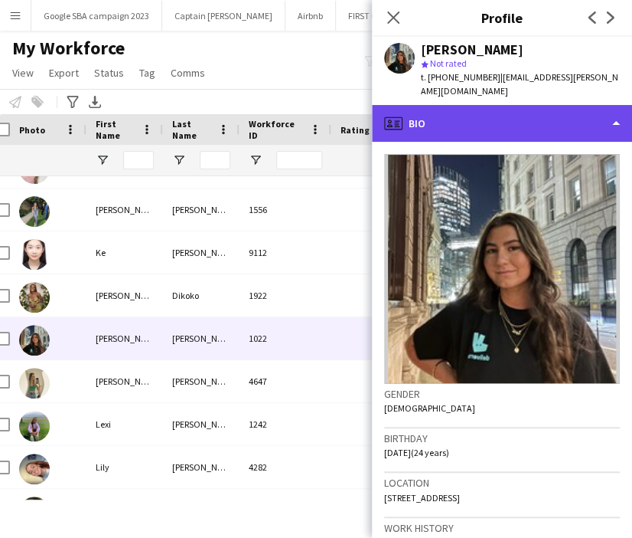
click at [480, 120] on div "profile Bio" at bounding box center [502, 123] width 260 height 37
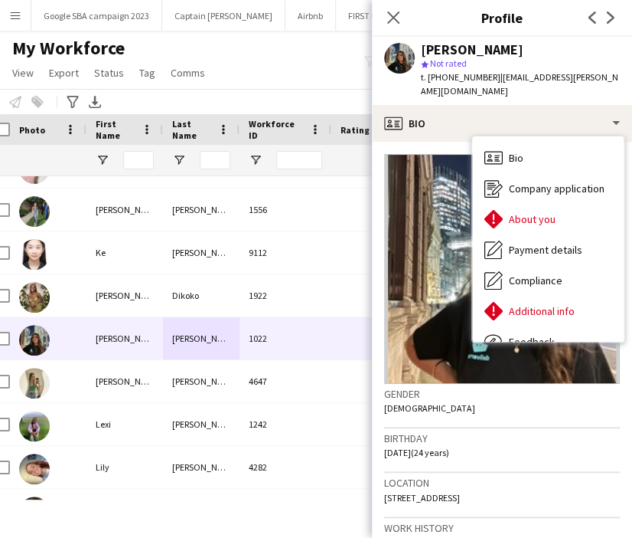
click at [479, 136] on div "Bio Bio Company application Company application About you About you Payment det…" at bounding box center [548, 238] width 152 height 205
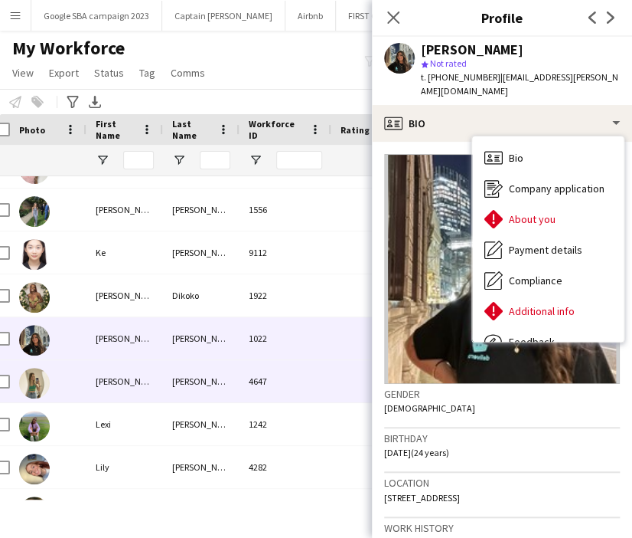
click at [251, 394] on div "4647" at bounding box center [286, 381] width 92 height 42
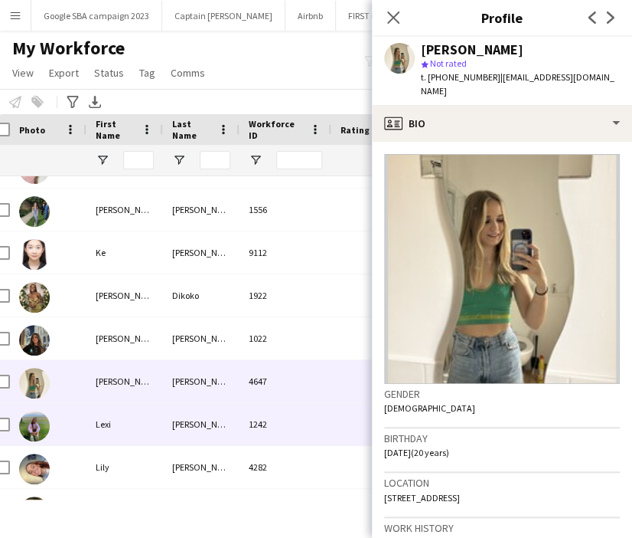
click at [217, 436] on div "McKechnie" at bounding box center [201, 424] width 77 height 42
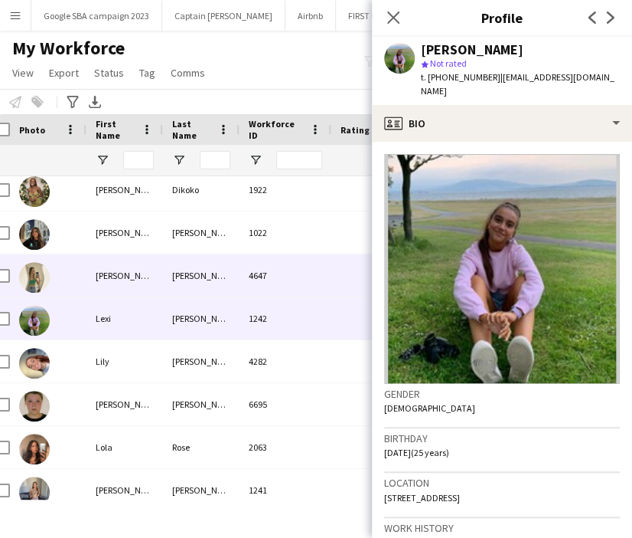
click at [211, 286] on div "pottinger" at bounding box center [201, 275] width 77 height 42
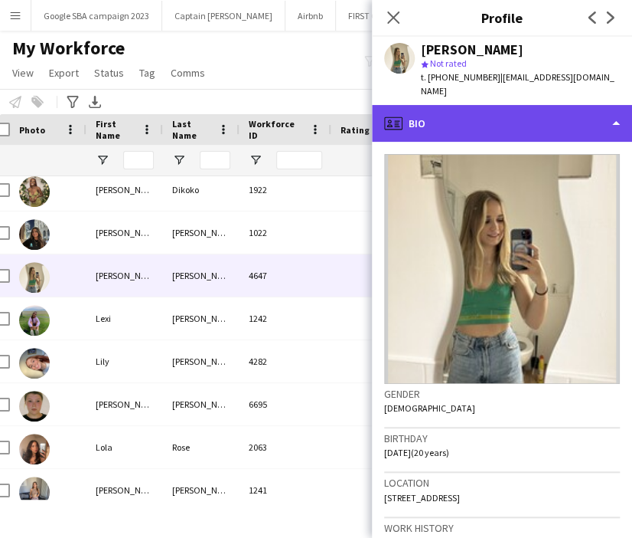
click at [489, 105] on div "profile Bio" at bounding box center [502, 123] width 260 height 37
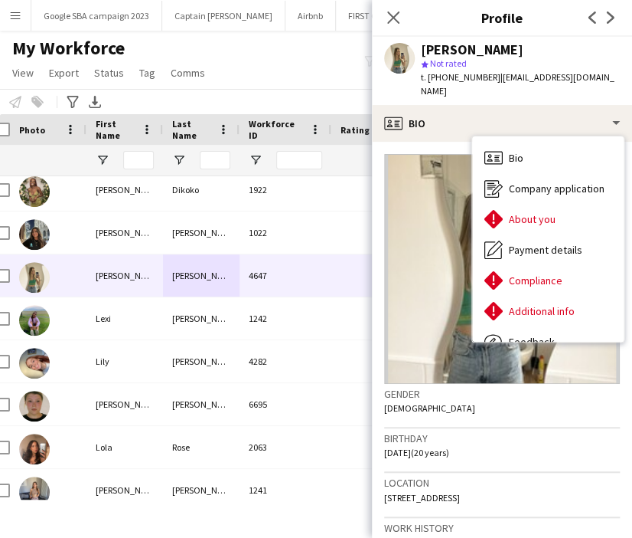
click at [466, 78] on span "t. +447742919979" at bounding box center [461, 76] width 80 height 11
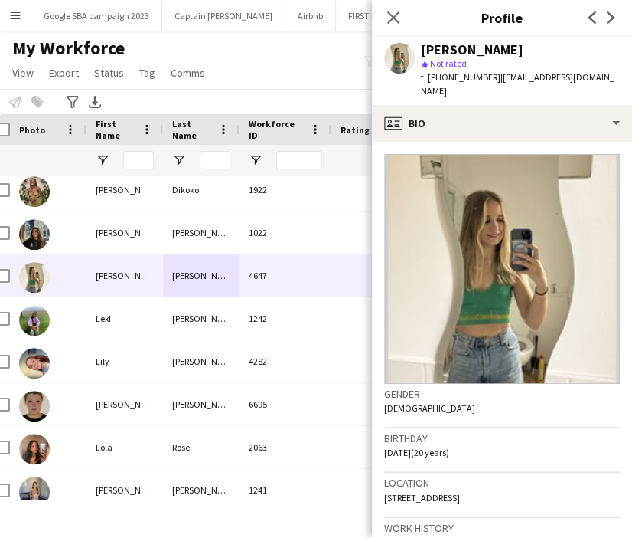
copy span "447742919979"
click at [384, 13] on app-icon "Close pop-in" at bounding box center [393, 17] width 18 height 18
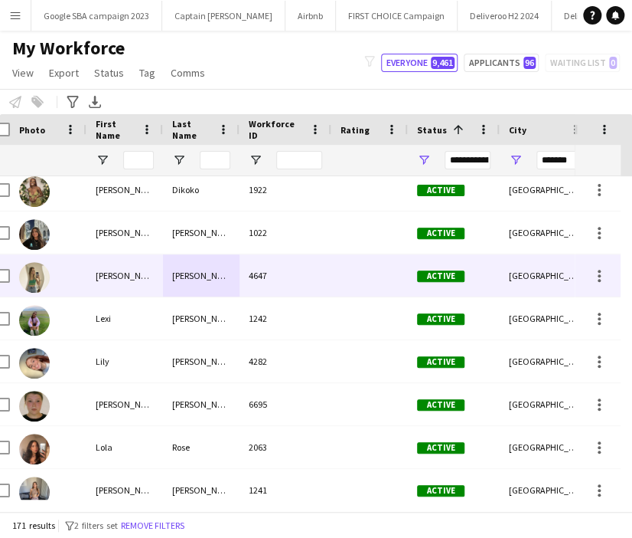
click at [297, 276] on div "4647" at bounding box center [286, 275] width 92 height 42
click at [279, 313] on div "1242" at bounding box center [286, 318] width 92 height 42
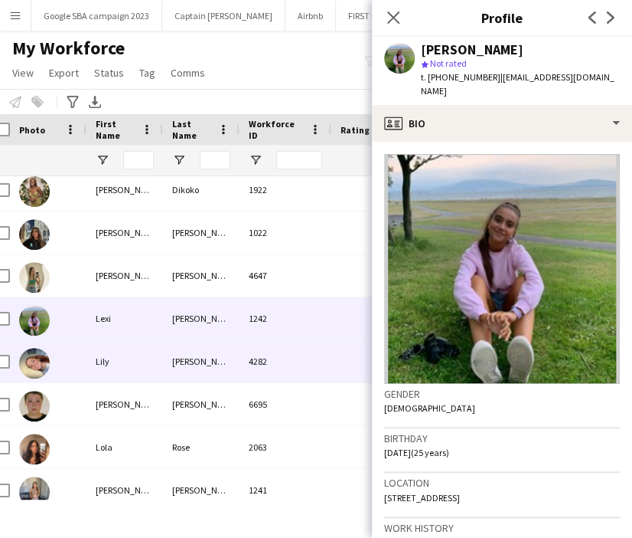
click at [272, 365] on div "4282" at bounding box center [286, 361] width 92 height 42
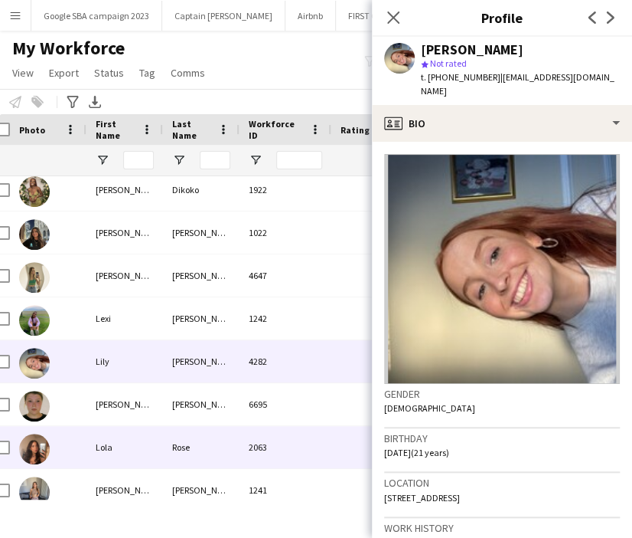
click at [283, 432] on div "2063" at bounding box center [286, 447] width 92 height 42
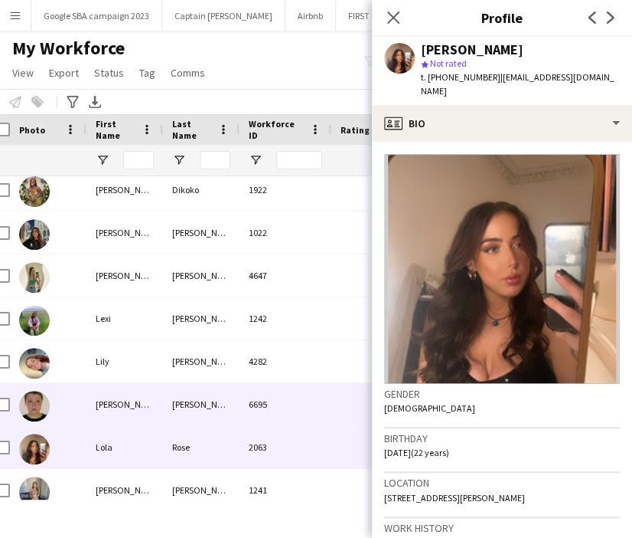
click at [273, 393] on div "6695" at bounding box center [286, 404] width 92 height 42
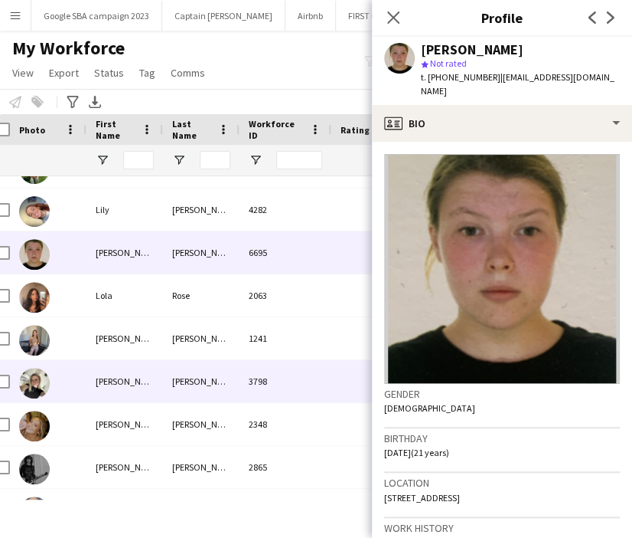
click at [251, 335] on div "1241" at bounding box center [286, 338] width 92 height 42
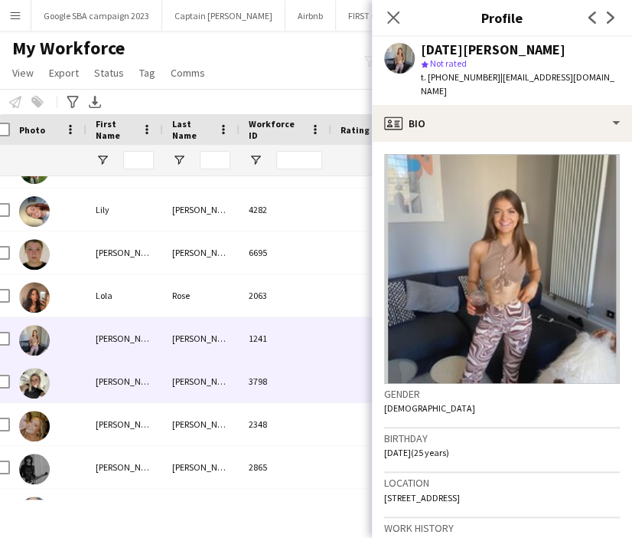
click at [244, 384] on div "3798" at bounding box center [286, 381] width 92 height 42
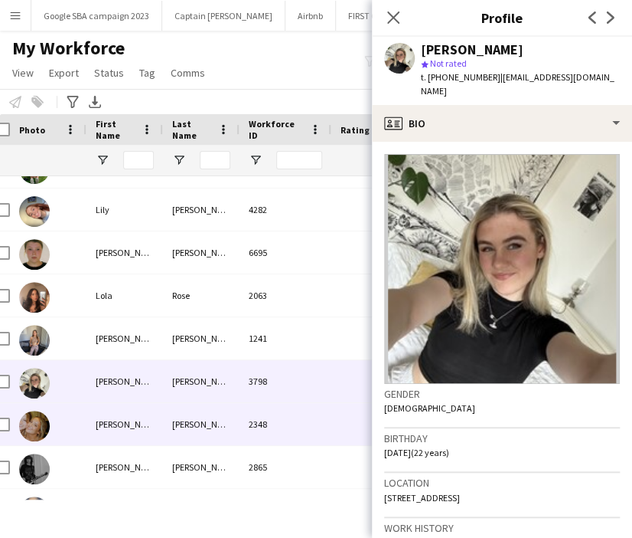
click at [282, 426] on div "2348" at bounding box center [286, 424] width 92 height 42
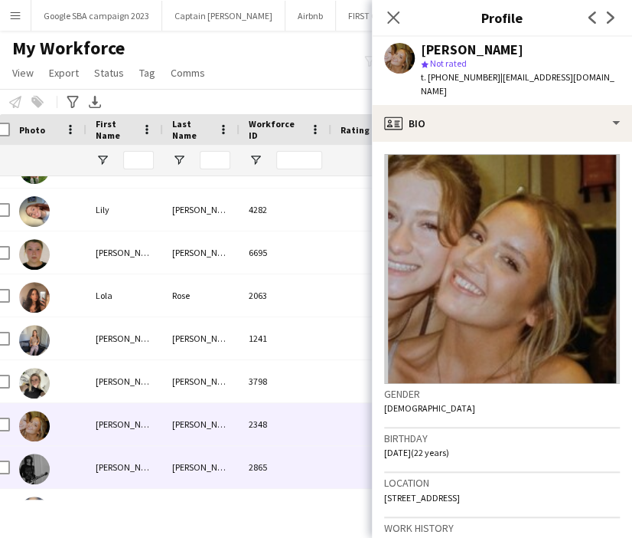
click at [251, 448] on div "2865" at bounding box center [286, 467] width 92 height 42
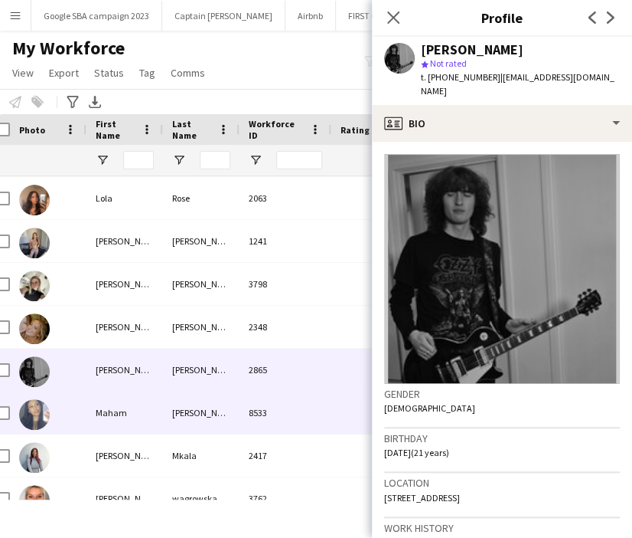
click at [227, 411] on div "Sheraz" at bounding box center [201, 412] width 77 height 42
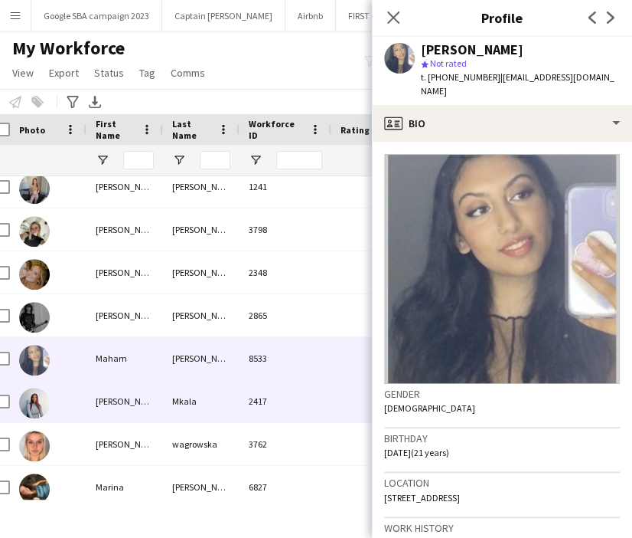
click at [213, 390] on div "Mkala" at bounding box center [201, 401] width 77 height 42
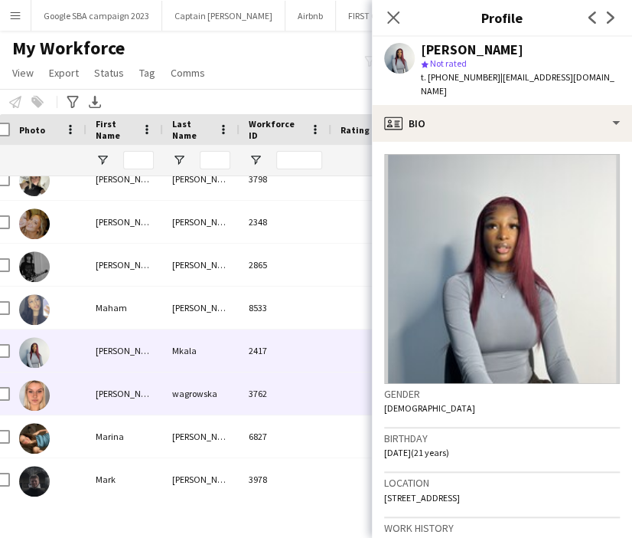
click at [202, 381] on div "wagrowska" at bounding box center [201, 393] width 77 height 42
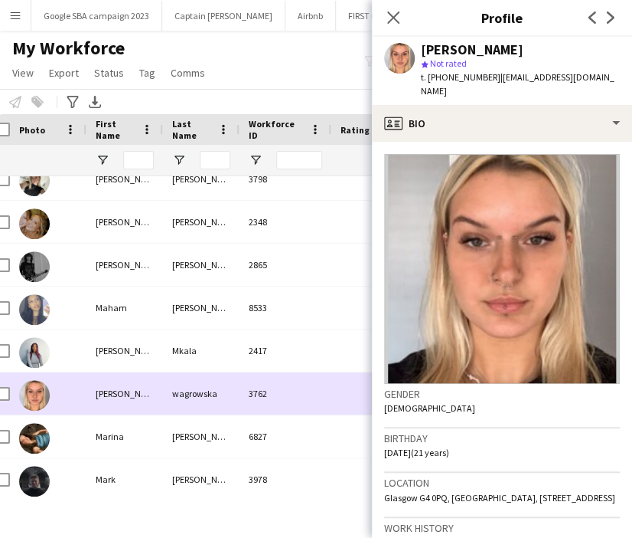
click at [214, 415] on div "Doherty" at bounding box center [201, 436] width 77 height 42
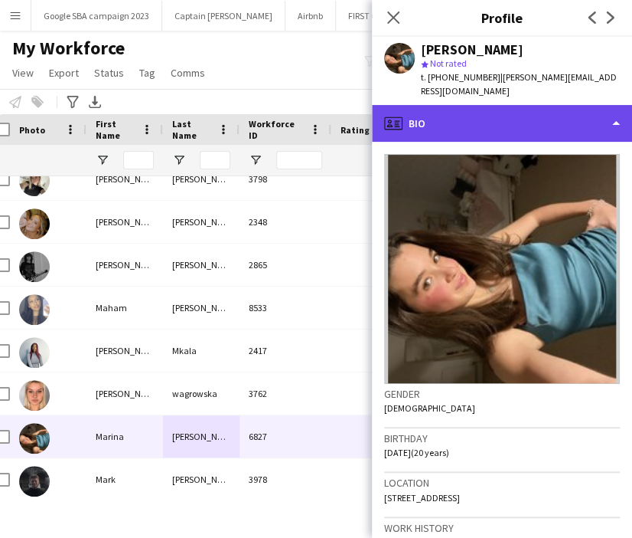
click at [440, 114] on div "profile Bio" at bounding box center [502, 123] width 260 height 37
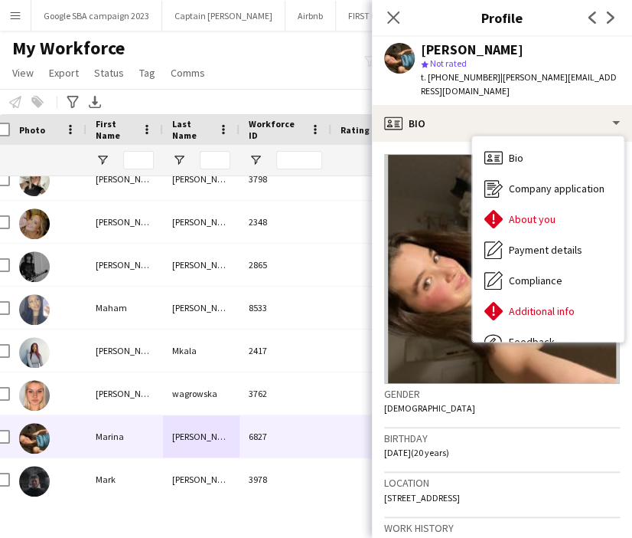
click at [435, 455] on div "Birthday 11-01-2005 (20 years)" at bounding box center [502, 450] width 236 height 44
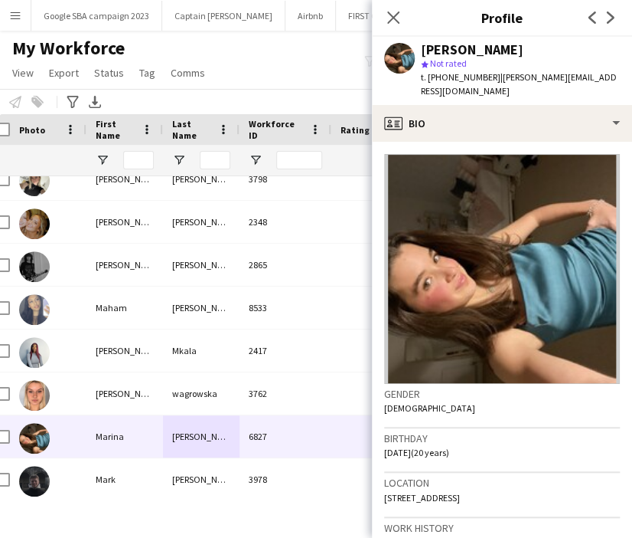
click at [458, 78] on span "t. +4407505376419" at bounding box center [461, 76] width 80 height 11
copy span "4407505376419"
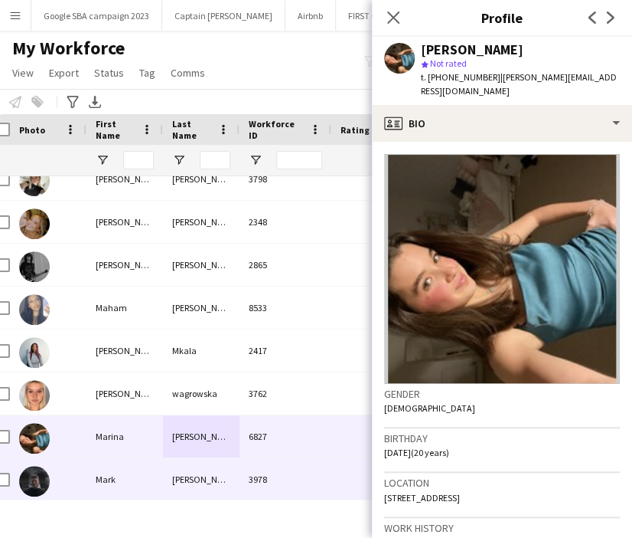
click at [278, 473] on div "3978" at bounding box center [286, 479] width 92 height 42
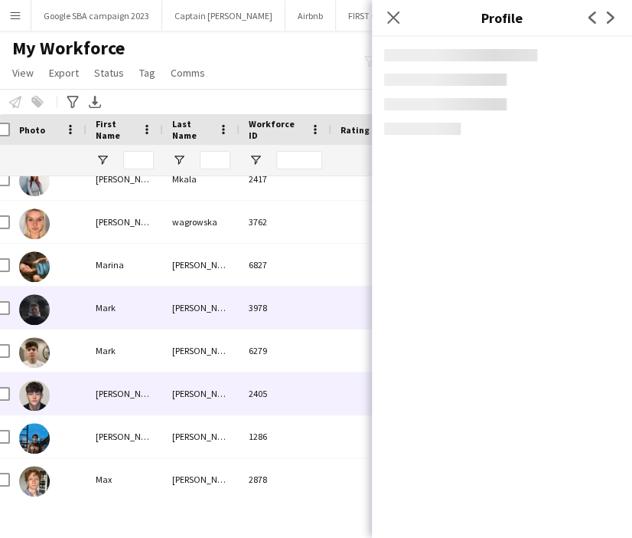
scroll to position [4439, 0]
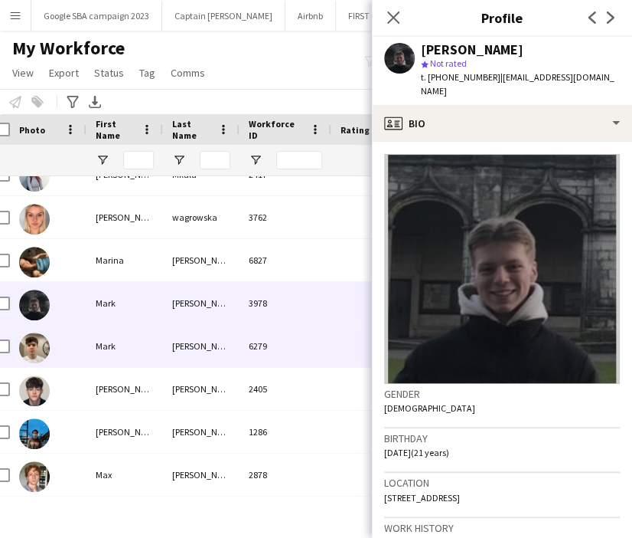
click at [243, 348] on div "6279" at bounding box center [286, 346] width 92 height 42
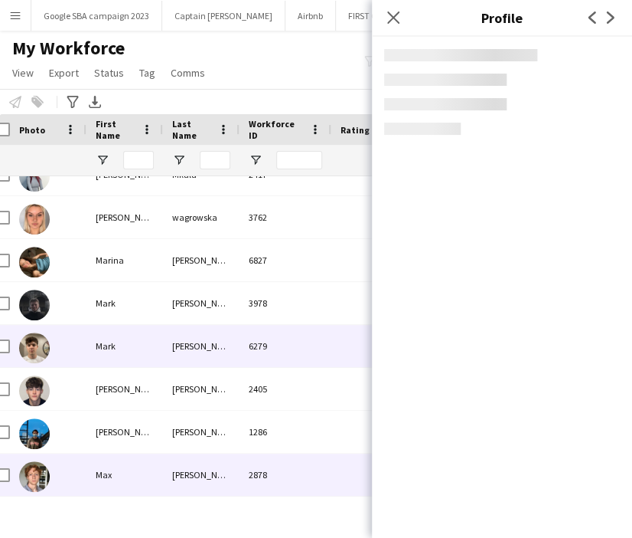
click at [244, 457] on div "2878" at bounding box center [286, 474] width 92 height 42
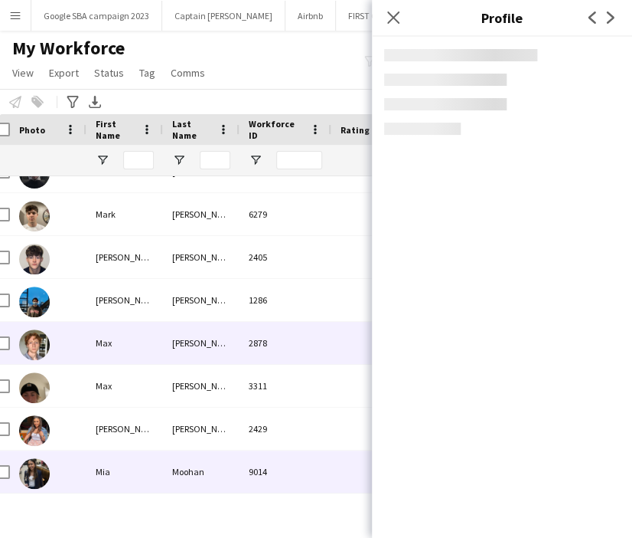
scroll to position [4571, 0]
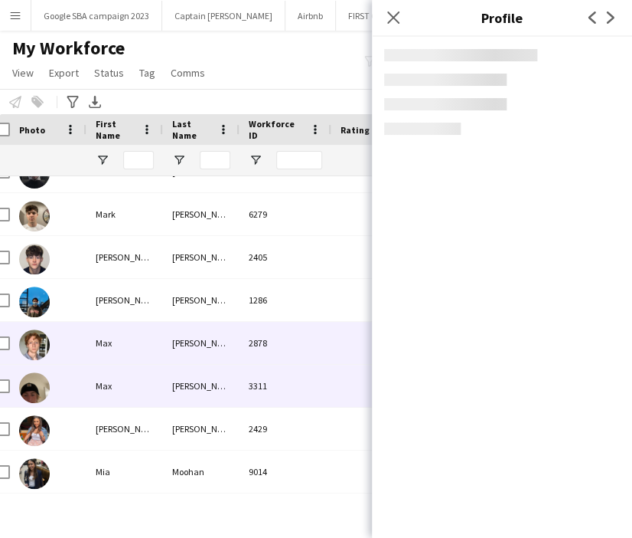
click at [223, 387] on div "Thibert" at bounding box center [201, 385] width 77 height 42
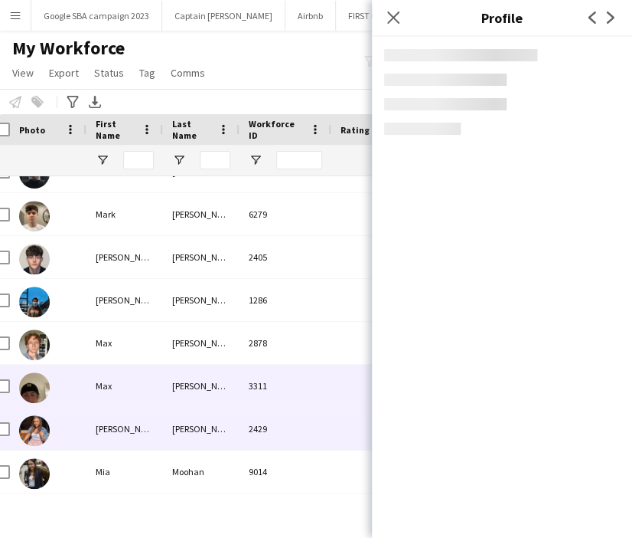
scroll to position [4642, 0]
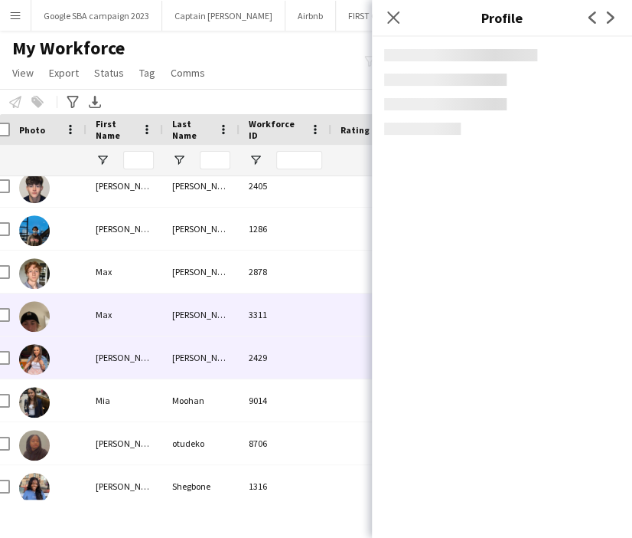
click at [214, 355] on div "McLaughlin" at bounding box center [201, 357] width 77 height 42
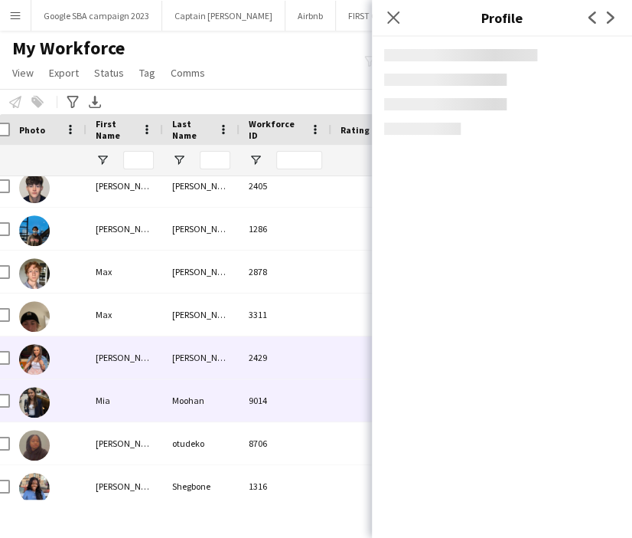
click at [207, 413] on div "Moohan" at bounding box center [201, 400] width 77 height 42
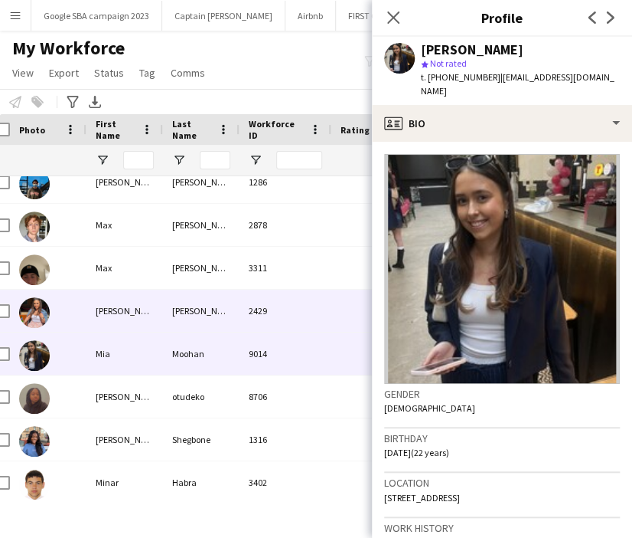
click at [188, 319] on div "McLaughlin" at bounding box center [201, 310] width 77 height 42
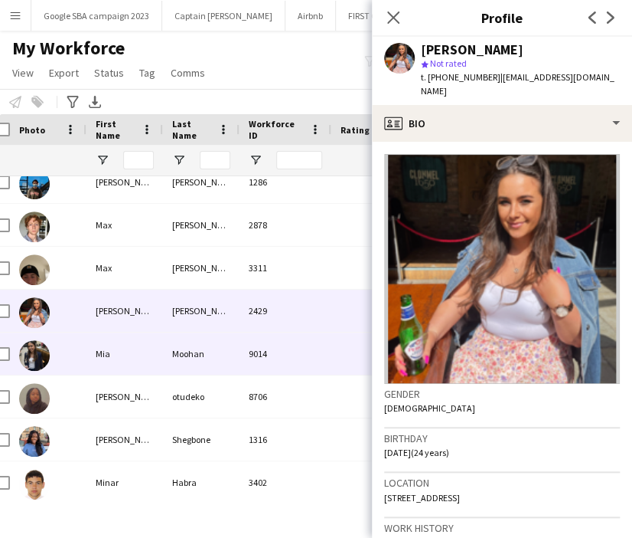
click at [193, 345] on div "Moohan" at bounding box center [201, 353] width 77 height 42
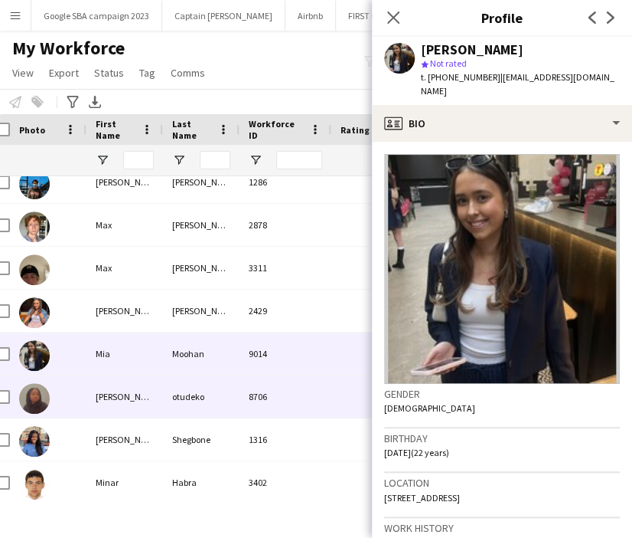
click at [227, 396] on div "otudeko" at bounding box center [201, 396] width 77 height 42
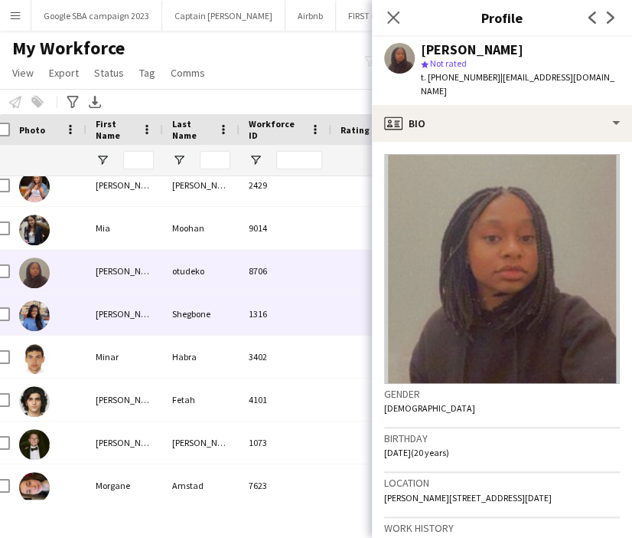
click at [211, 316] on div "Shegbone" at bounding box center [201, 313] width 77 height 42
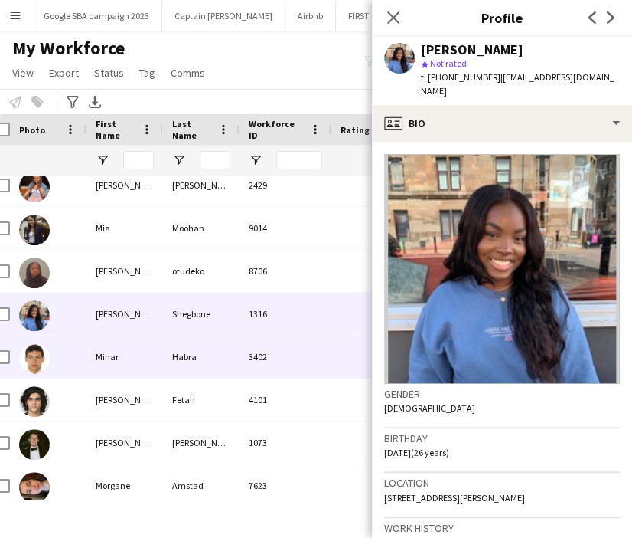
click at [213, 346] on div "Habra" at bounding box center [201, 356] width 77 height 42
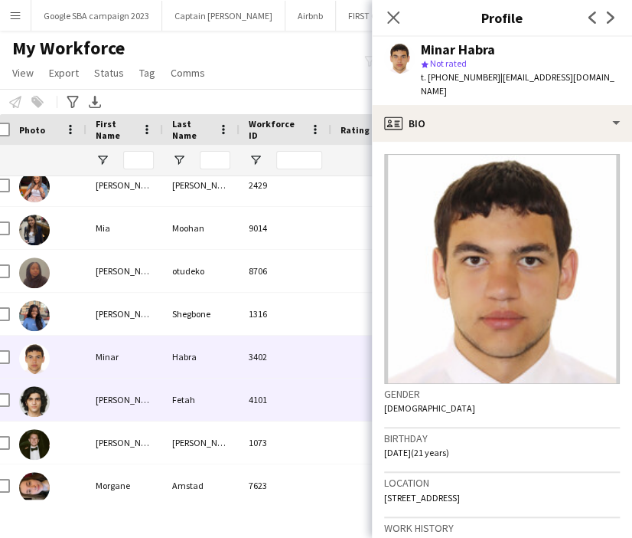
click at [209, 380] on div "Fetah" at bounding box center [201, 399] width 77 height 42
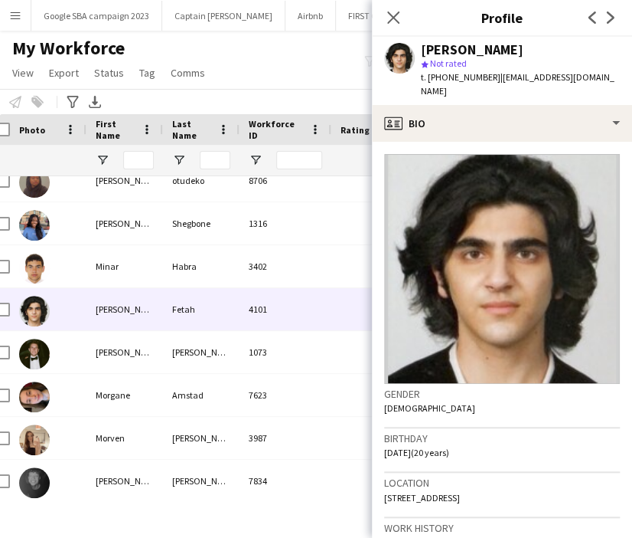
click at [577, 93] on div "t. +4407473429932 | m0hamednazarbusiness@gmail.com" at bounding box center [520, 84] width 199 height 28
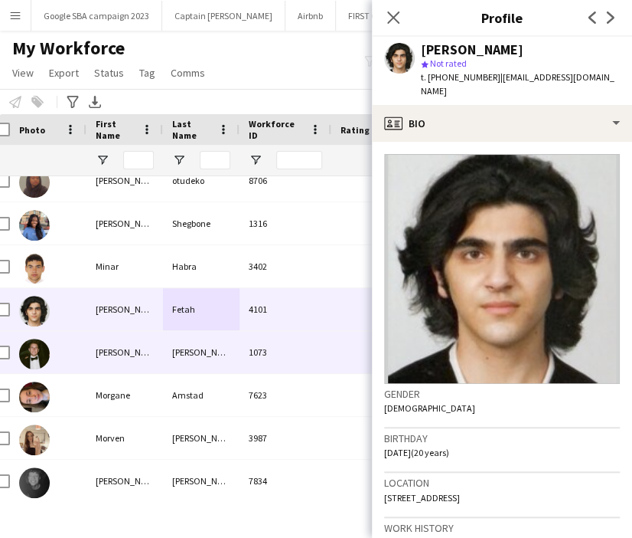
click at [261, 339] on div "1073" at bounding box center [286, 352] width 92 height 42
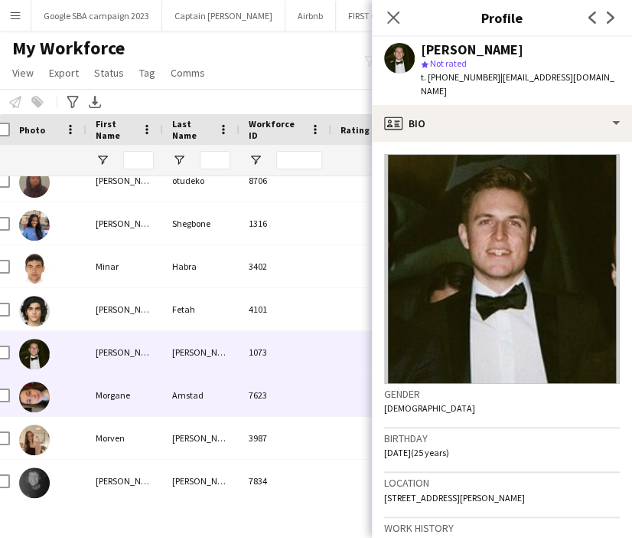
click at [266, 388] on div "7623" at bounding box center [286, 395] width 92 height 42
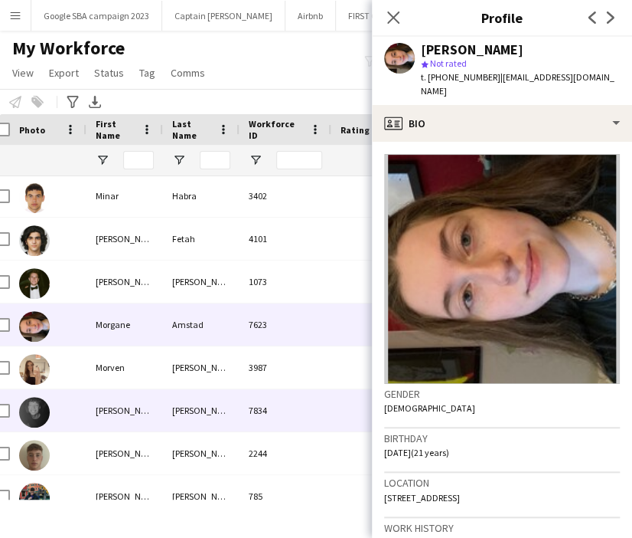
scroll to position [4977, 0]
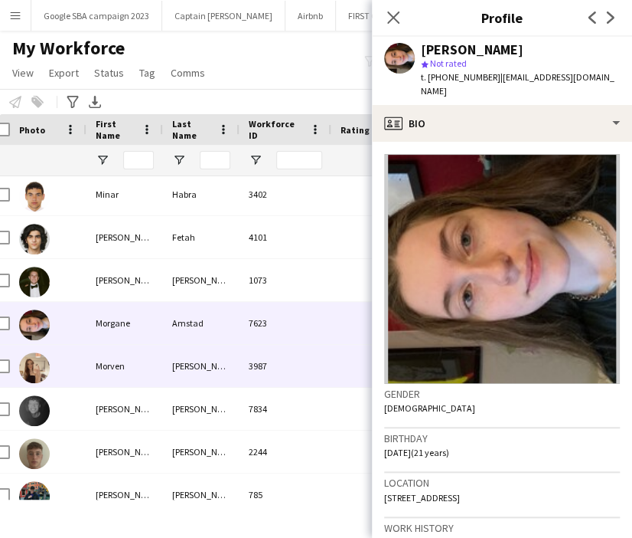
click at [234, 371] on div "Smith" at bounding box center [201, 366] width 77 height 42
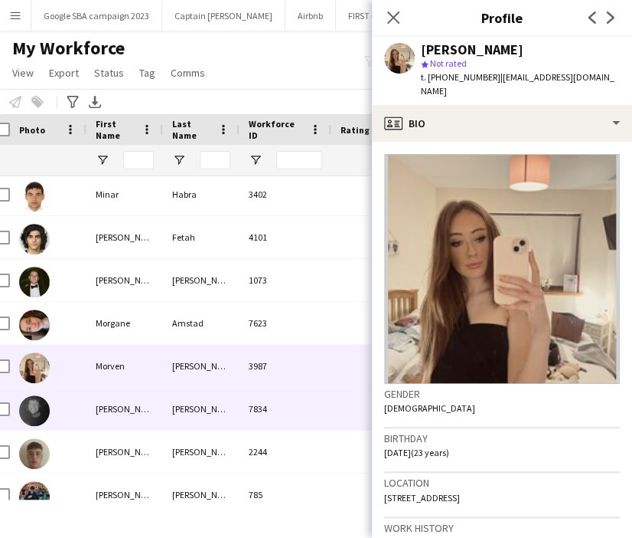
click at [240, 409] on div "7834" at bounding box center [286, 408] width 92 height 42
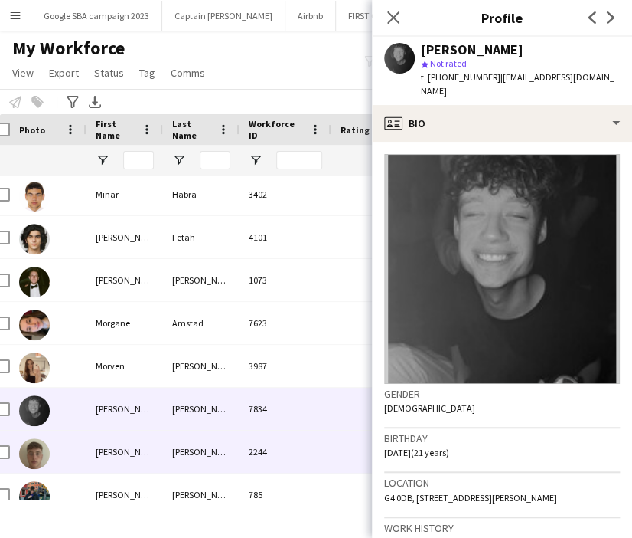
click at [245, 447] on div "2244" at bounding box center [286, 451] width 92 height 42
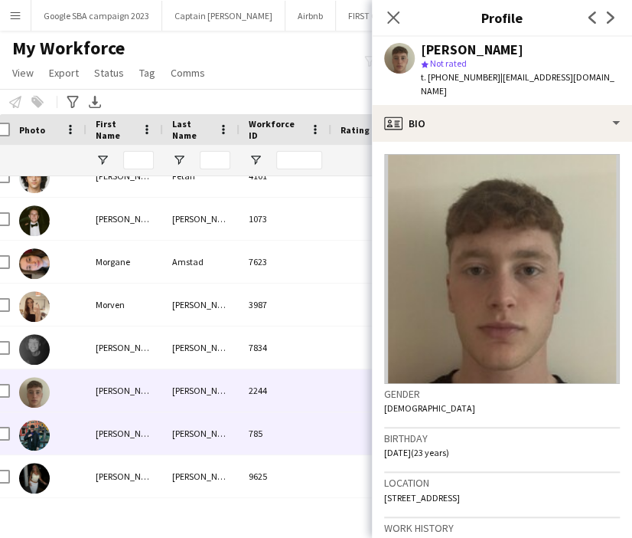
scroll to position [5038, 0]
click at [250, 430] on div "785" at bounding box center [286, 433] width 92 height 42
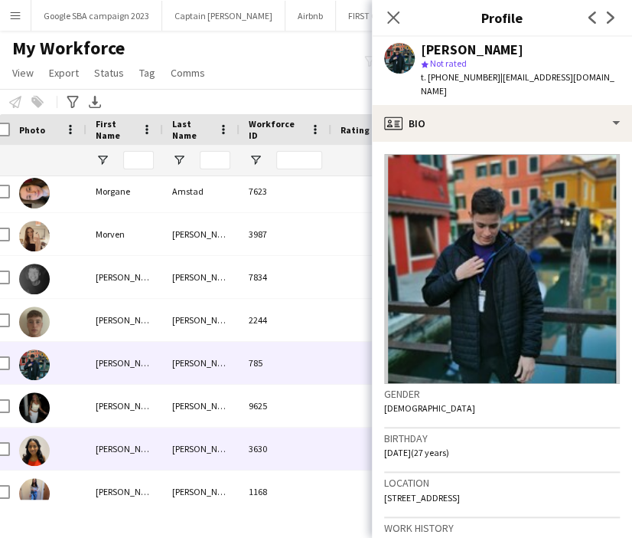
scroll to position [5115, 0]
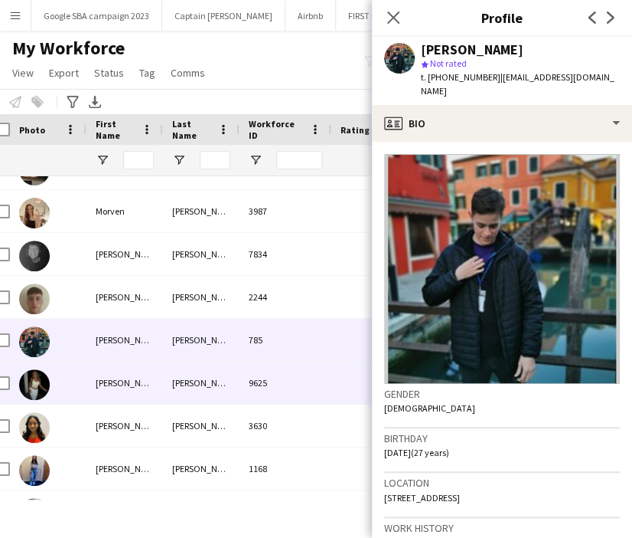
click at [234, 378] on div "Cartwright" at bounding box center [201, 382] width 77 height 42
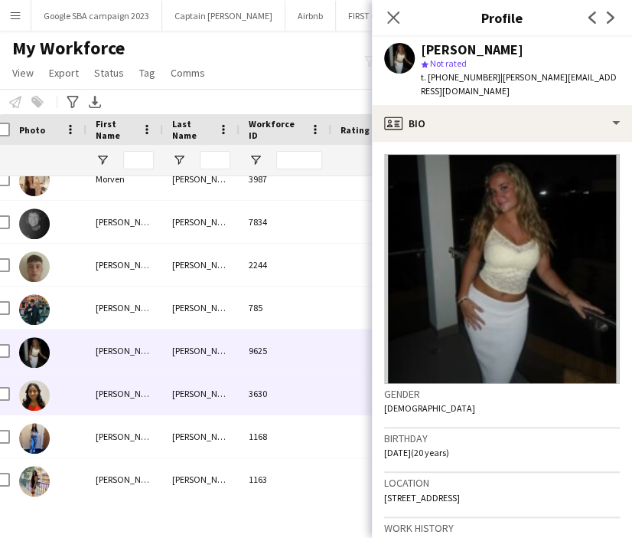
scroll to position [5173, 0]
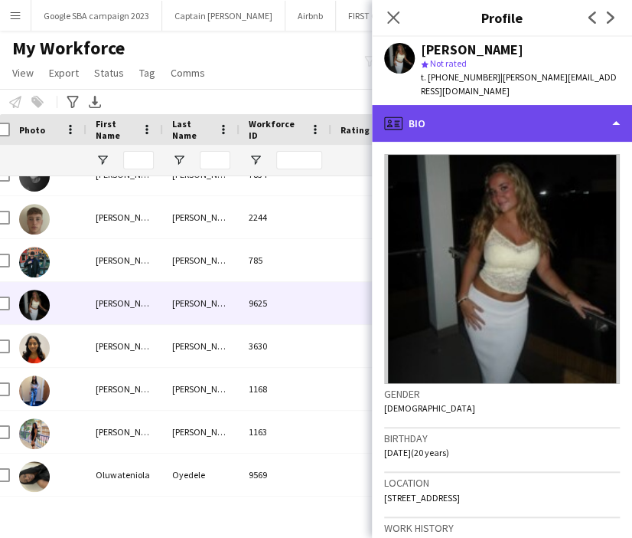
click at [449, 117] on div "profile Bio" at bounding box center [502, 123] width 260 height 37
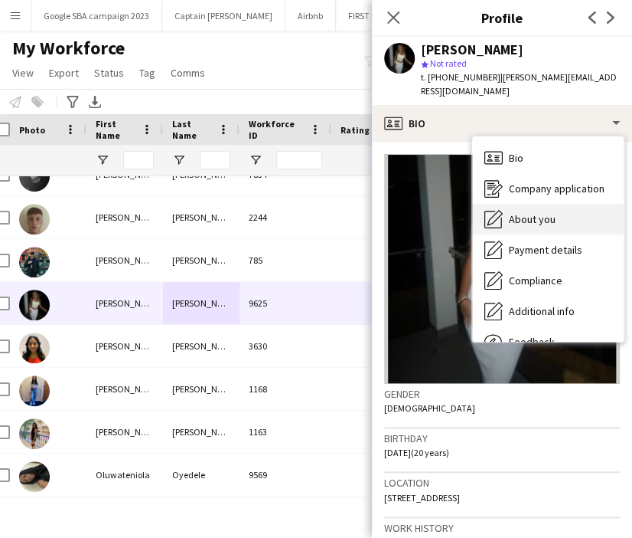
click at [511, 212] on span "About you" at bounding box center [532, 219] width 47 height 14
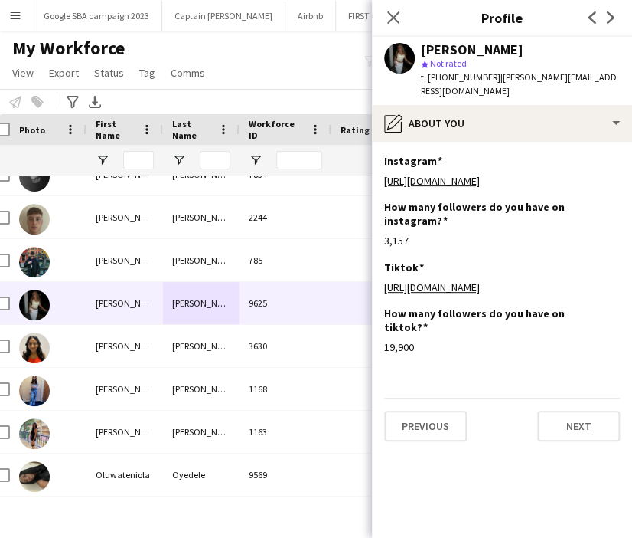
click at [467, 80] on span "t. +447930243933" at bounding box center [461, 76] width 80 height 11
copy span "447930243933"
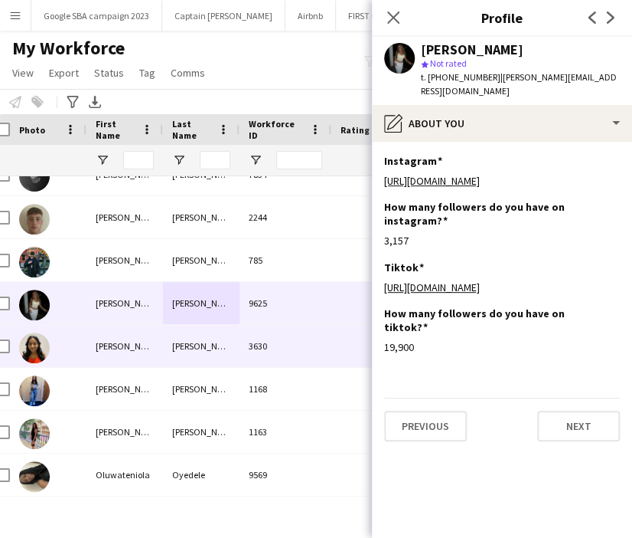
click at [253, 364] on div "3630" at bounding box center [286, 346] width 92 height 42
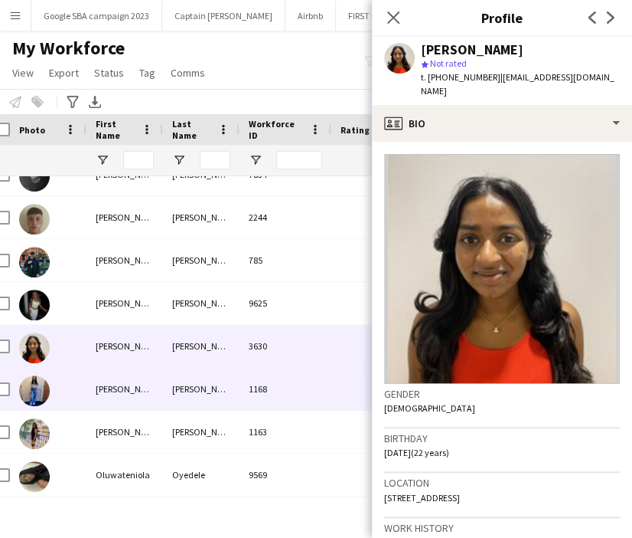
click at [238, 402] on div "Bishop" at bounding box center [201, 389] width 77 height 42
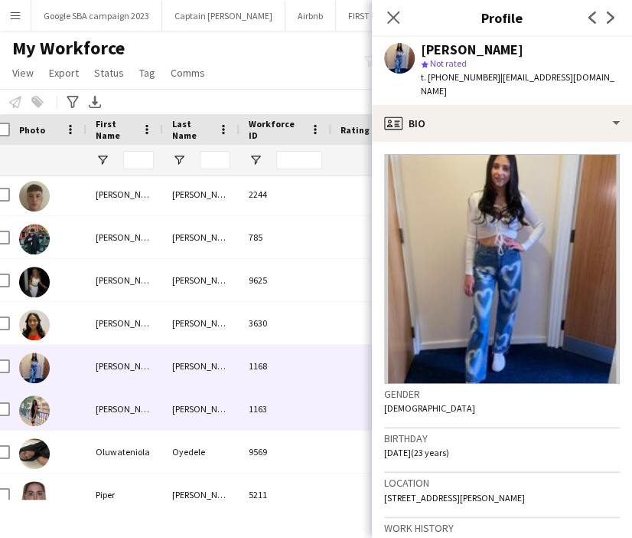
scroll to position [5234, 0]
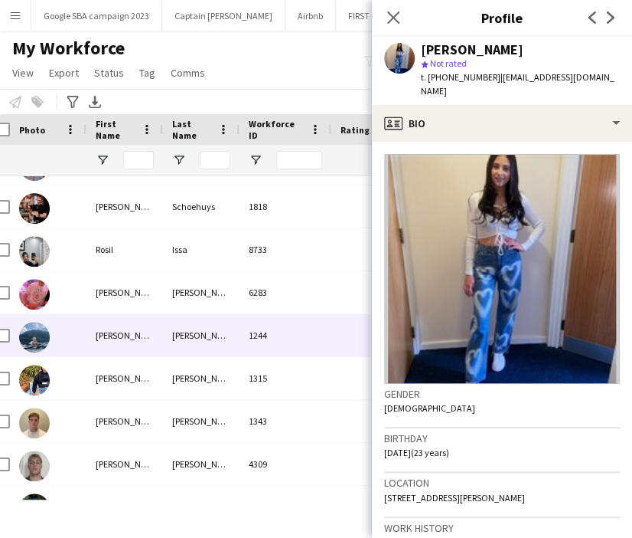
click at [224, 337] on div "Patterson" at bounding box center [201, 335] width 77 height 42
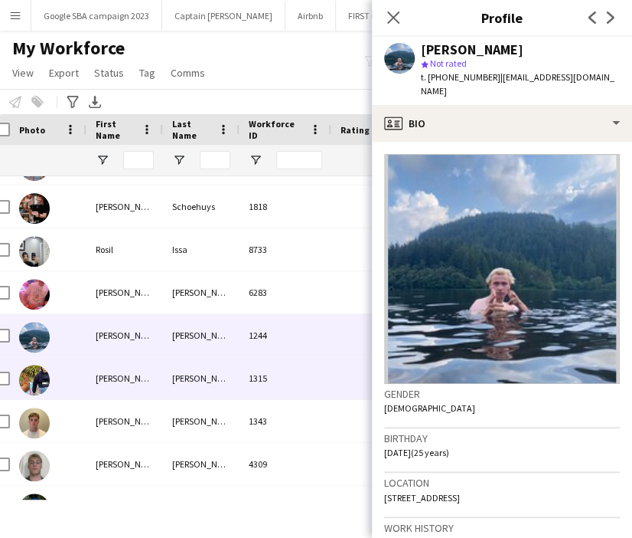
click at [227, 376] on div "Patterson" at bounding box center [201, 378] width 77 height 42
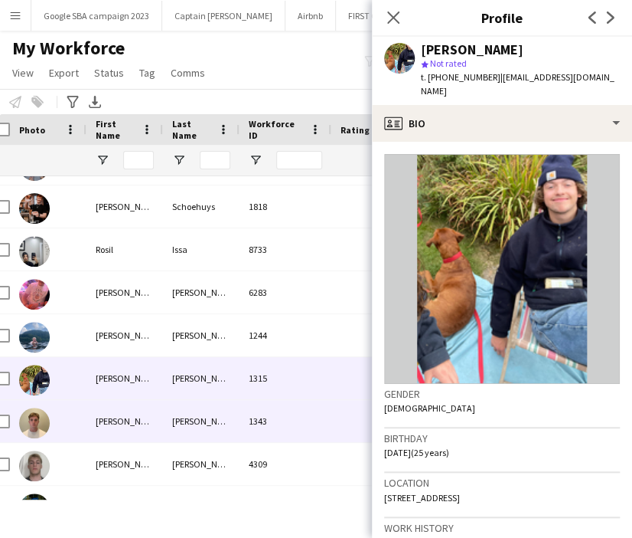
click at [218, 414] on div "Carey" at bounding box center [201, 421] width 77 height 42
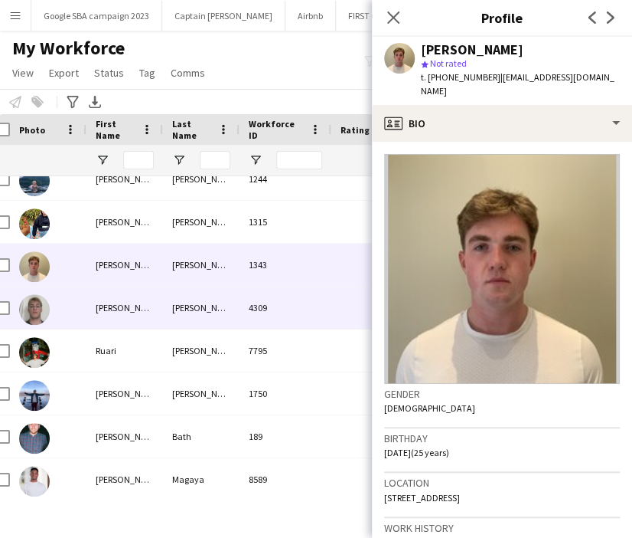
click at [220, 302] on div "Thomas" at bounding box center [201, 307] width 77 height 42
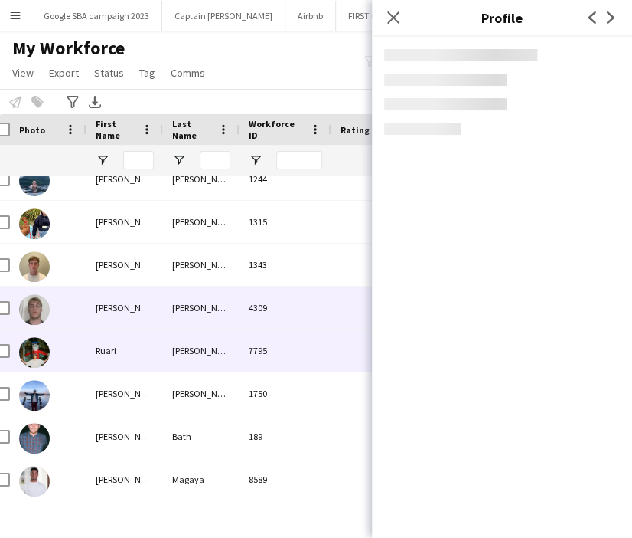
click at [216, 353] on div "McVeigh" at bounding box center [201, 350] width 77 height 42
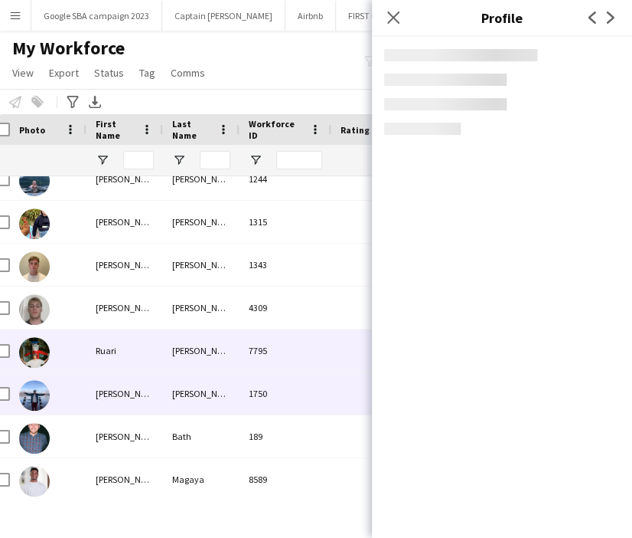
click at [208, 391] on div "Evans" at bounding box center [201, 393] width 77 height 42
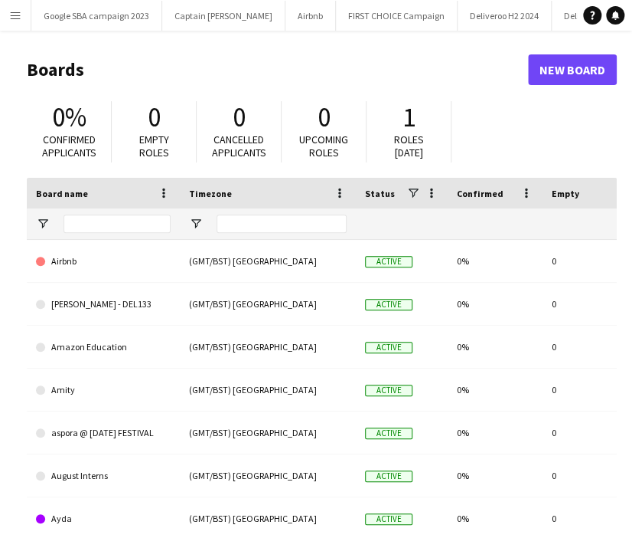
type input "***"
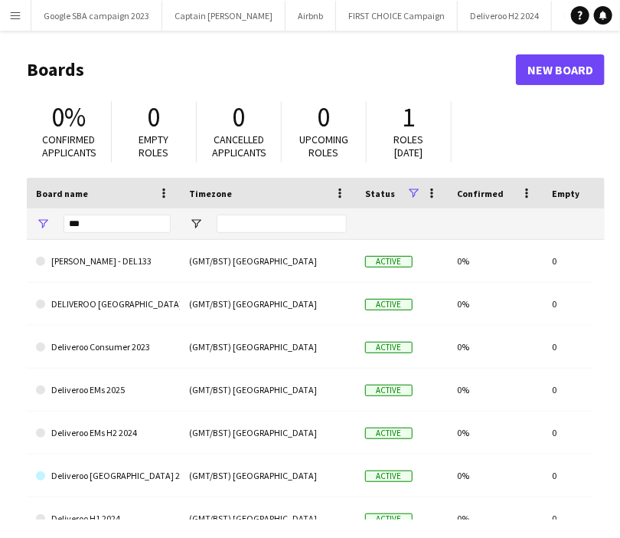
click at [18, 13] on app-icon "Menu" at bounding box center [15, 15] width 12 height 12
